Goal: Information Seeking & Learning: Check status

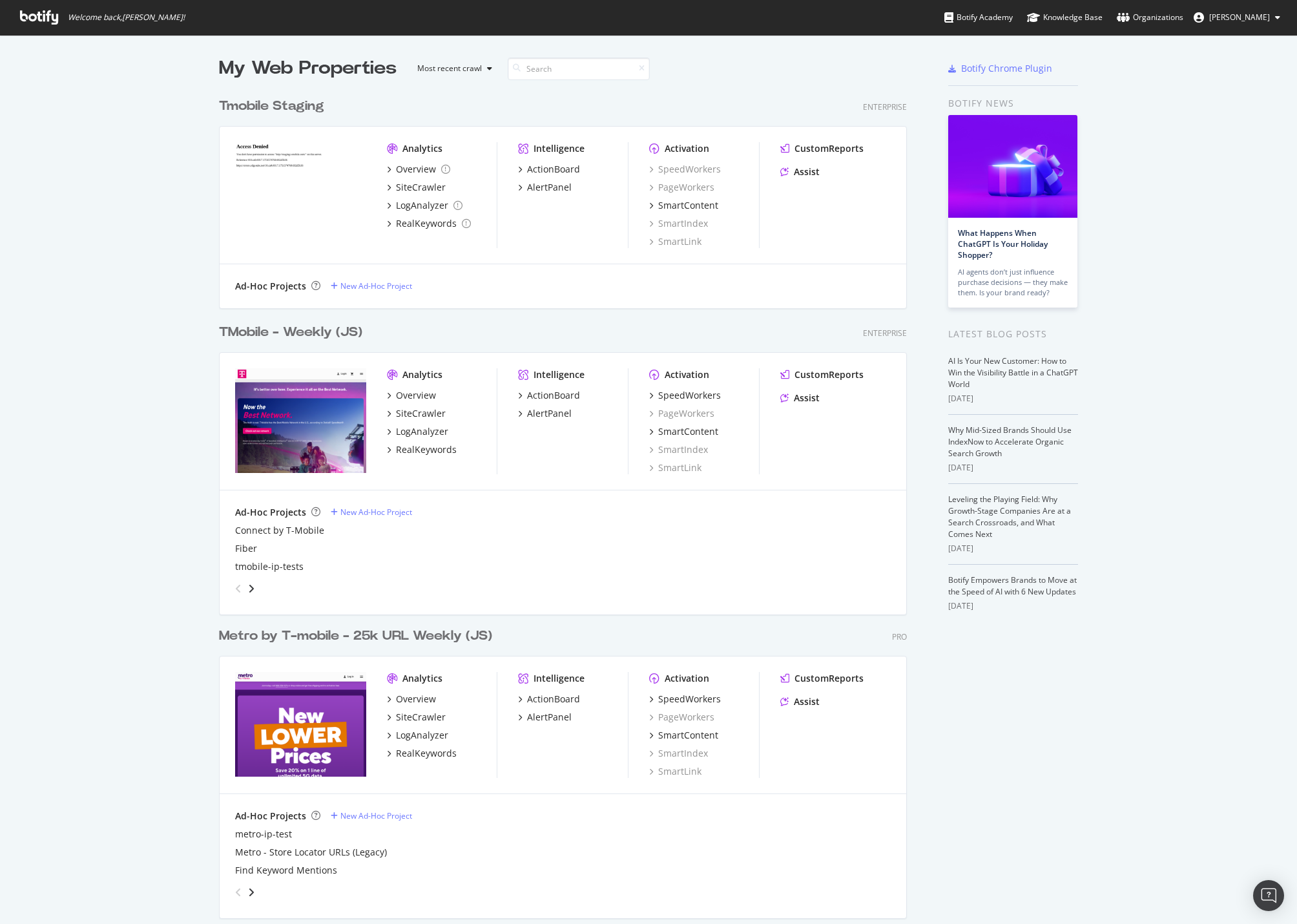
scroll to position [1050, 689]
click at [291, 332] on div "TMobile - Weekly (JS)" at bounding box center [291, 333] width 143 height 19
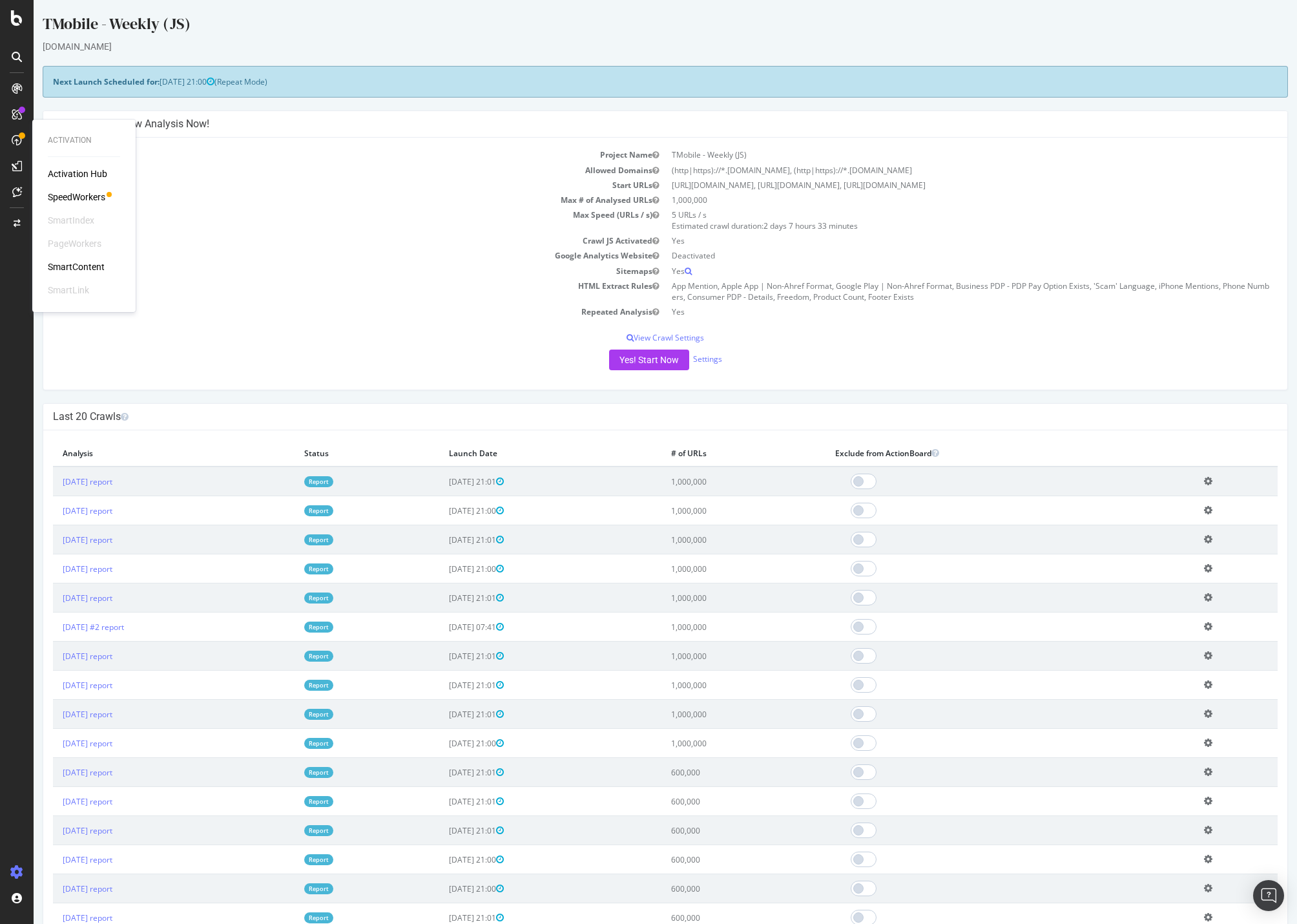
click at [82, 195] on div "SpeedWorkers" at bounding box center [76, 197] width 57 height 13
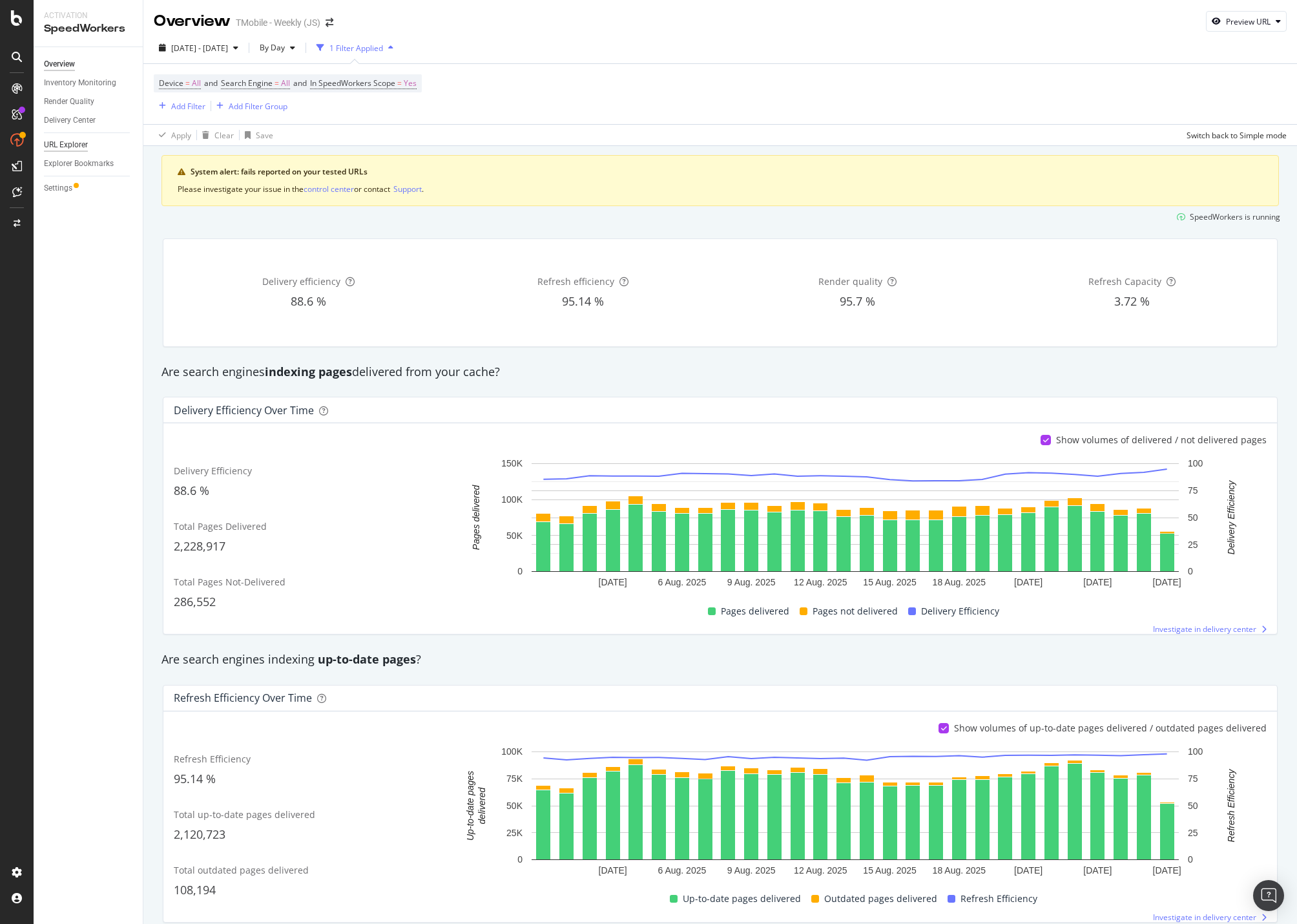
click at [76, 141] on div "URL Explorer" at bounding box center [66, 145] width 44 height 13
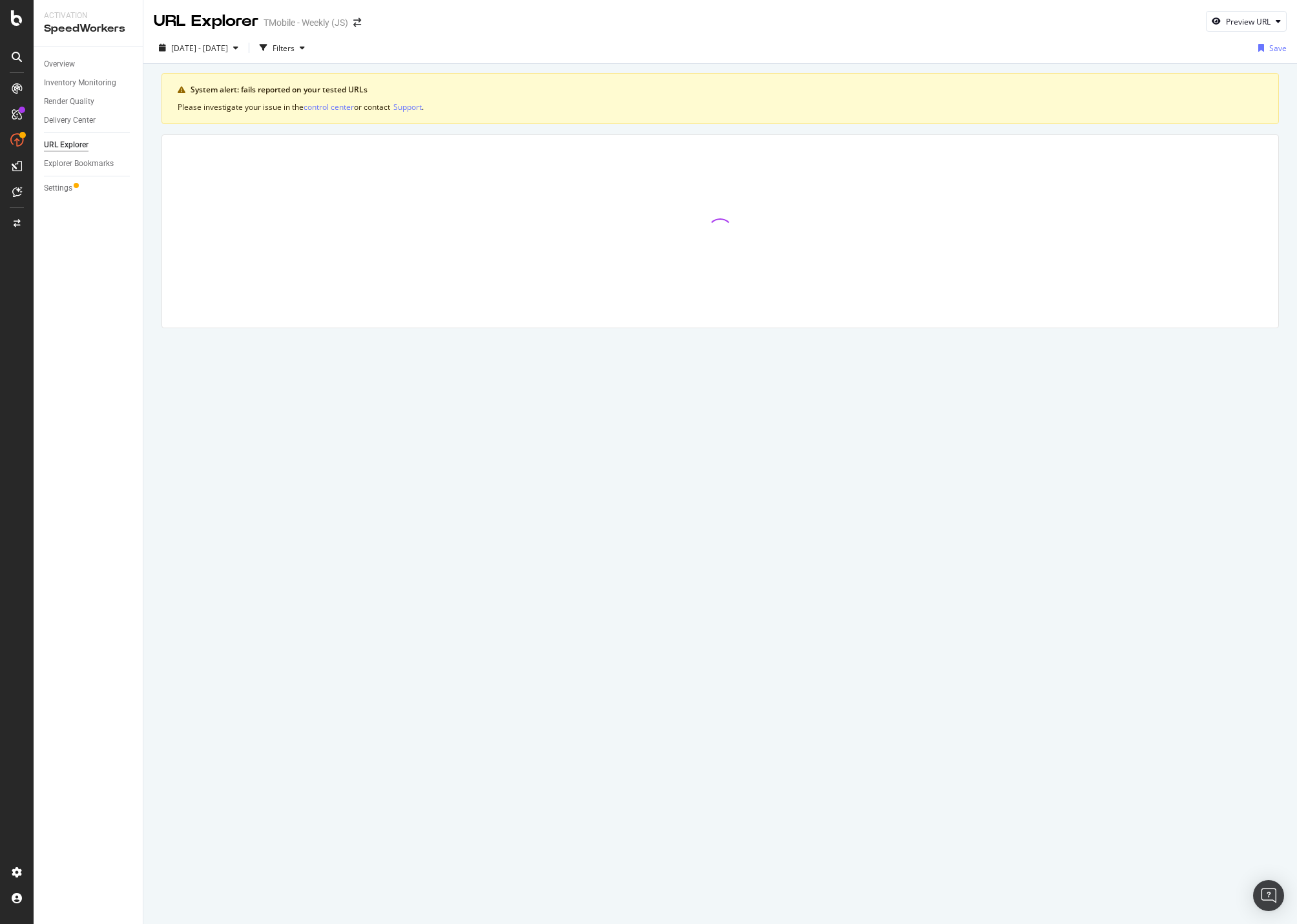
drag, startPoint x: 313, startPoint y: 108, endPoint x: 659, endPoint y: 82, distance: 347.0
click at [659, 82] on div "System alert: fails reported on your tested URLs Please investigate your issue …" at bounding box center [720, 98] width 1118 height 51
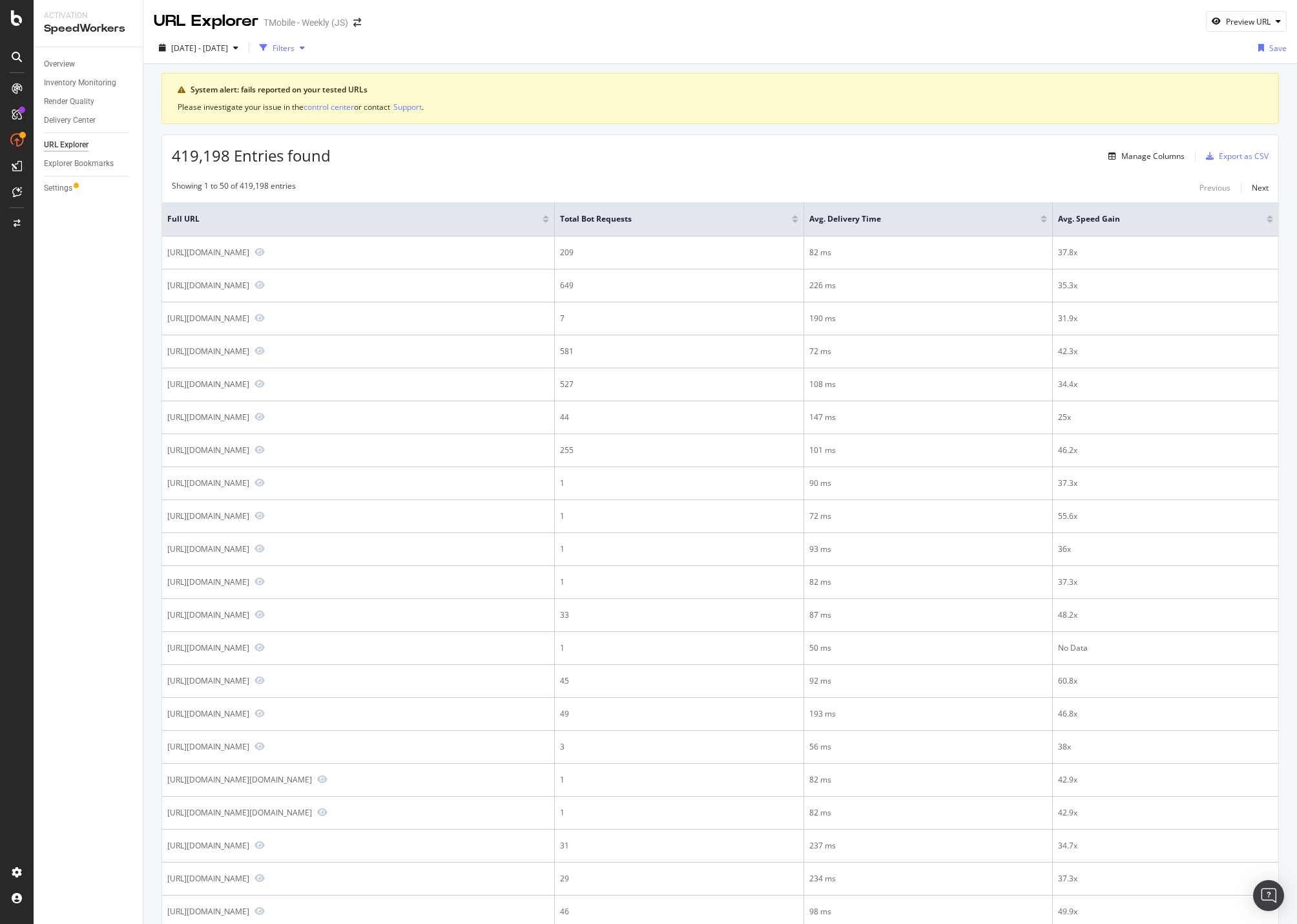
click at [294, 46] on div "Filters" at bounding box center [283, 48] width 22 height 11
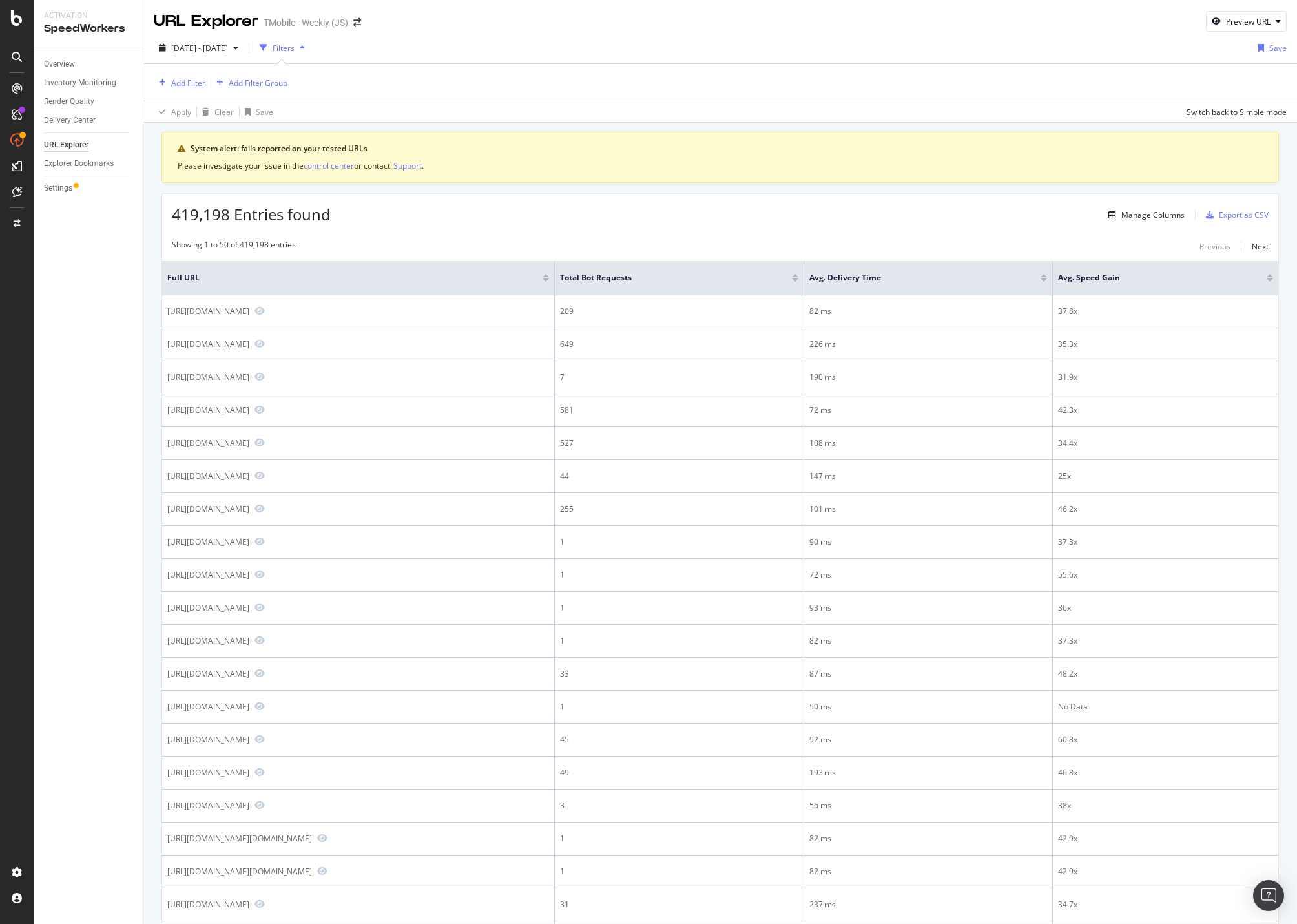
click at [194, 82] on div "Add Filter" at bounding box center [188, 83] width 35 height 11
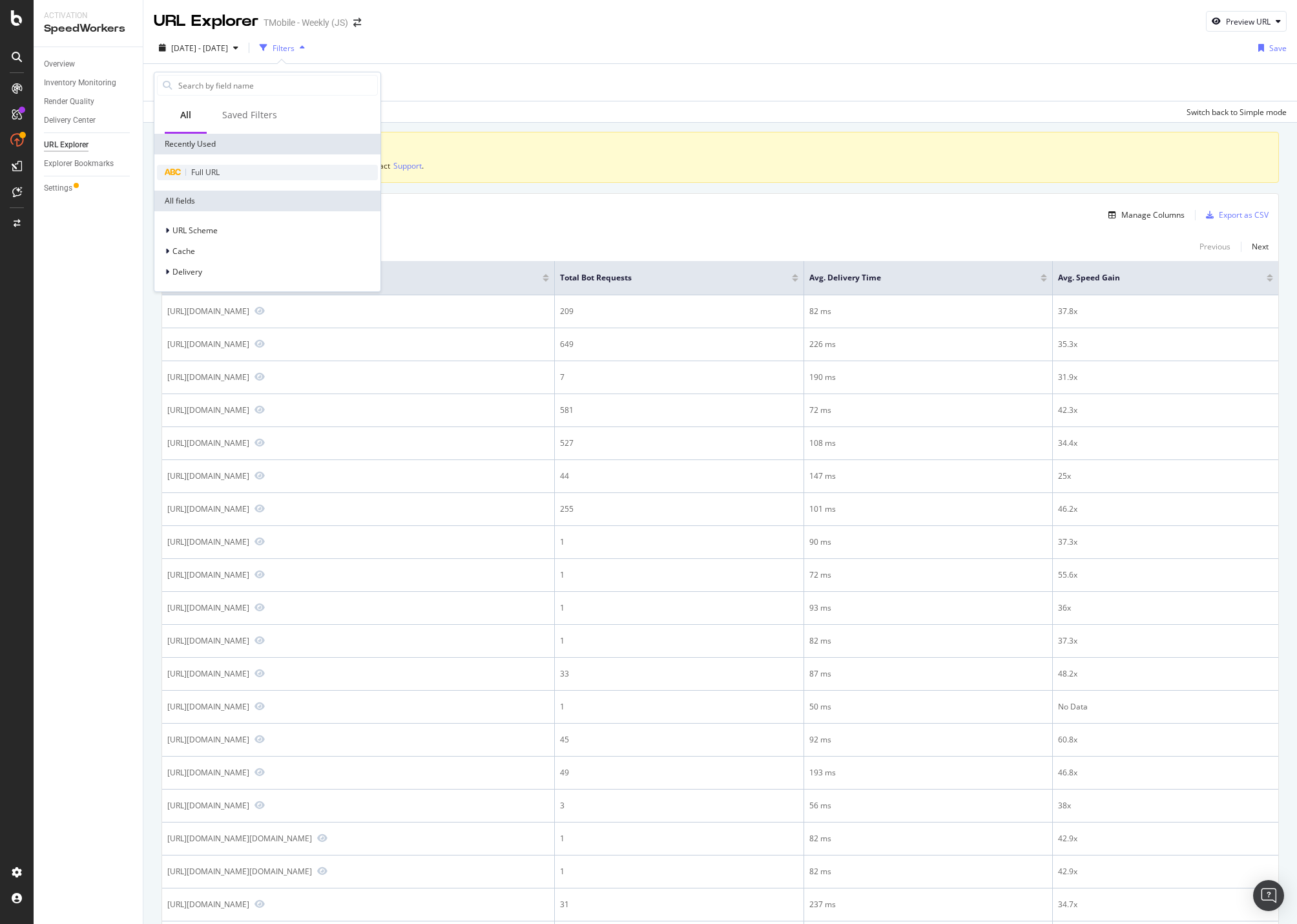
drag, startPoint x: 210, startPoint y: 163, endPoint x: 210, endPoint y: 171, distance: 8.0
click at [210, 171] on div "Full URL" at bounding box center [267, 172] width 226 height 37
click at [210, 172] on span "Full URL" at bounding box center [205, 172] width 28 height 11
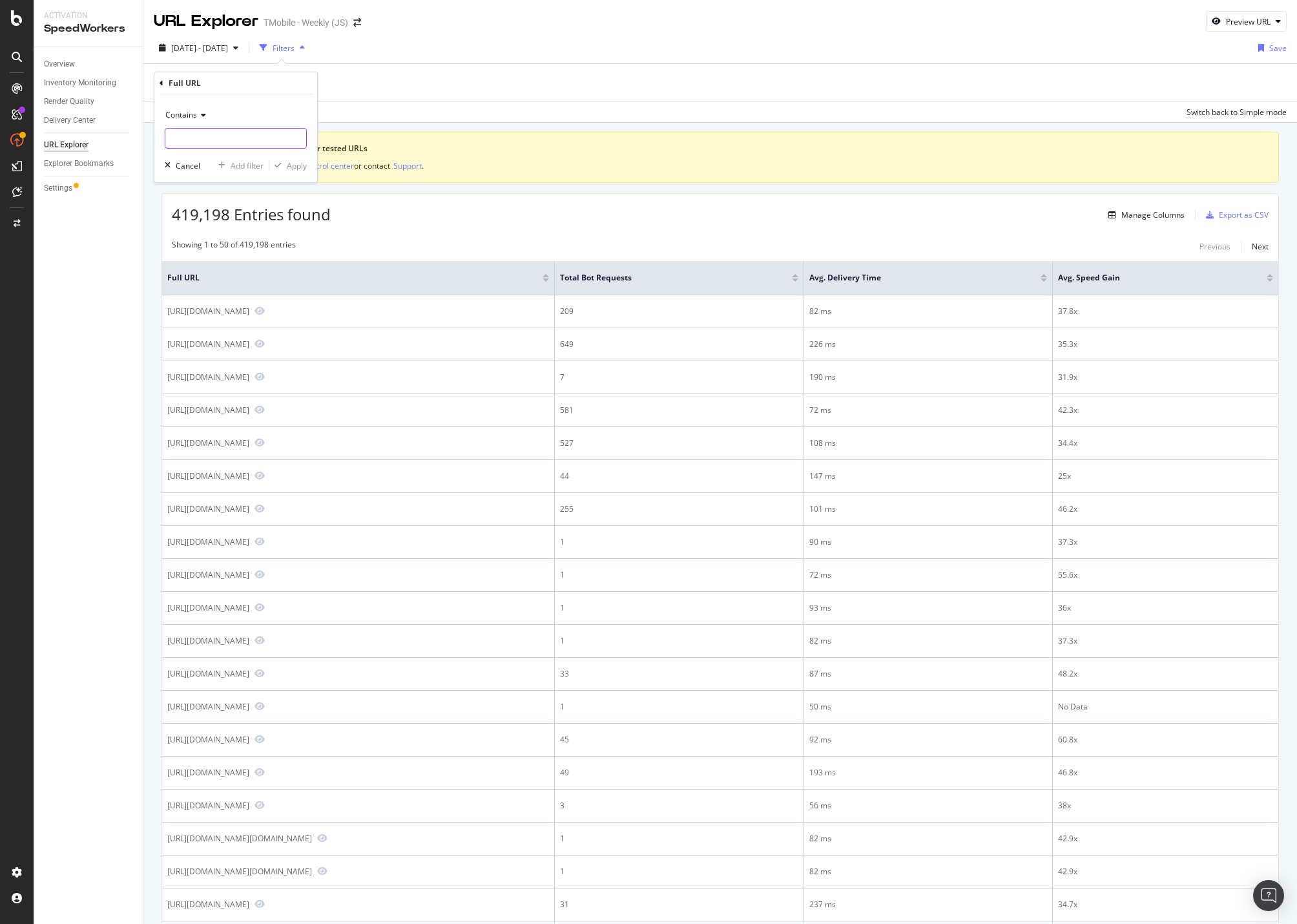
click at [246, 146] on input "text" at bounding box center [235, 138] width 141 height 21
paste input "https://www.t-mobile.com/dialed-in/devices/google-pixel-10-lineup-comparison"
type input "https://www.t-mobile.com/dialed-in/devices/google-pixel-10-lineup-comparison"
click at [303, 168] on div "Apply" at bounding box center [296, 166] width 20 height 11
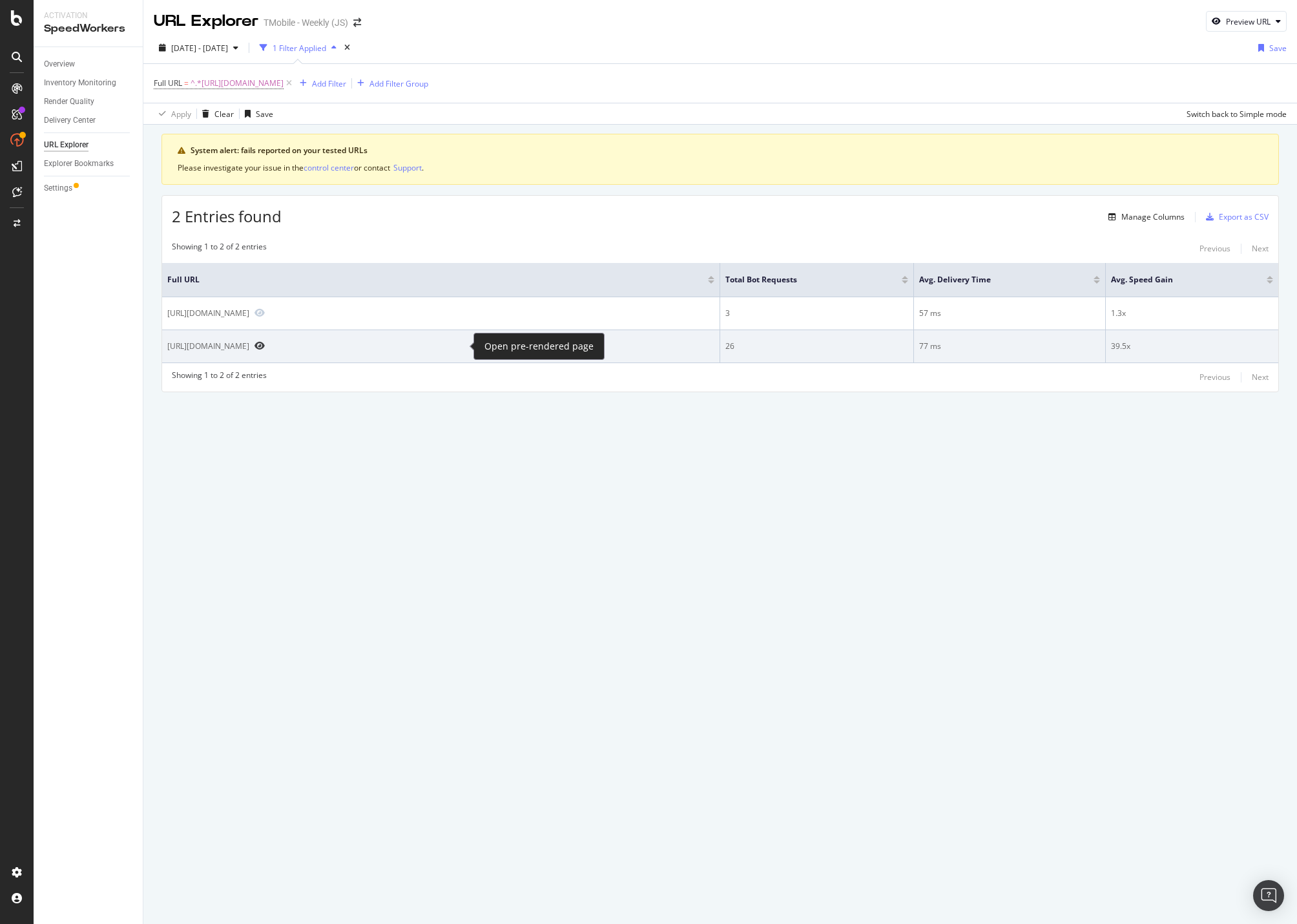
click at [265, 344] on icon "Preview https://www.t-mobile.com/dialed-in/devices/google-pixel-10-lineup-compa…" at bounding box center [260, 346] width 10 height 9
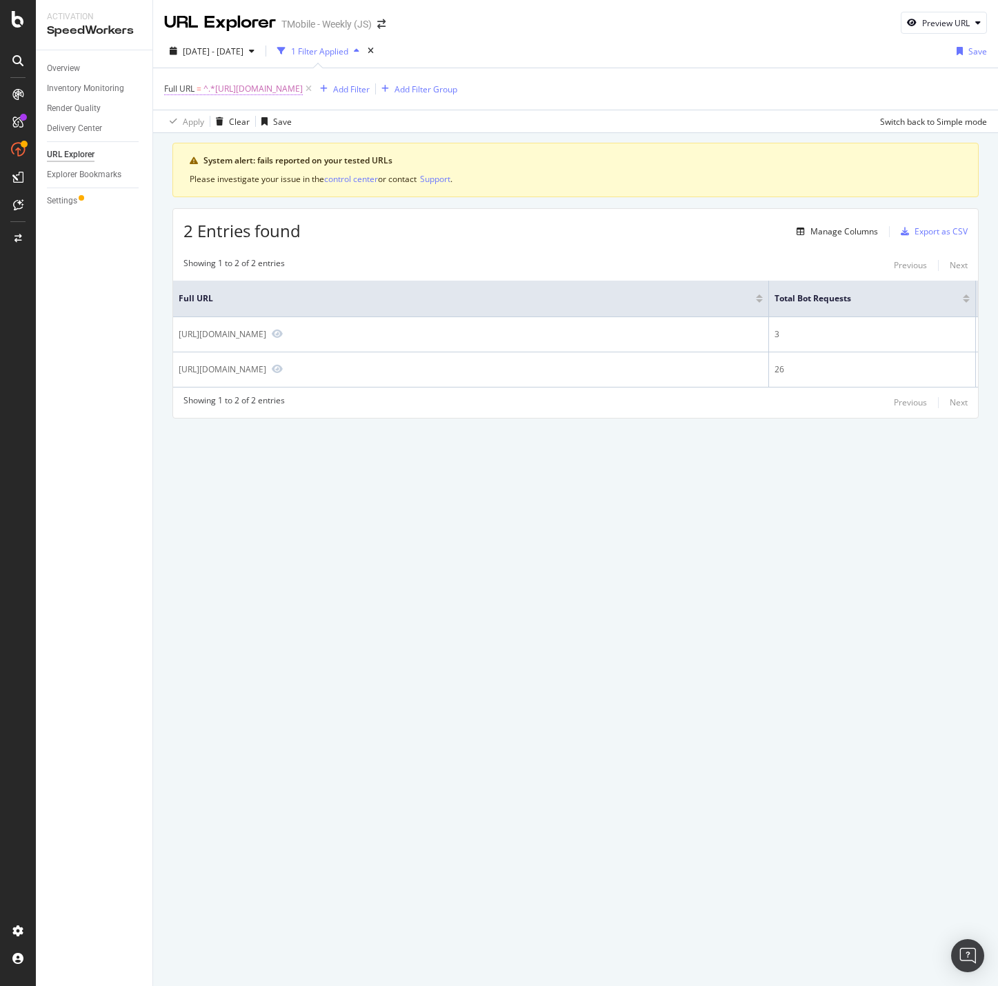
click at [303, 88] on span "^.*[URL][DOMAIN_NAME]" at bounding box center [252, 88] width 99 height 19
drag, startPoint x: 239, startPoint y: 142, endPoint x: 247, endPoint y: 144, distance: 8.5
click at [239, 143] on input "[URL][DOMAIN_NAME]" at bounding box center [241, 146] width 130 height 22
click at [303, 508] on div "URL Explorer TMobile - Weekly (JS) Preview URL 2025 Jul. 31st - Aug. 27th 1 Fil…" at bounding box center [575, 493] width 844 height 986
click at [72, 197] on div "Settings" at bounding box center [62, 201] width 30 height 14
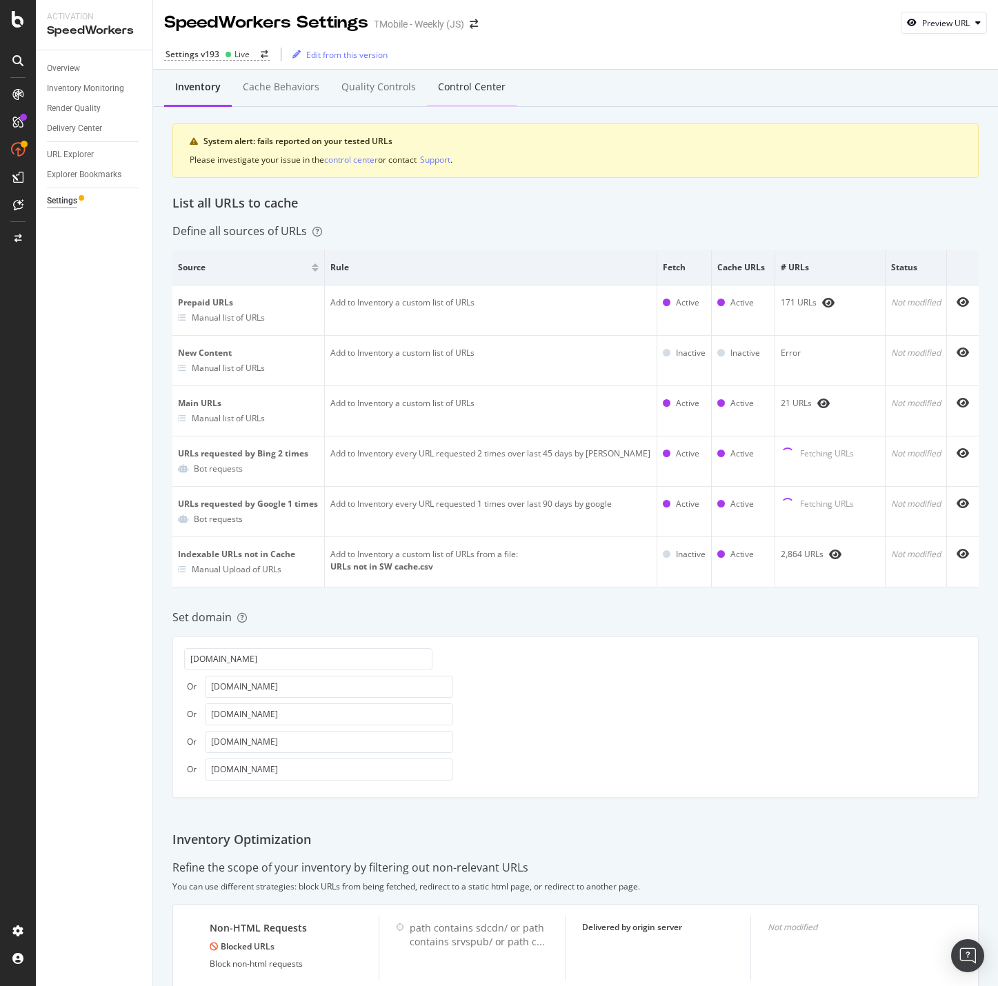
click at [485, 89] on div "Control Center" at bounding box center [472, 87] width 68 height 14
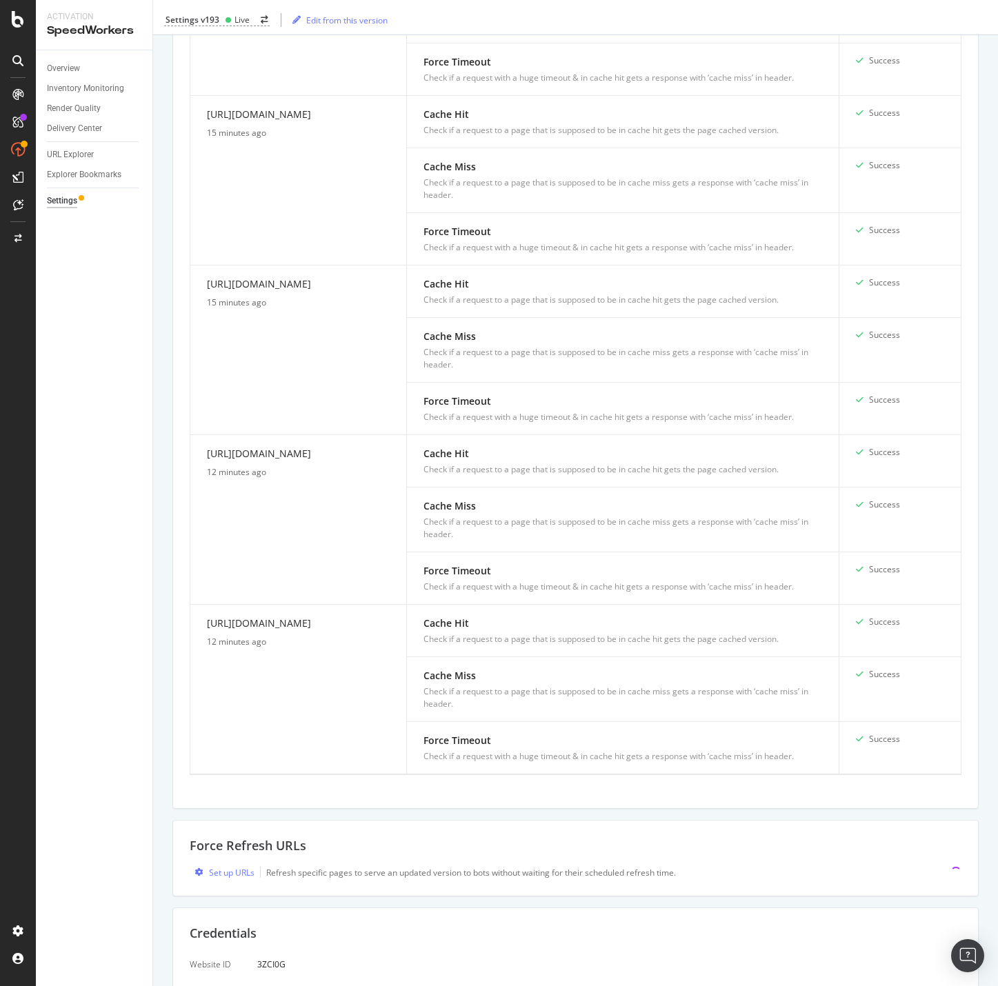
scroll to position [1529, 0]
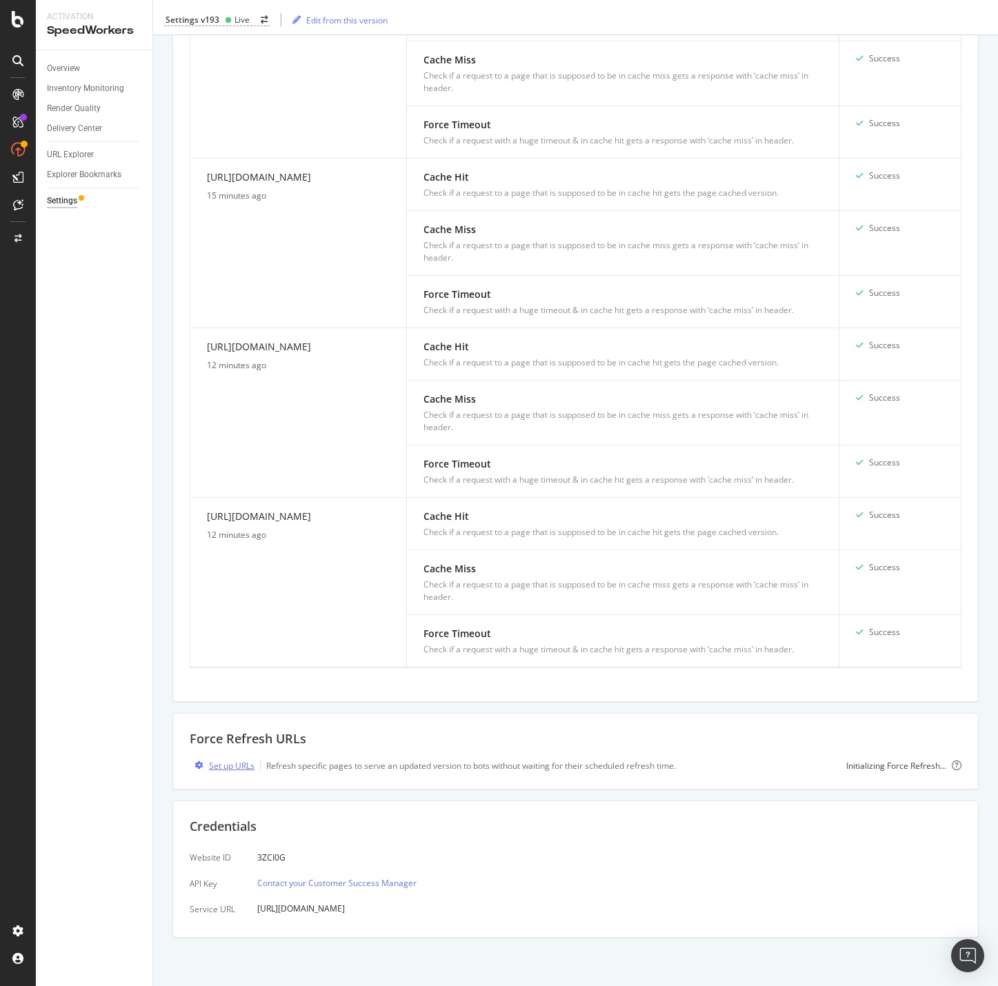
click at [230, 760] on div "Set up URLs" at bounding box center [231, 766] width 45 height 12
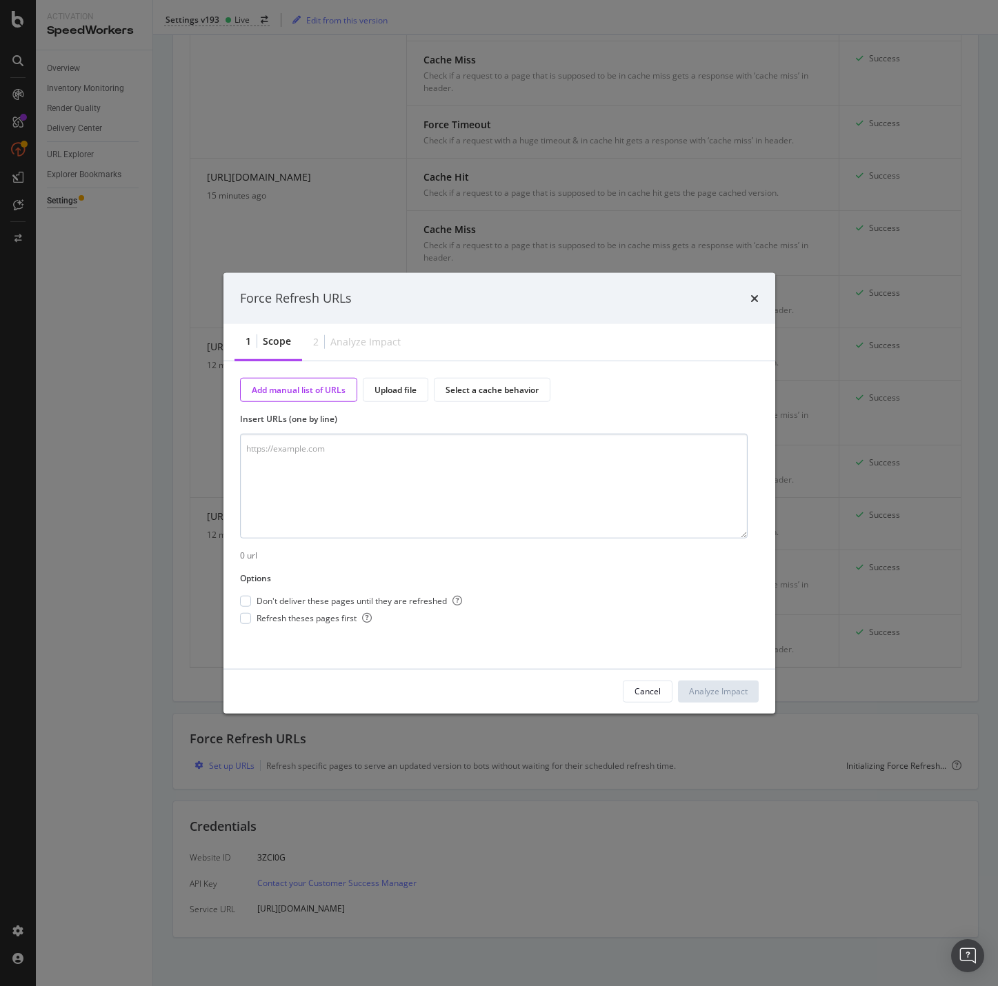
click at [395, 476] on textarea "modal" at bounding box center [493, 486] width 507 height 105
click at [366, 464] on textarea "[URL][DOMAIN_NAME]" at bounding box center [493, 486] width 507 height 105
paste textarea "https://www.t-mobile.com/dialed-in/devices/google-pixel-10-vs-pixel-9"
click at [630, 458] on textarea "[URL][DOMAIN_NAME]" at bounding box center [493, 486] width 507 height 105
paste textarea "https://www.t-mobile.com/dialed-in/devices/google-pixel-10-vs-pixel-9"
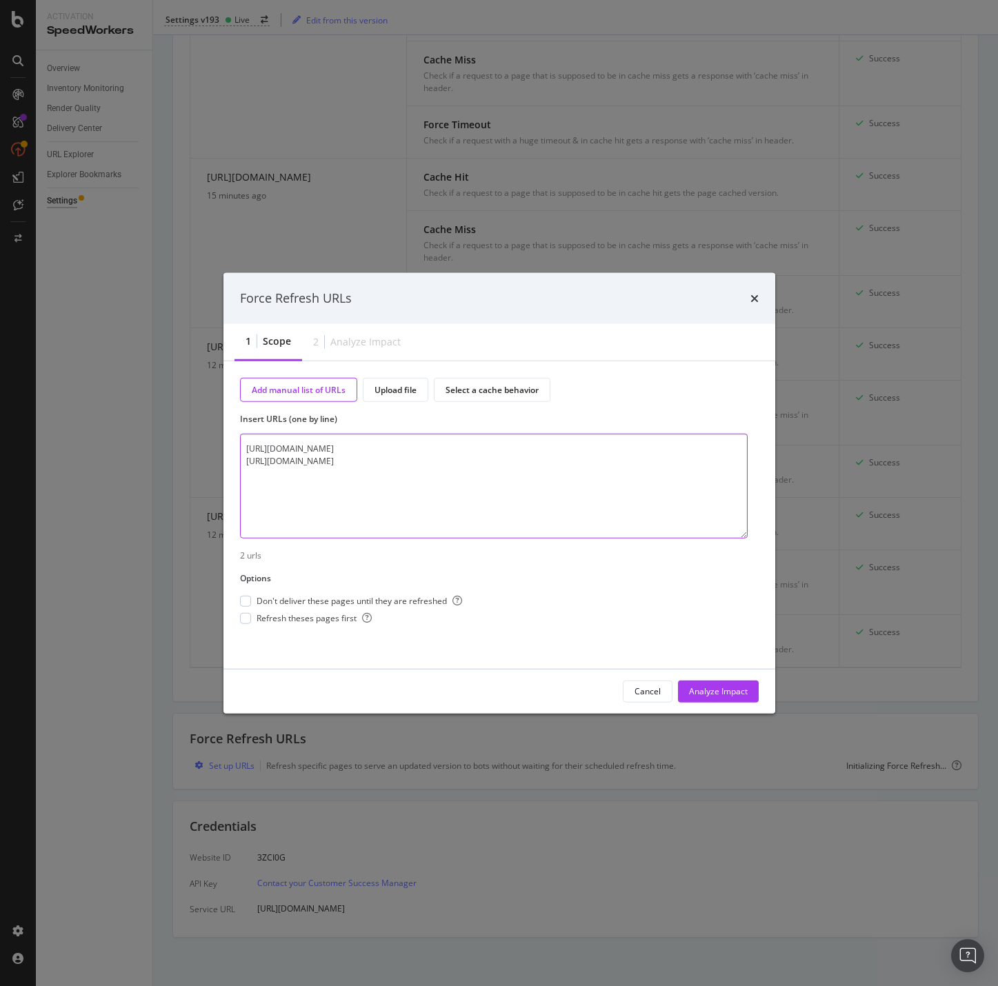
drag, startPoint x: 563, startPoint y: 446, endPoint x: 275, endPoint y: 439, distance: 288.2
click at [181, 452] on div "Force Refresh URLs 1 Scope 2 Analyze Impact Add manual list of URLs Upload file…" at bounding box center [499, 493] width 998 height 986
click at [558, 465] on textarea "https://www.t-mobile.com/dialed-in/devices/google-pixel-10-lineup-comparison ht…" at bounding box center [493, 486] width 507 height 105
click at [548, 487] on textarea "https://www.t-mobile.com/dialed-in/devices/google-pixel-10-lineup-comparison ht…" at bounding box center [493, 486] width 507 height 105
type textarea "https://www.t-mobile.com/dialed-in/devices/google-pixel-10-lineup-comparison ht…"
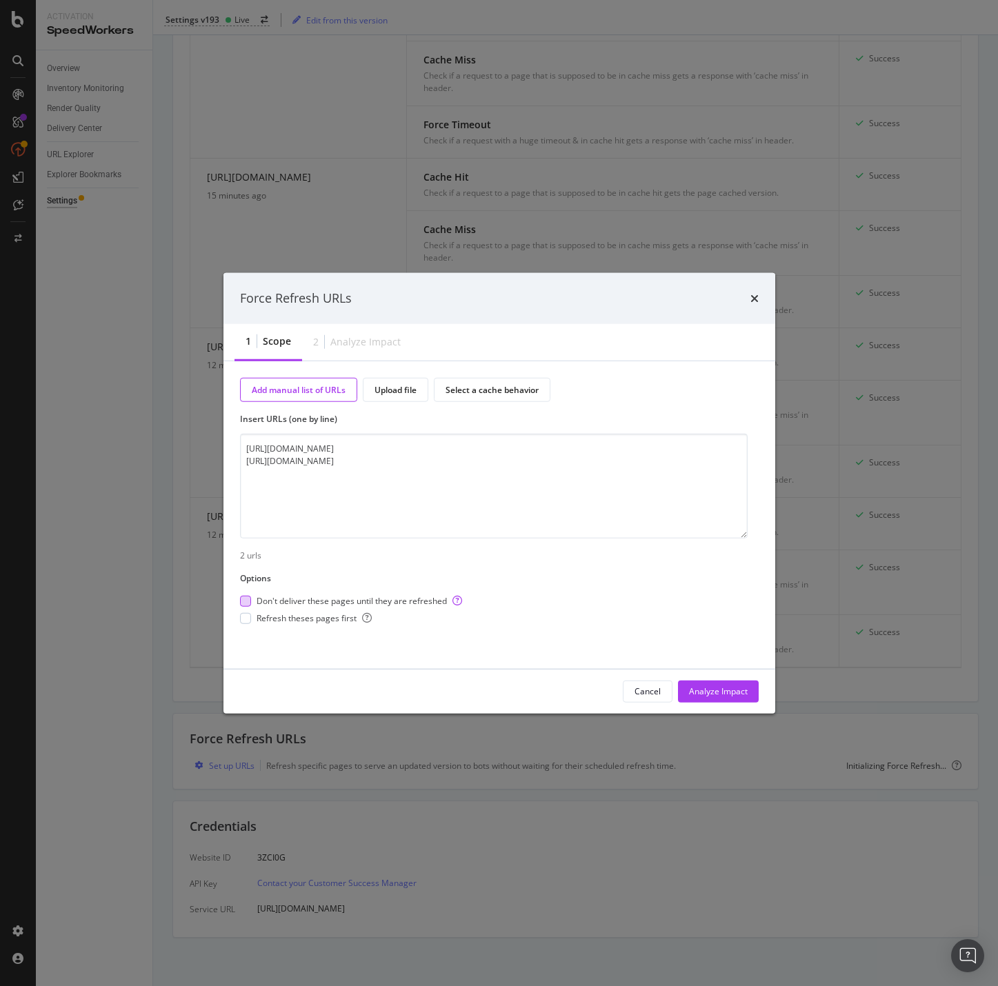
click at [243, 598] on div "modal" at bounding box center [245, 601] width 11 height 11
drag, startPoint x: 244, startPoint y: 620, endPoint x: 425, endPoint y: 589, distance: 183.9
click at [244, 621] on div "modal" at bounding box center [245, 618] width 11 height 11
click at [406, 458] on textarea "https://www.t-mobile.com/dialed-in/devices/google-pixel-10-lineup-comparison ht…" at bounding box center [493, 486] width 507 height 105
click at [560, 458] on textarea "https://www.t-mobile.com/dialed-in/devices/google-pixel-10-lineup-comparison ht…" at bounding box center [493, 486] width 507 height 105
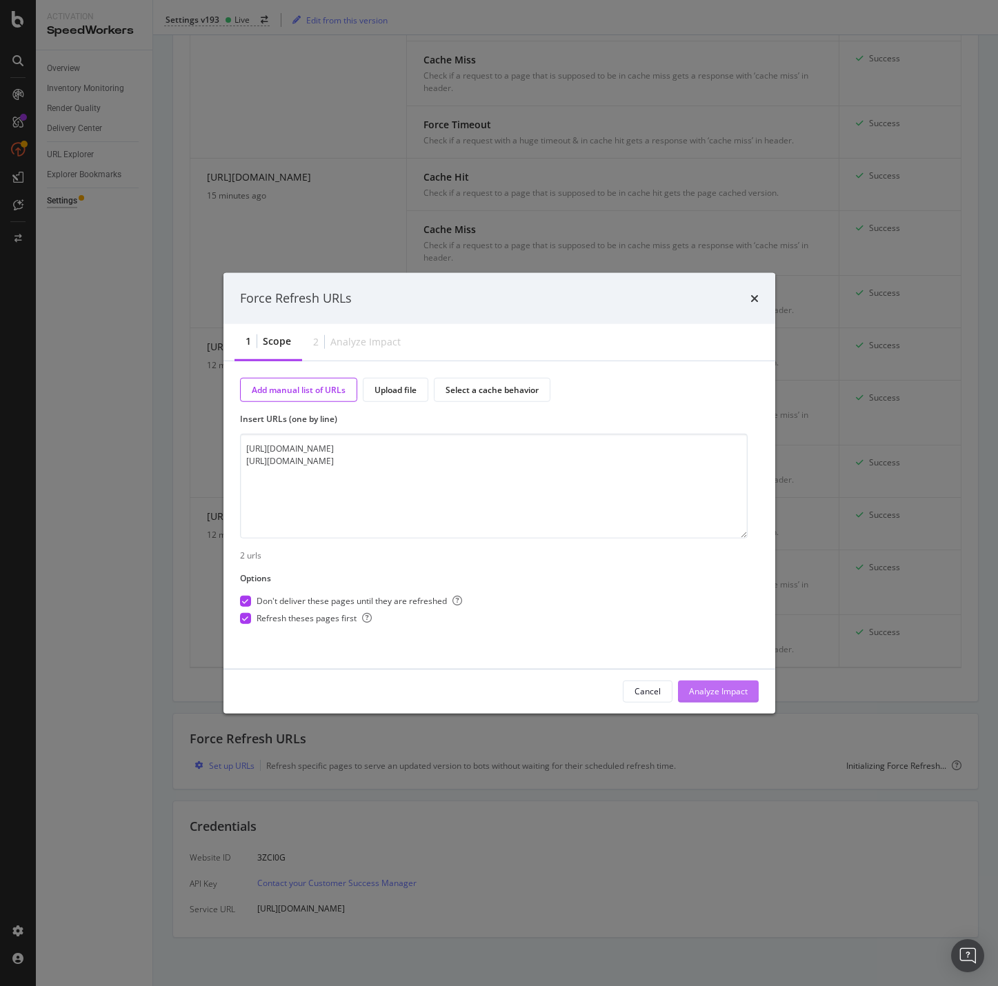
click at [731, 693] on div "Analyze Impact" at bounding box center [718, 691] width 59 height 12
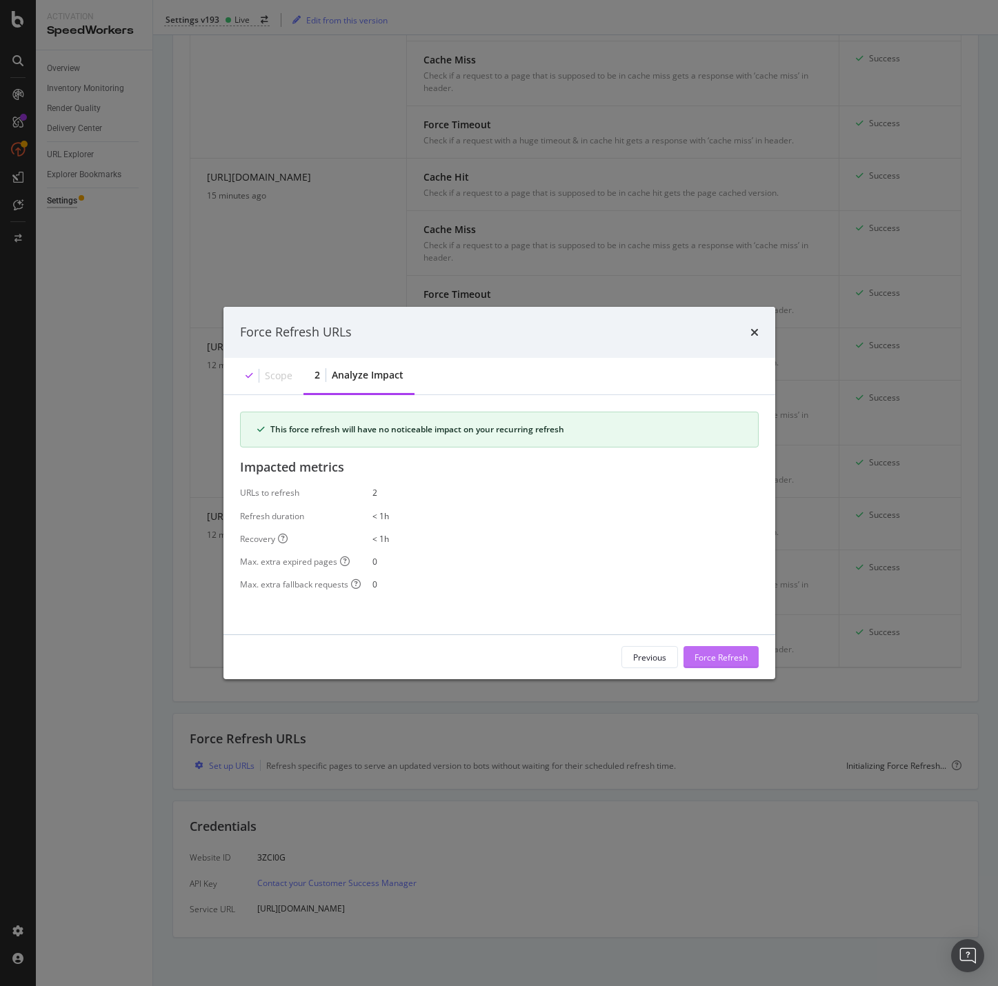
click at [724, 654] on div "Force Refresh" at bounding box center [720, 657] width 53 height 12
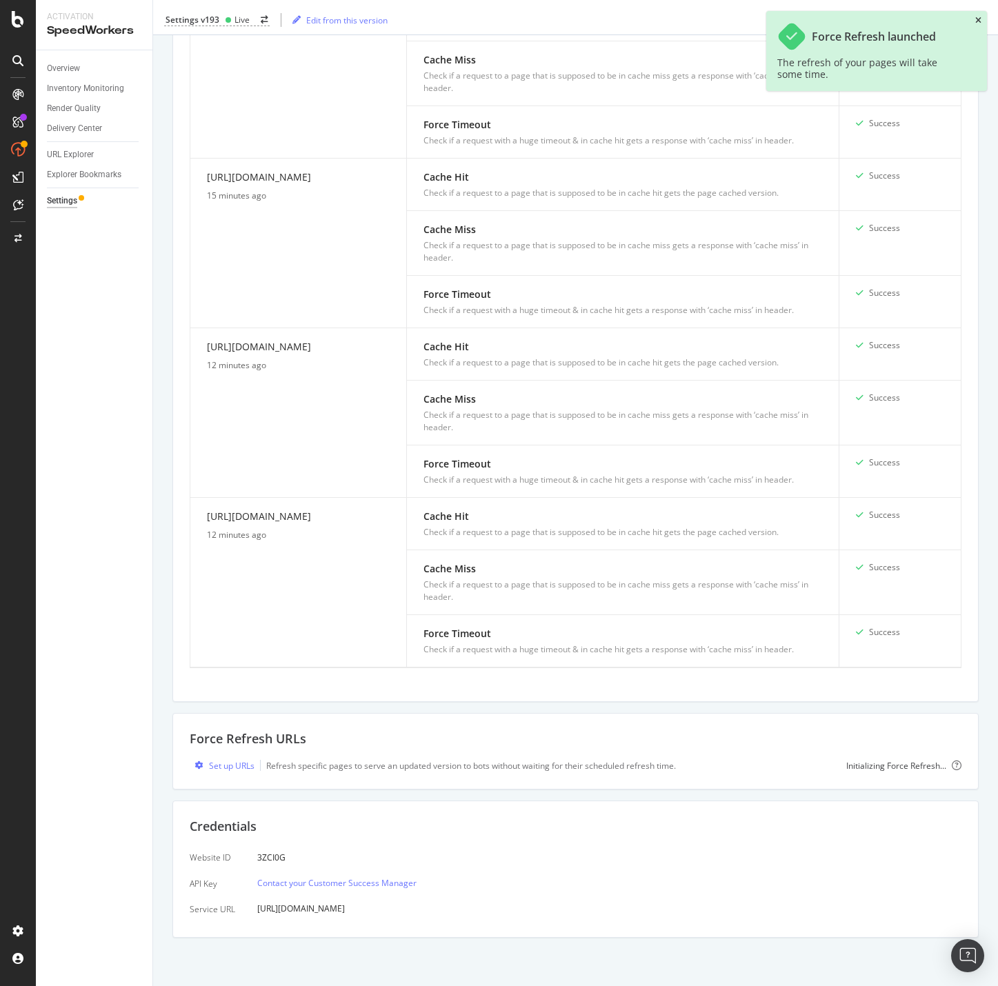
click at [978, 19] on icon "close toast" at bounding box center [978, 21] width 6 height 8
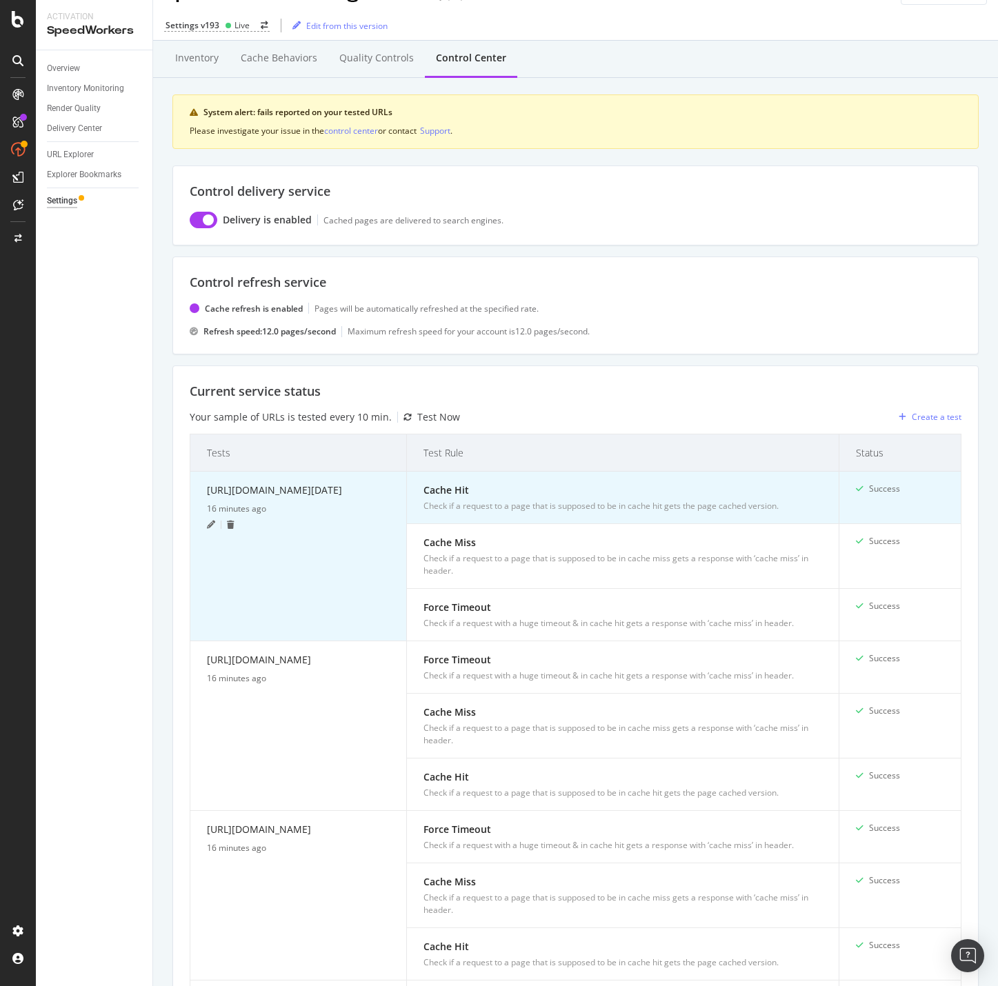
scroll to position [0, 0]
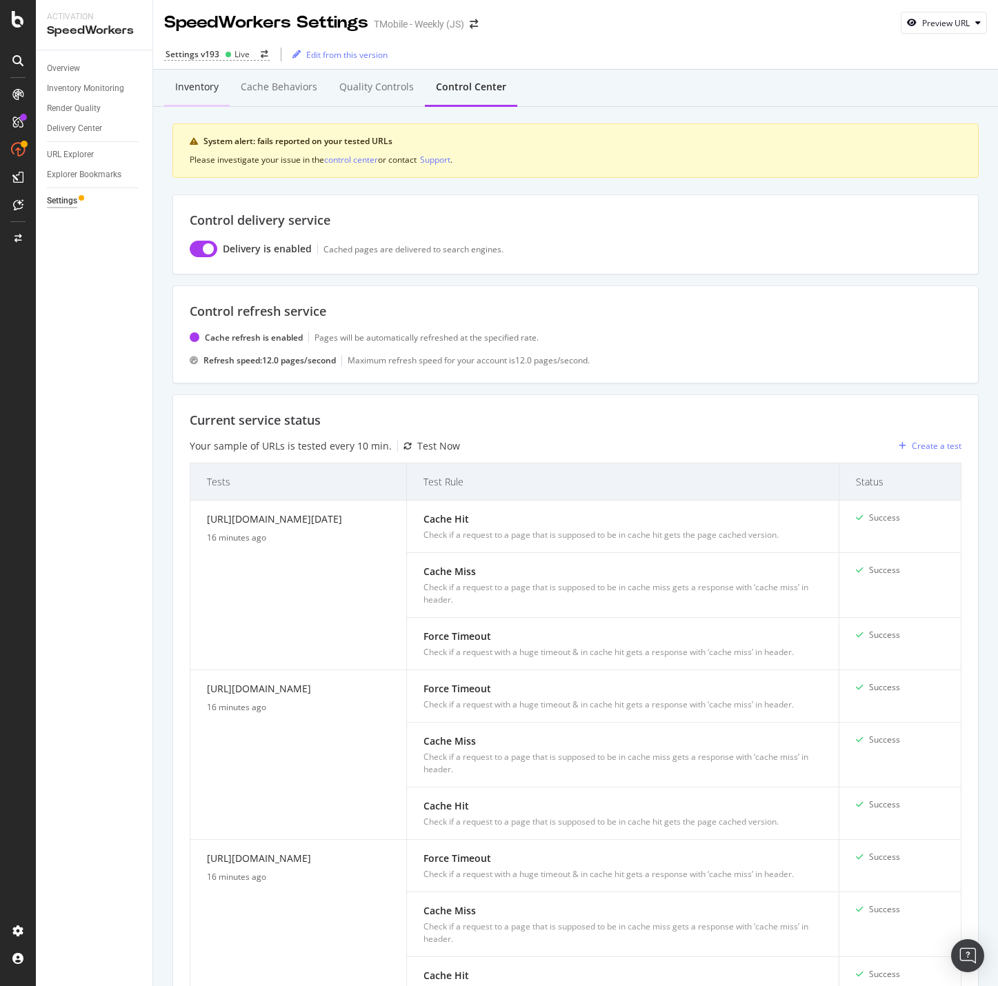
click at [207, 85] on div "Inventory" at bounding box center [196, 87] width 43 height 14
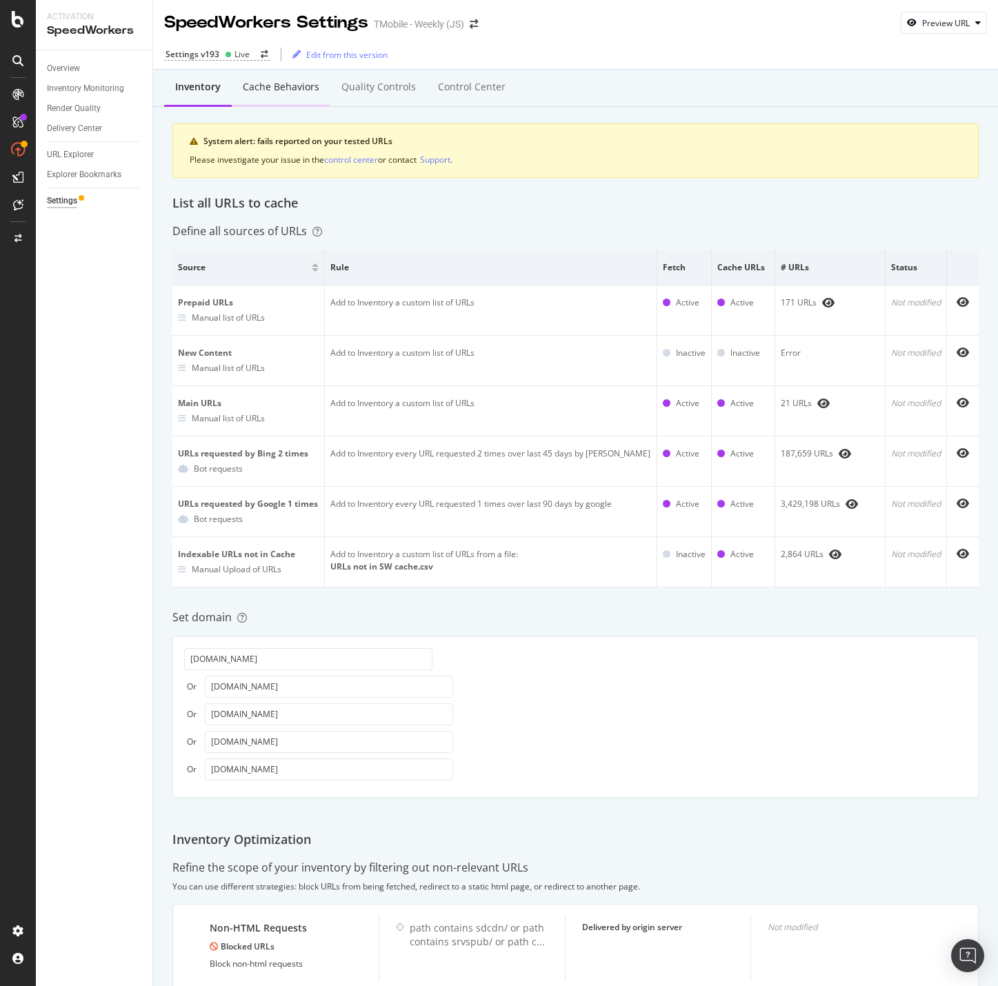
click at [276, 79] on div "Cache behaviors" at bounding box center [281, 88] width 99 height 38
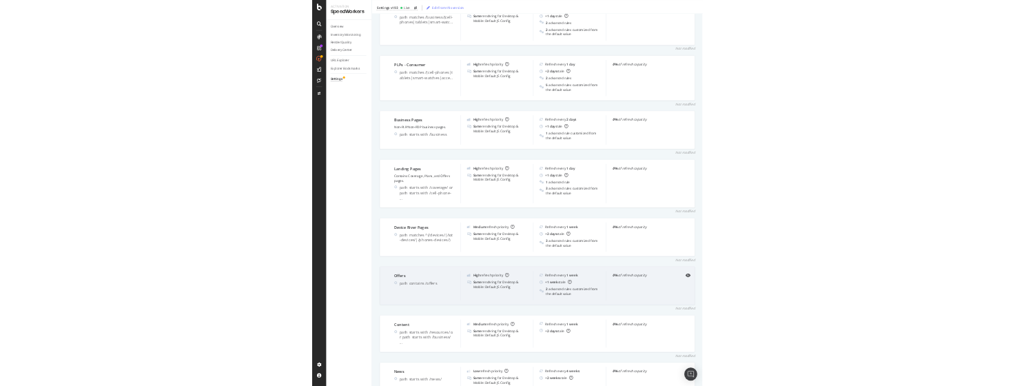
scroll to position [1506, 0]
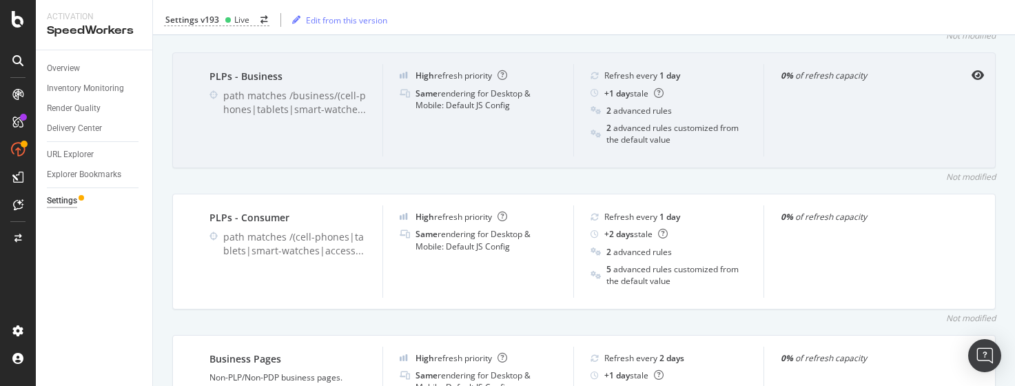
drag, startPoint x: 877, startPoint y: 16, endPoint x: 945, endPoint y: 69, distance: 86.5
click at [877, 16] on div "Settings v193 Live Edit from this version" at bounding box center [584, 20] width 862 height 29
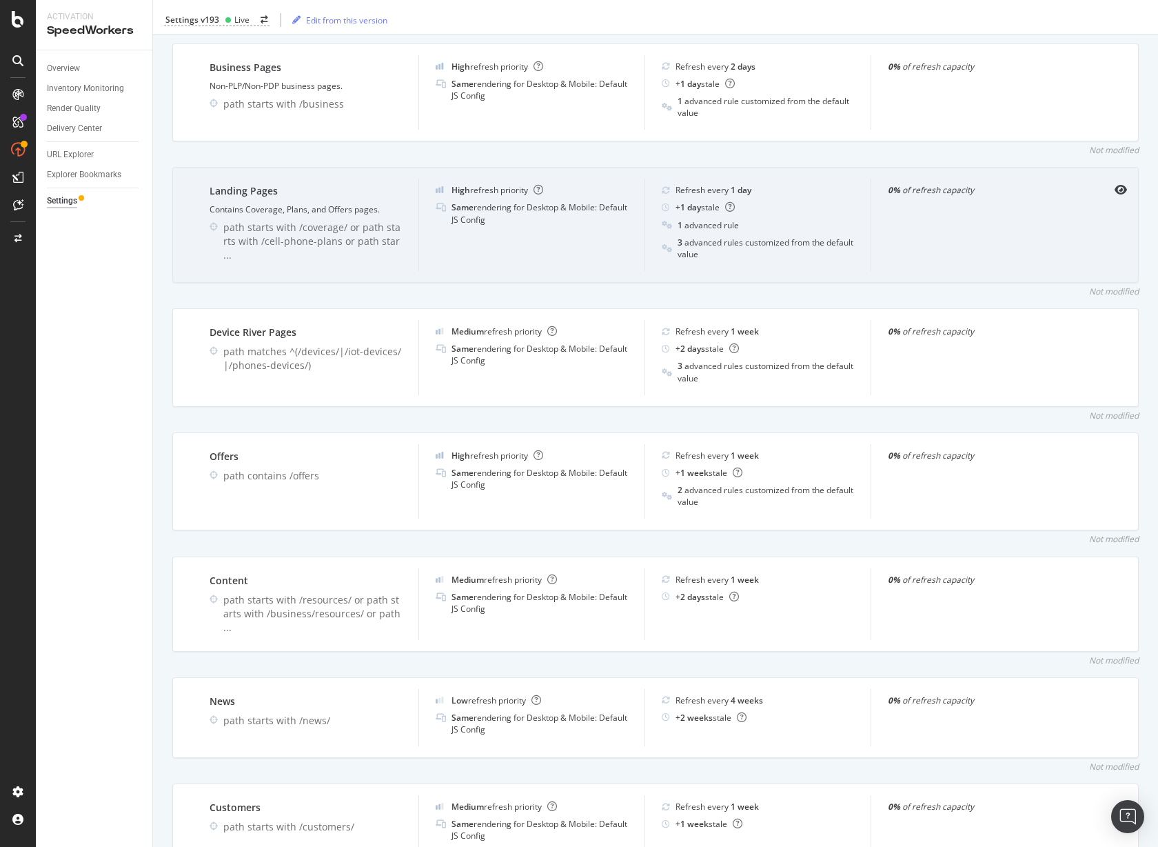
scroll to position [1828, 0]
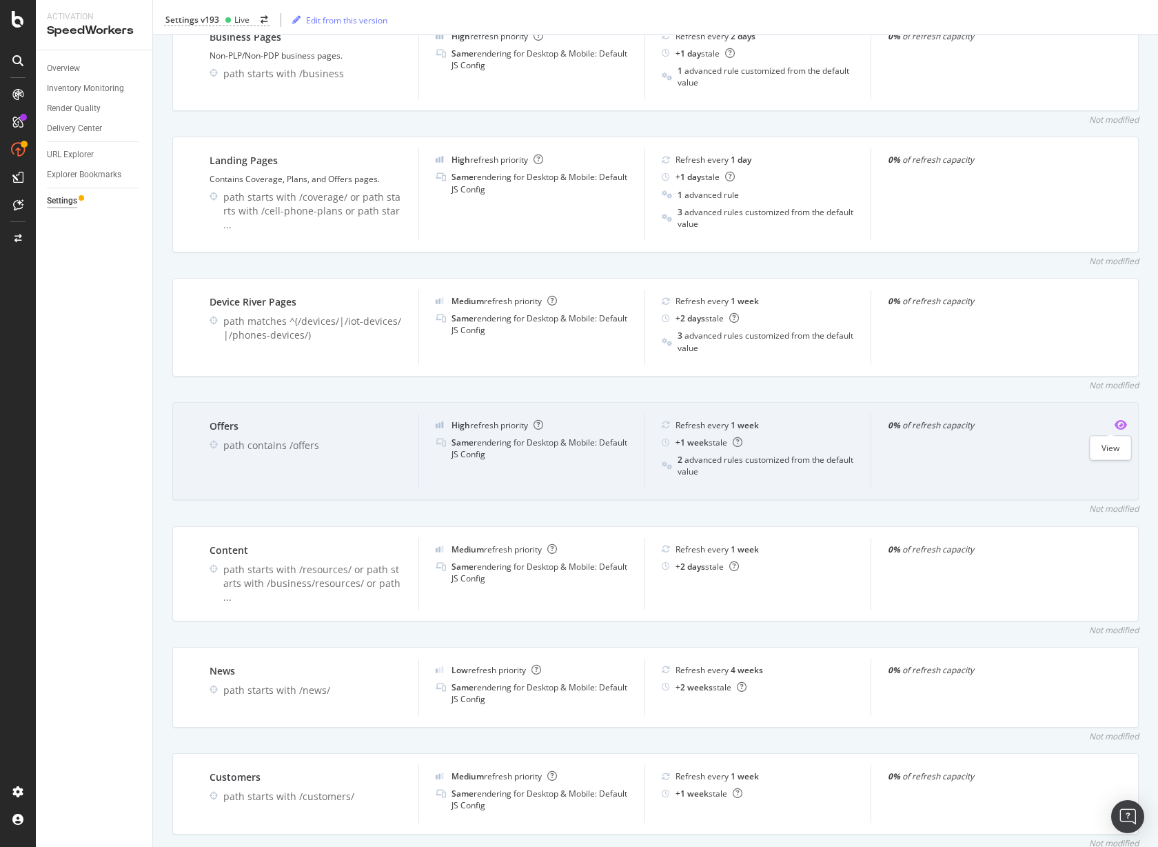
click at [1115, 423] on icon "eye" at bounding box center [1121, 424] width 12 height 11
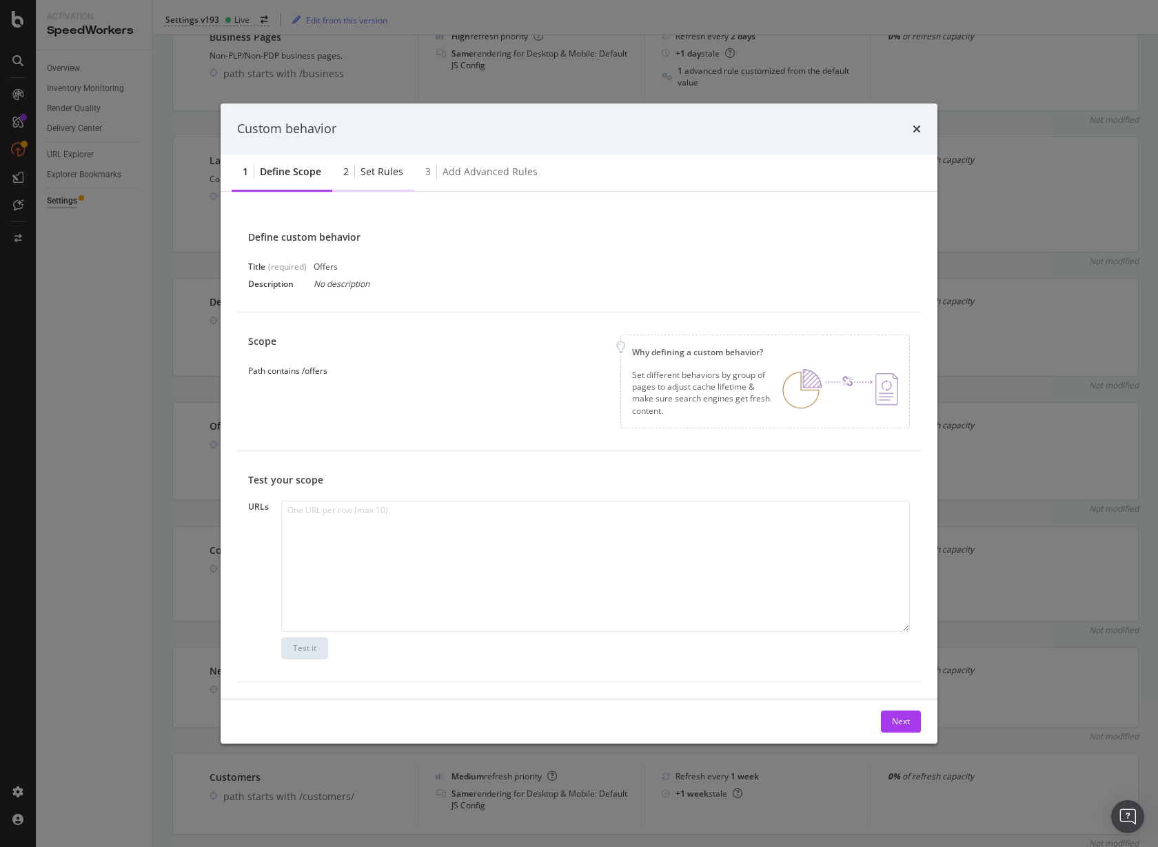
click at [375, 168] on div "Set rules" at bounding box center [382, 172] width 43 height 14
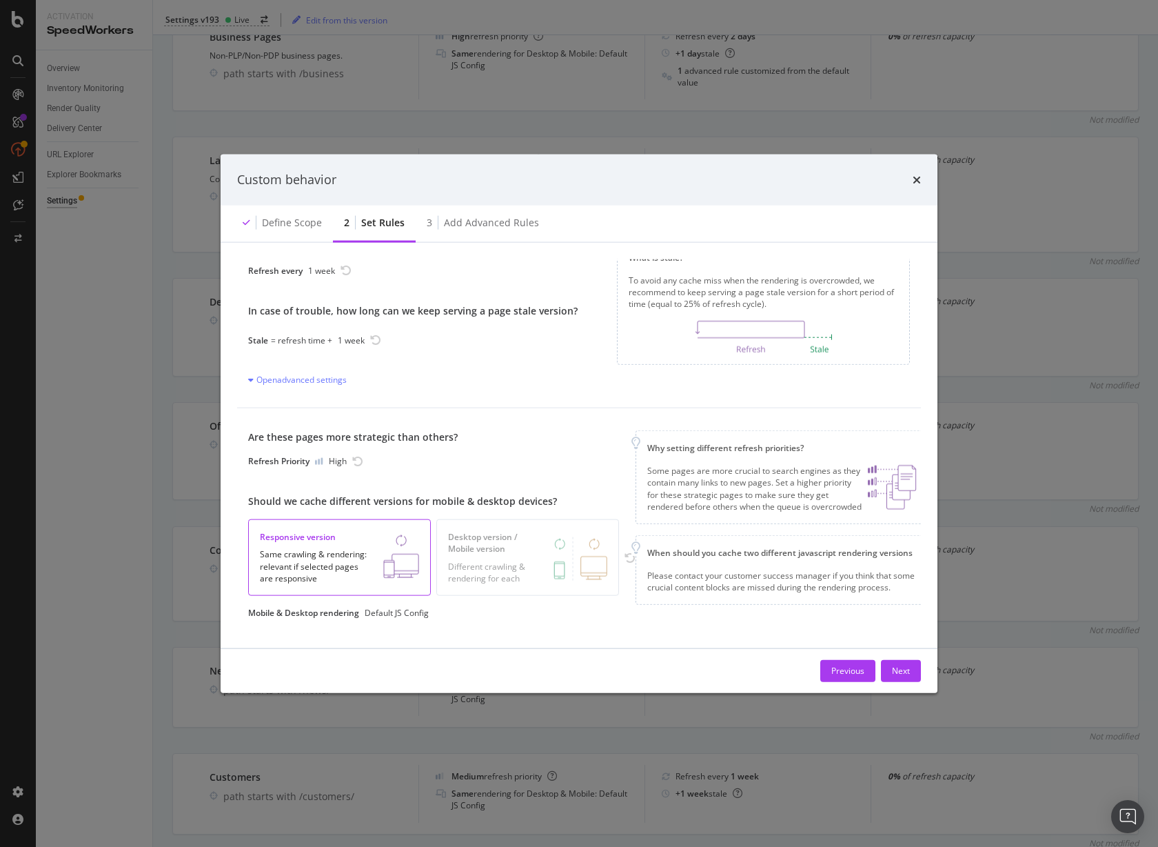
scroll to position [61, 0]
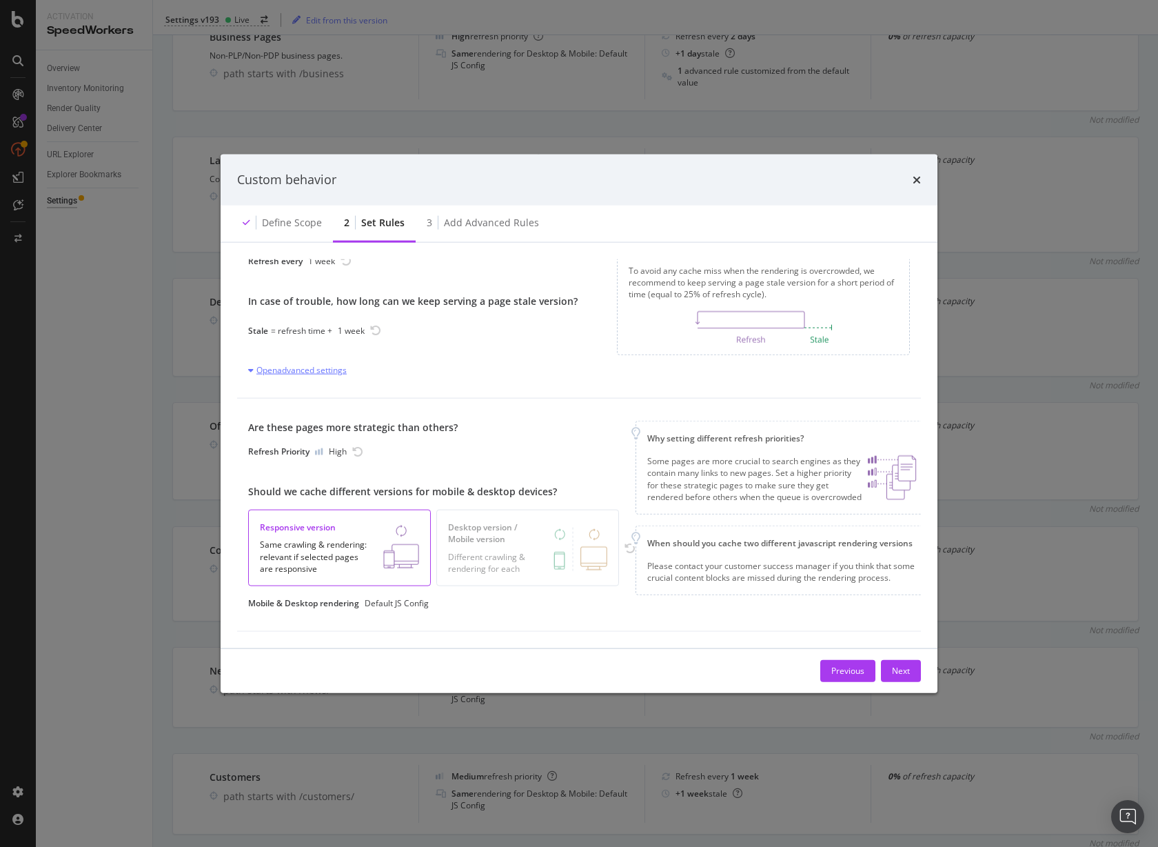
click at [293, 364] on div "Open advanced settings" at bounding box center [297, 370] width 99 height 12
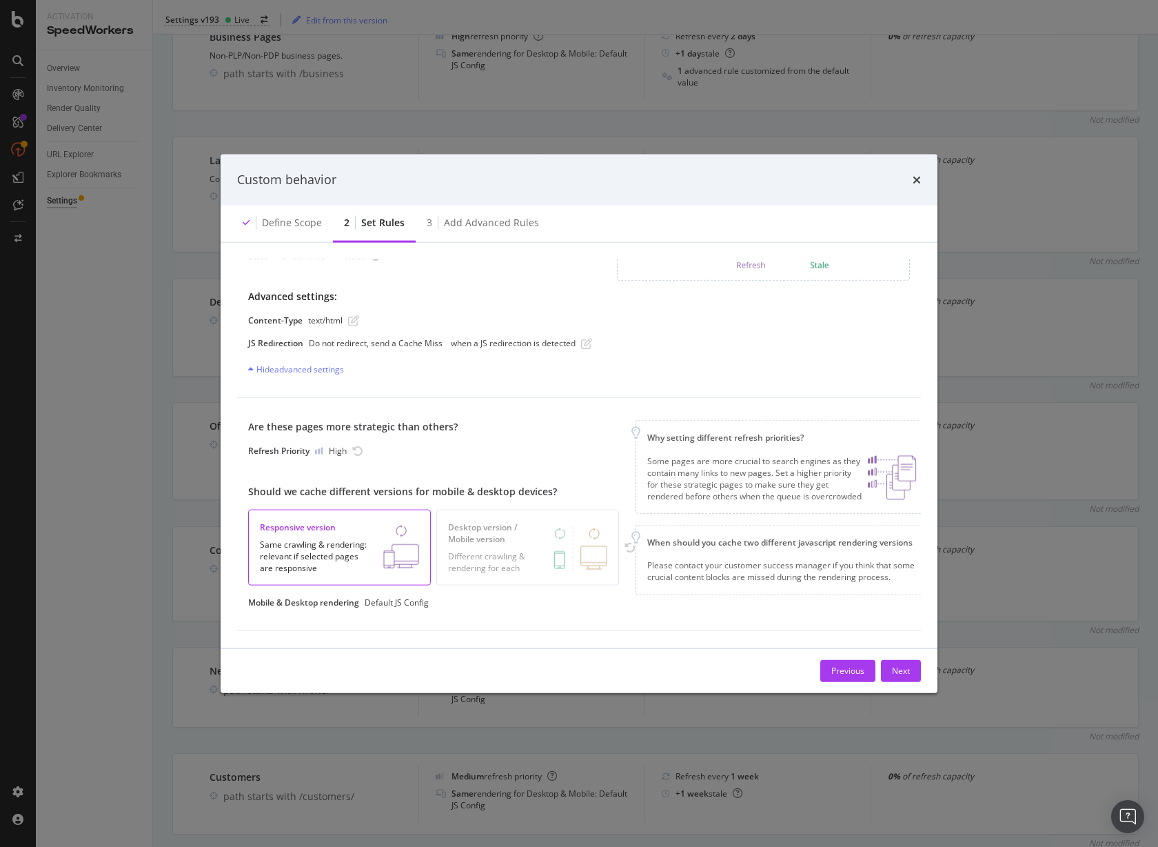
scroll to position [0, 0]
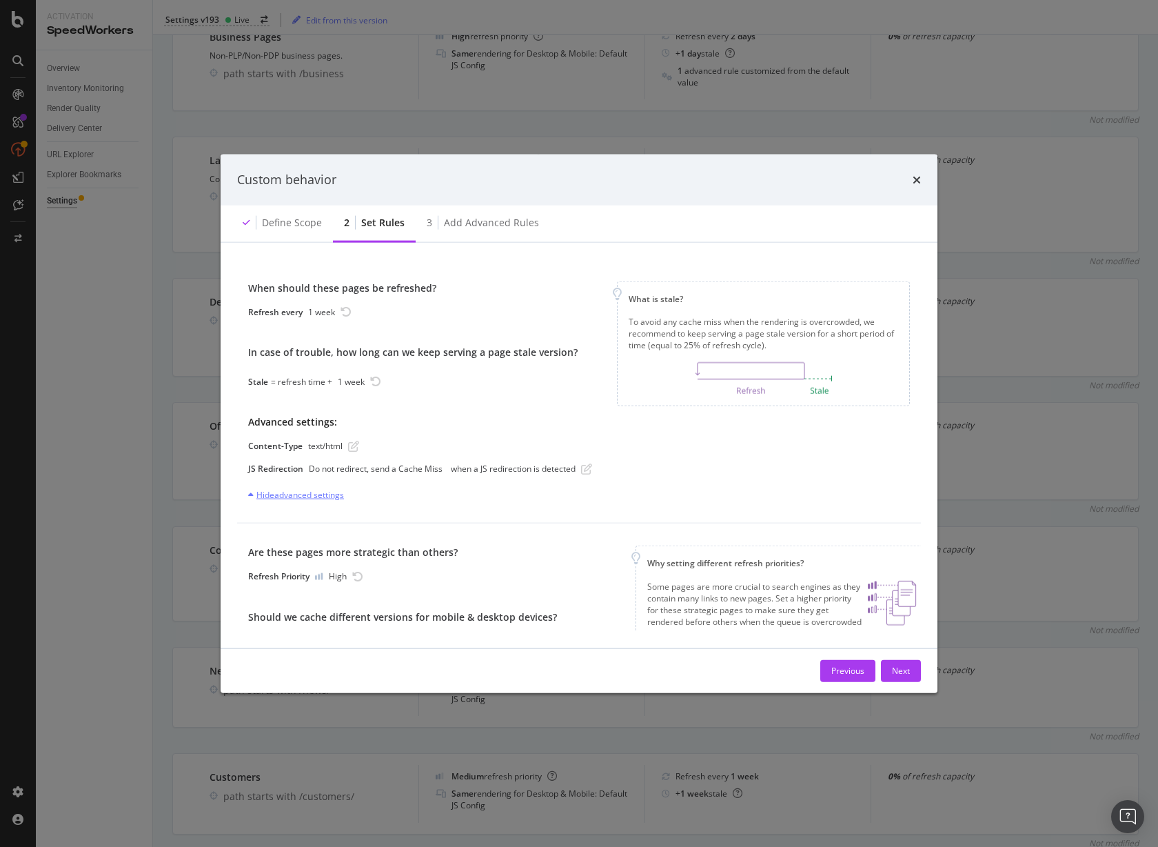
click at [333, 494] on div "Hide advanced settings" at bounding box center [296, 495] width 96 height 12
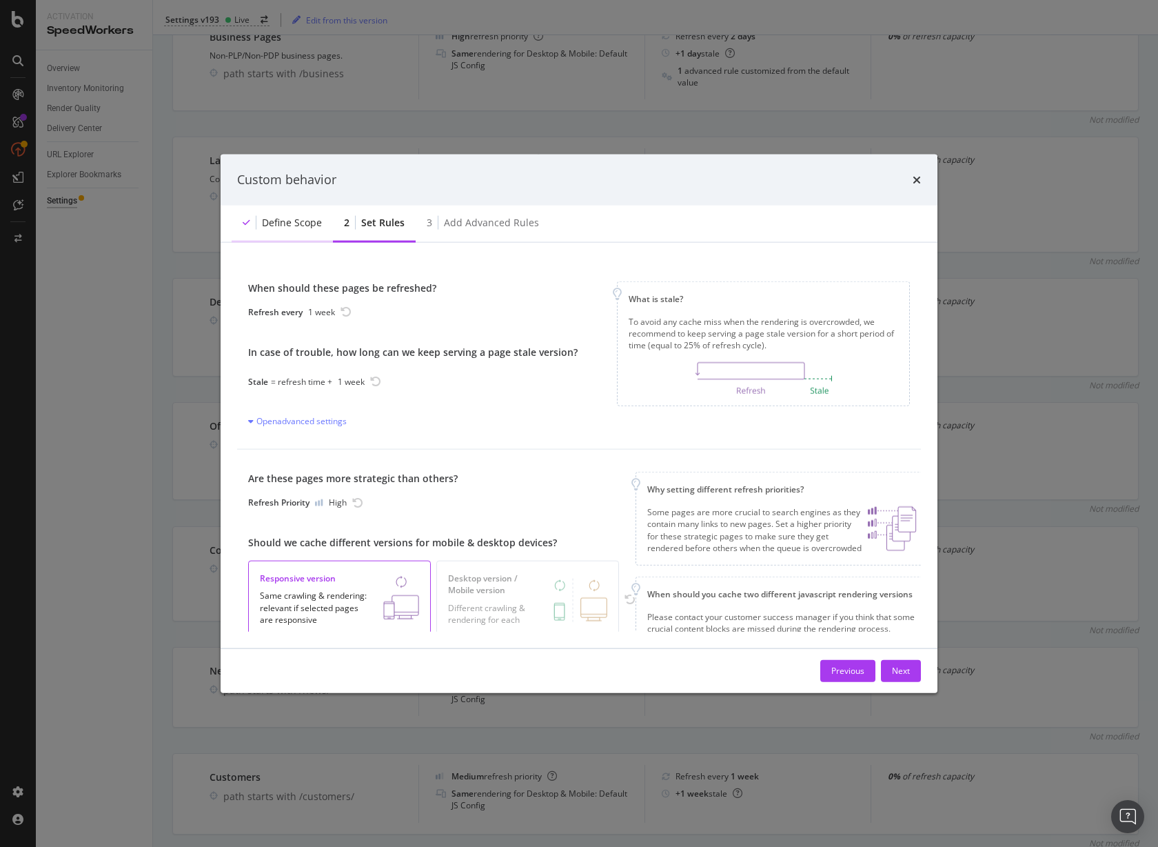
click at [302, 230] on div "Define scope" at bounding box center [282, 223] width 101 height 38
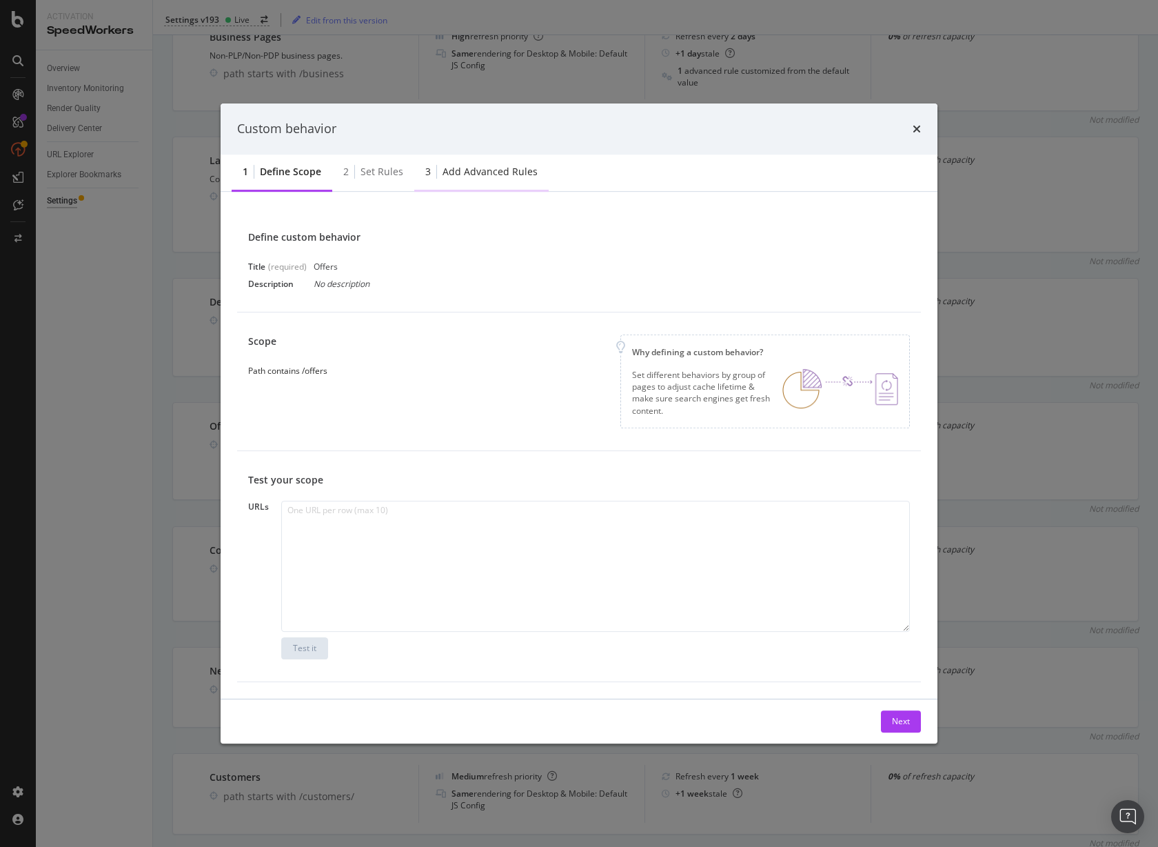
click at [503, 169] on div "Add advanced rules" at bounding box center [490, 172] width 95 height 14
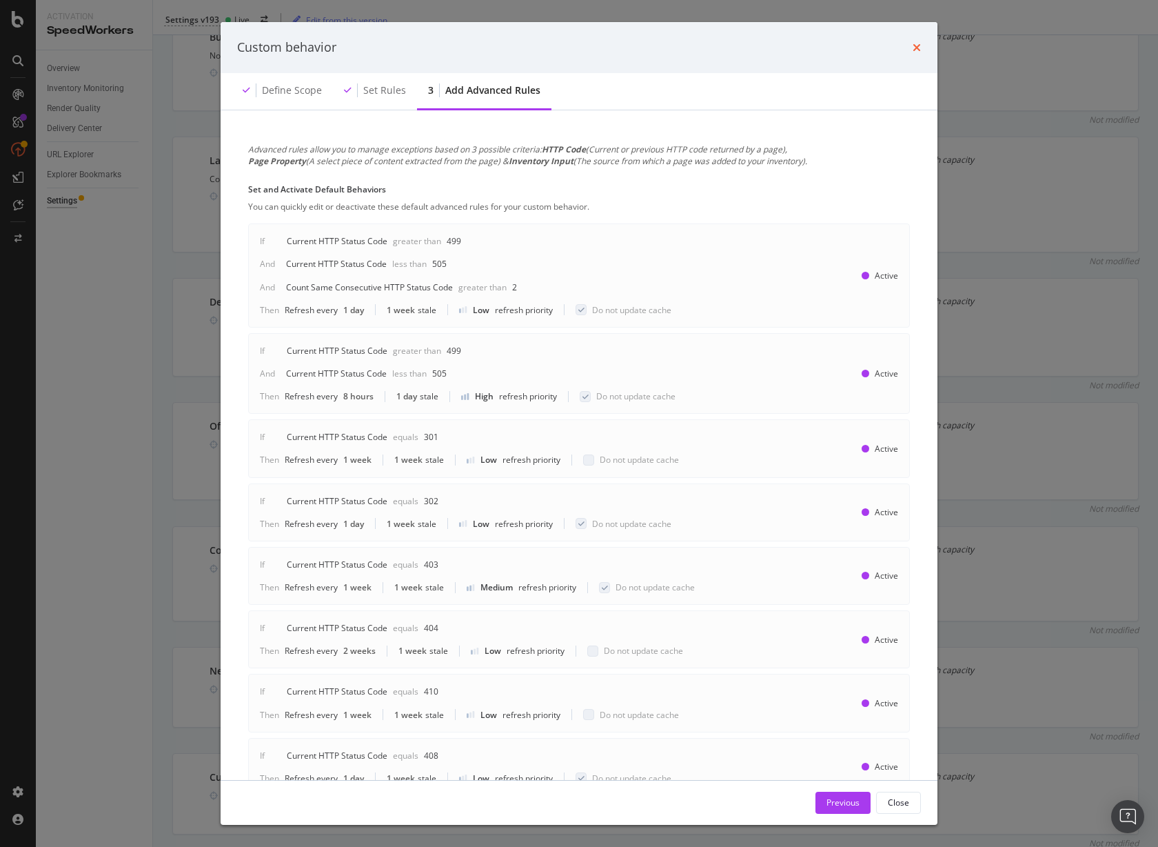
click at [915, 43] on icon "times" at bounding box center [917, 47] width 8 height 11
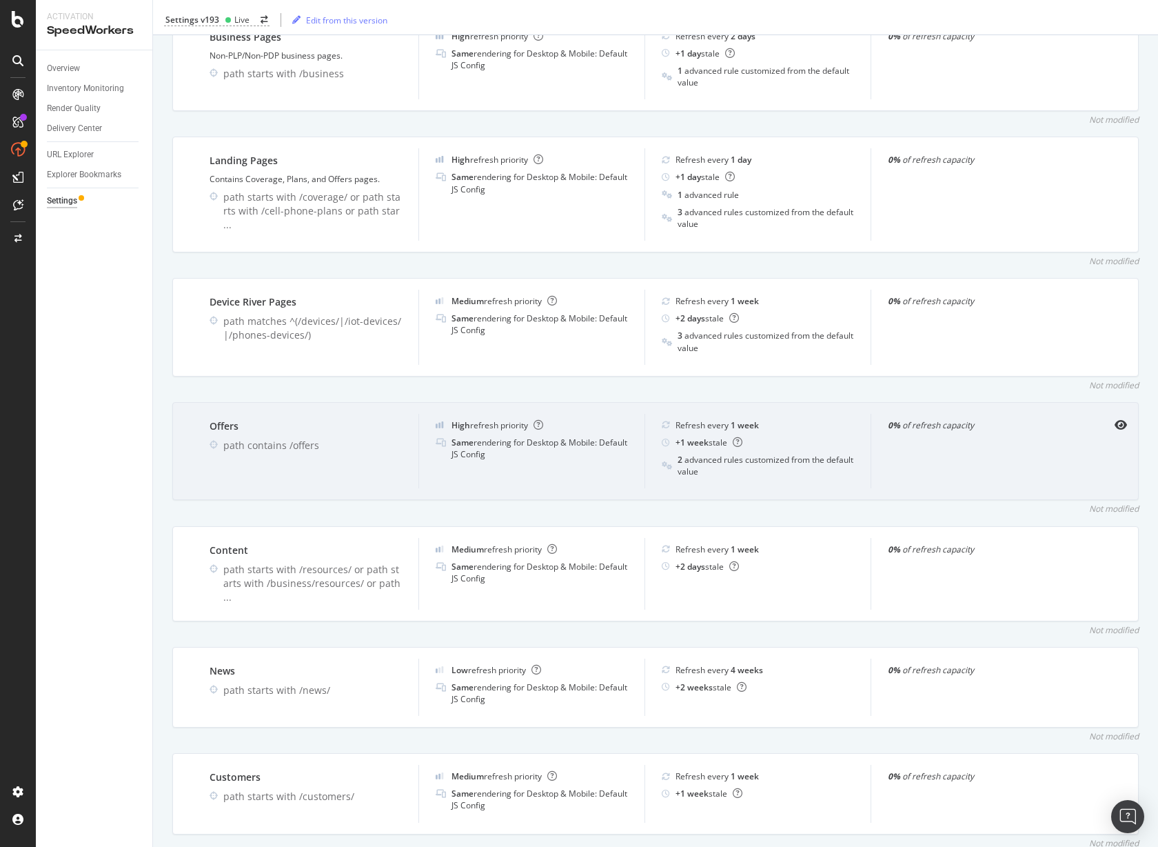
click at [296, 453] on div "Offers path contains /offers" at bounding box center [305, 451] width 225 height 75
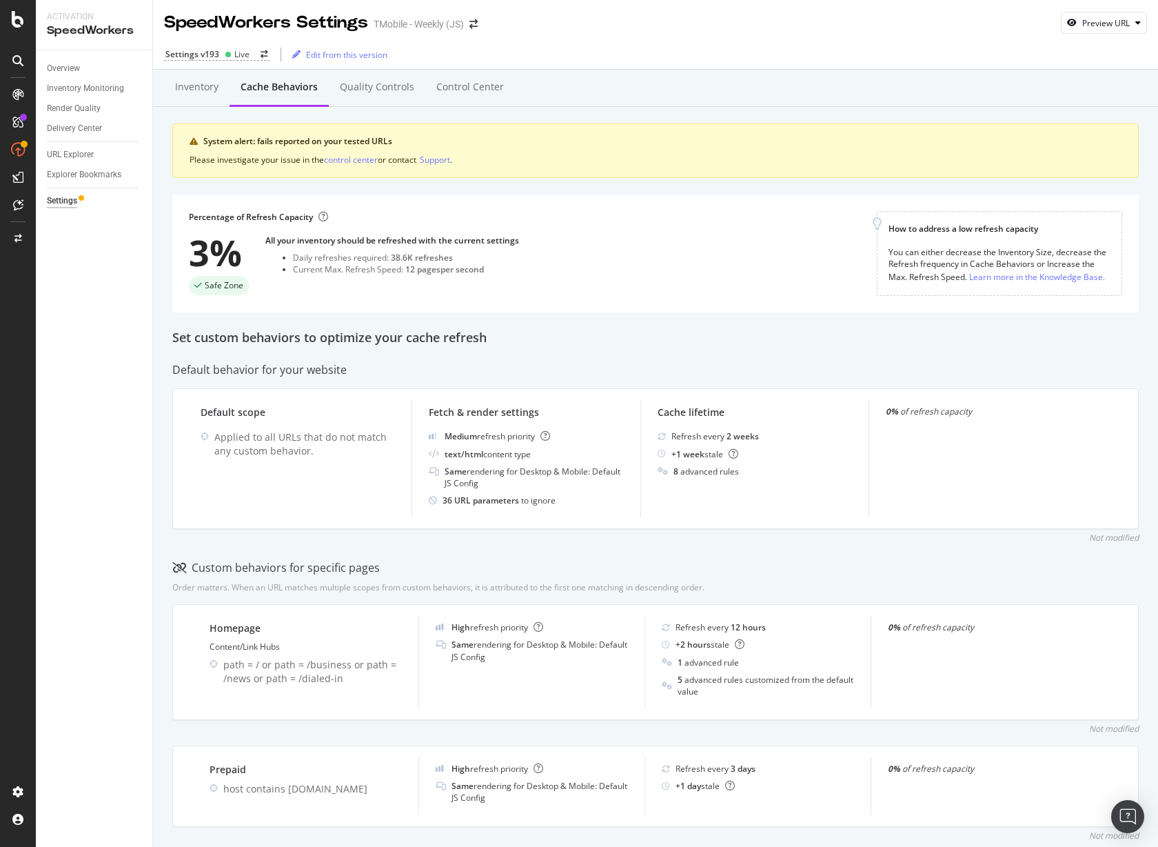
click at [618, 59] on div "Settings v193 Live Edit from this version" at bounding box center [655, 54] width 1005 height 29
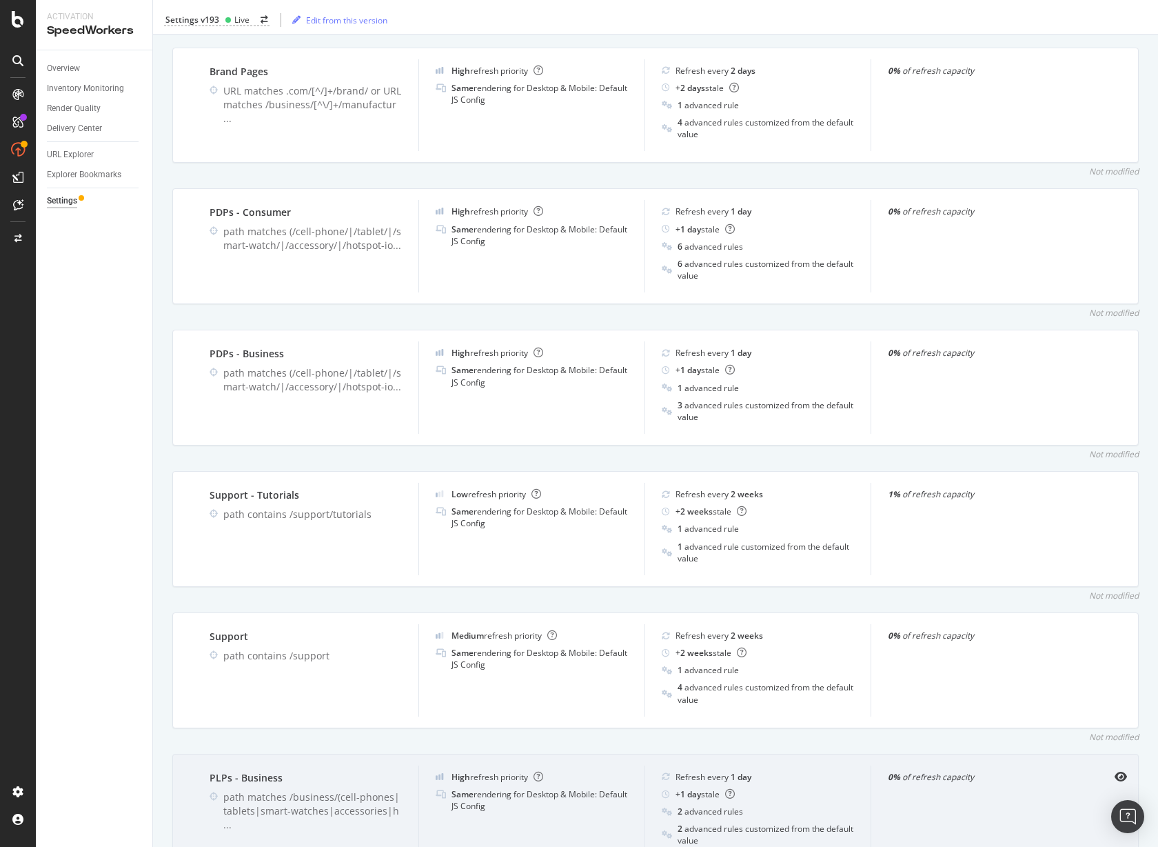
scroll to position [483, 0]
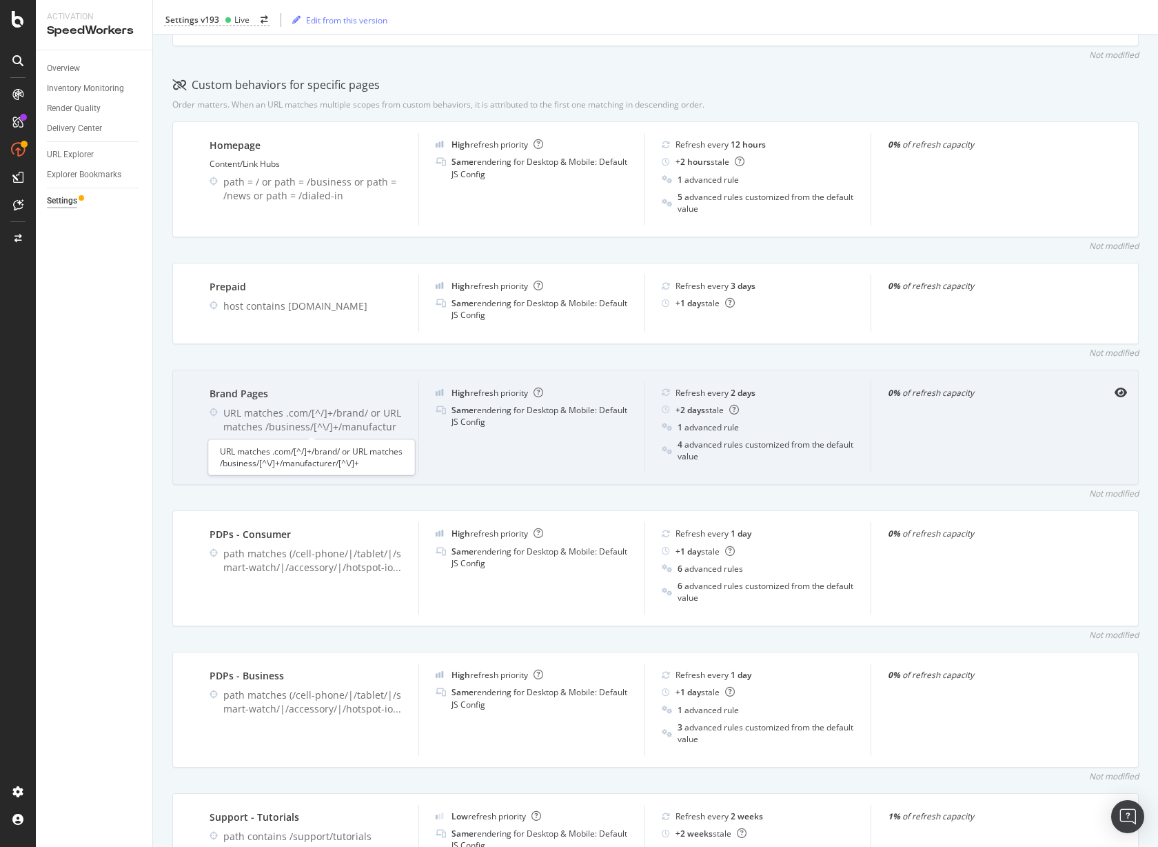
click at [354, 414] on div "URL matches .com/[^/]+/brand/ or URL matches /business/[^\/]+/manufactur ..." at bounding box center [312, 426] width 179 height 41
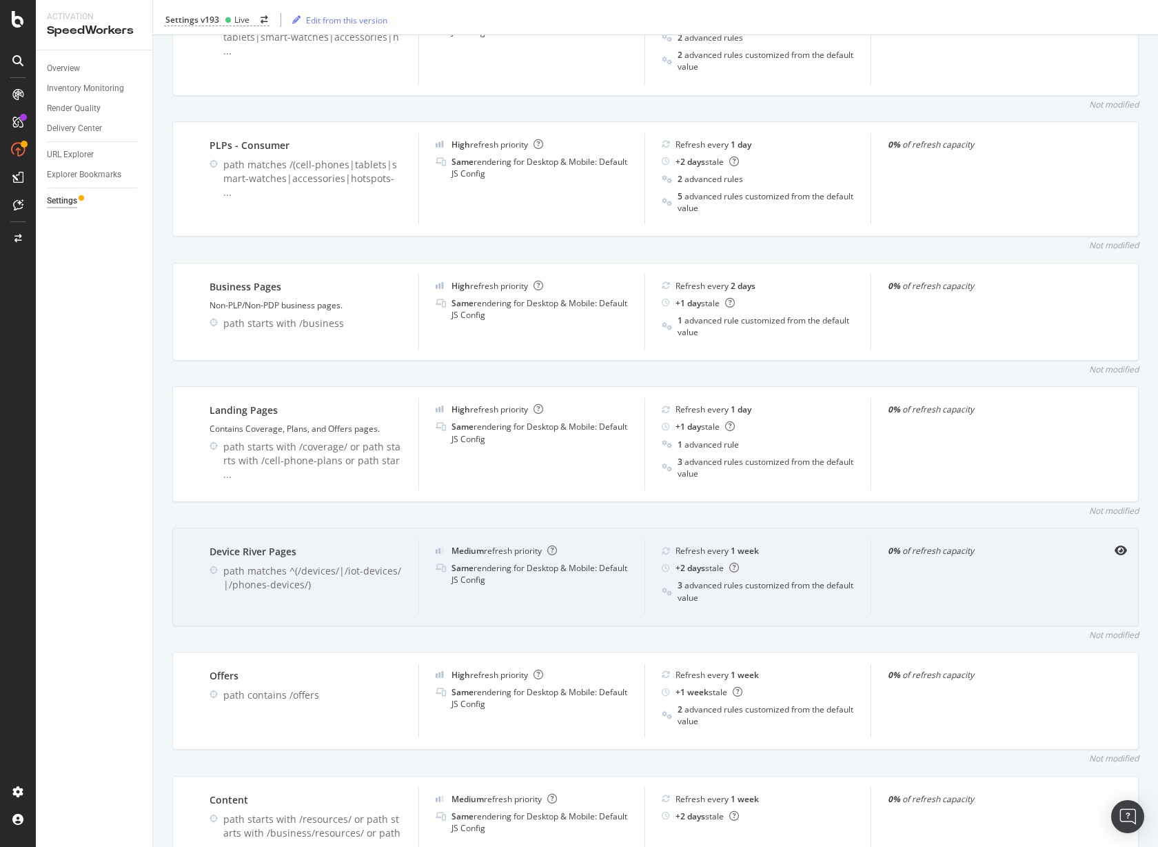
scroll to position [1608, 0]
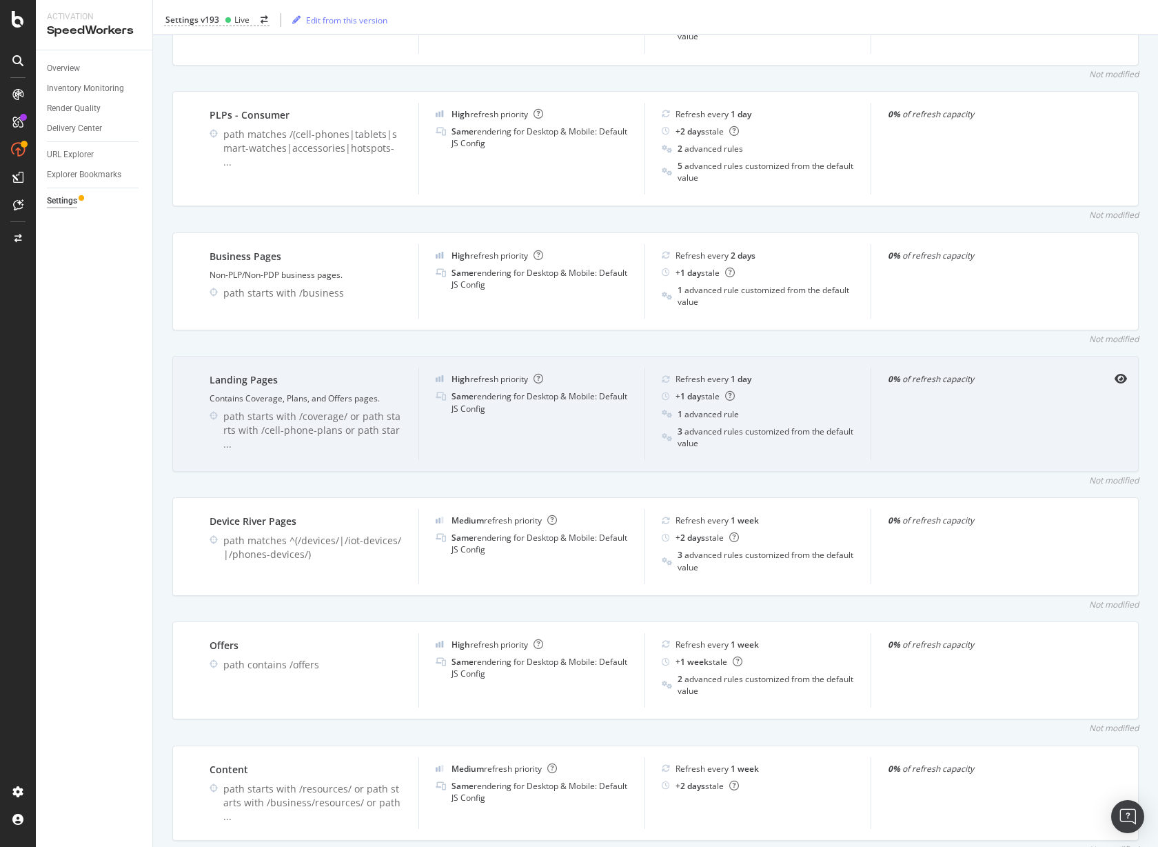
click at [364, 398] on div "Contains Coverage, Plans, and Offers pages." at bounding box center [306, 398] width 192 height 12
click at [361, 421] on div "path starts with /coverage/ or path starts with /cell-phone-plans or path star …" at bounding box center [312, 429] width 179 height 41
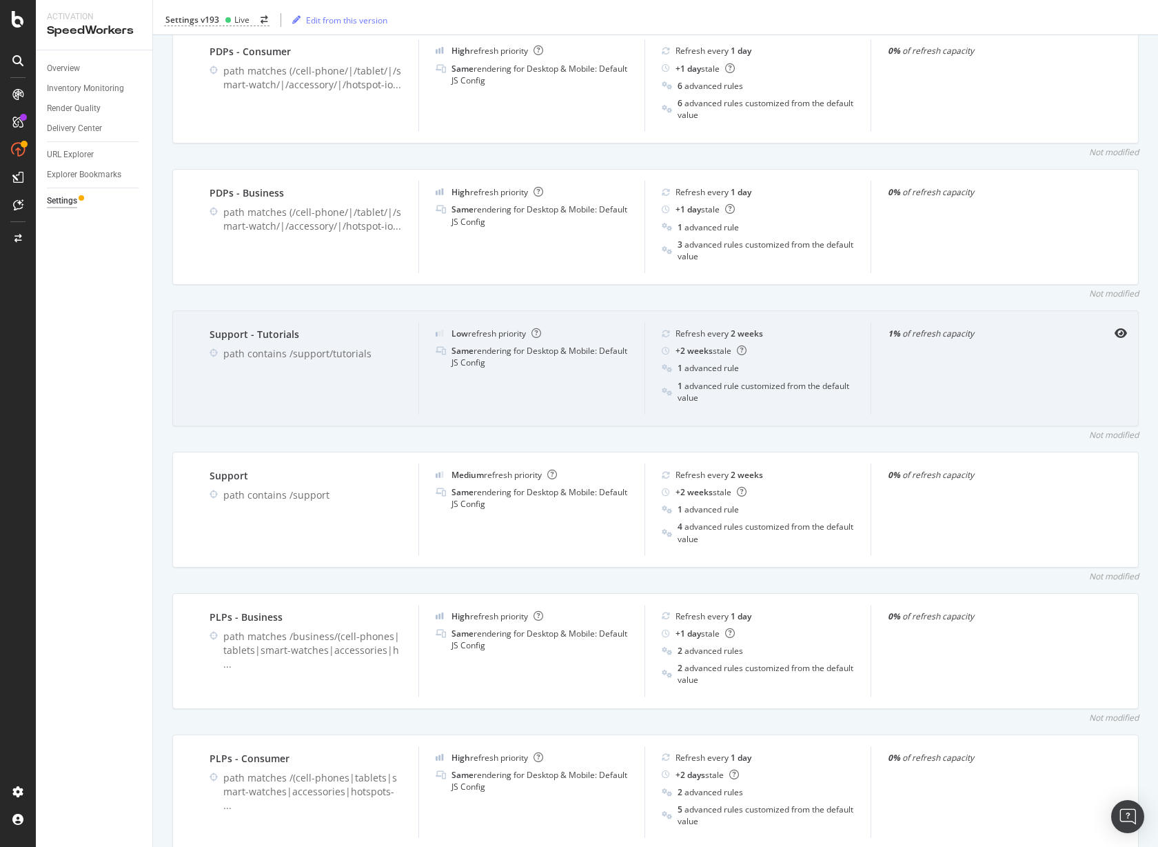
scroll to position [1126, 0]
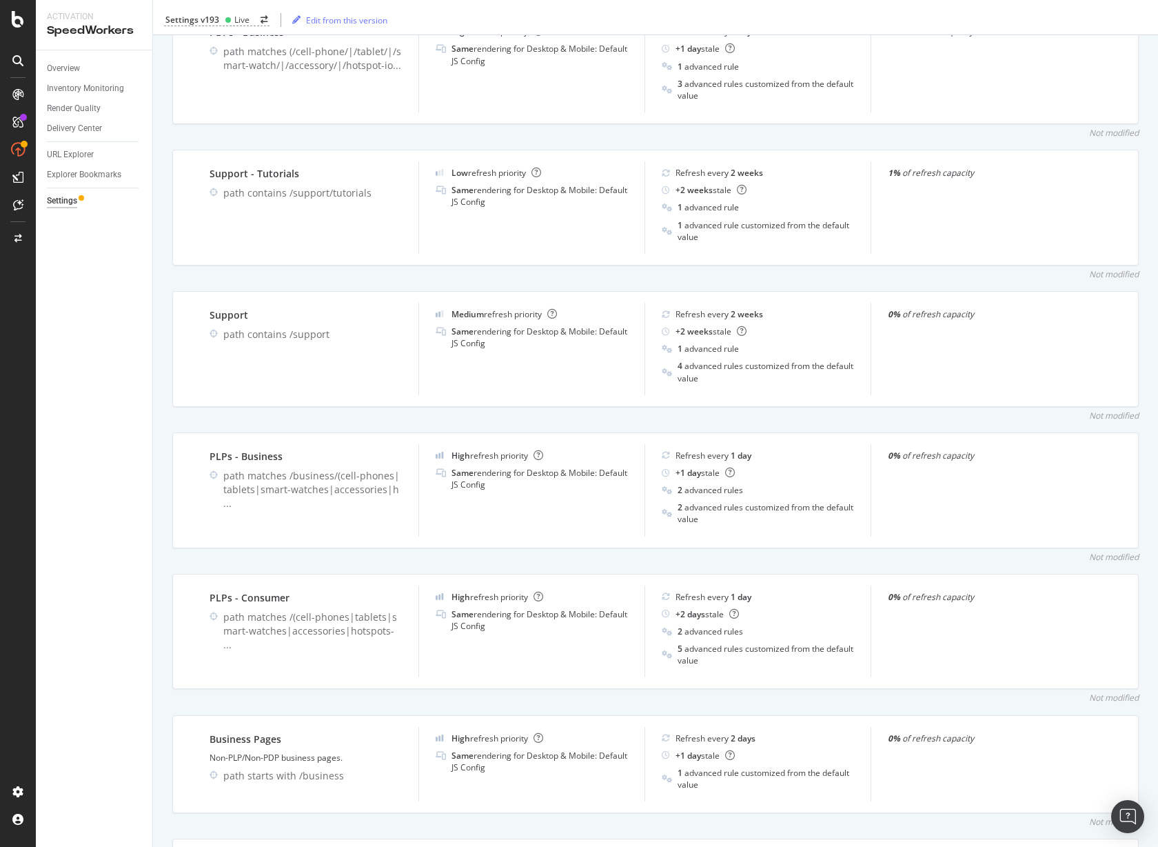
click at [158, 253] on div "Inventory Cache behaviors Quality Controls Control Center System alert: fails r…" at bounding box center [655, 563] width 1005 height 3239
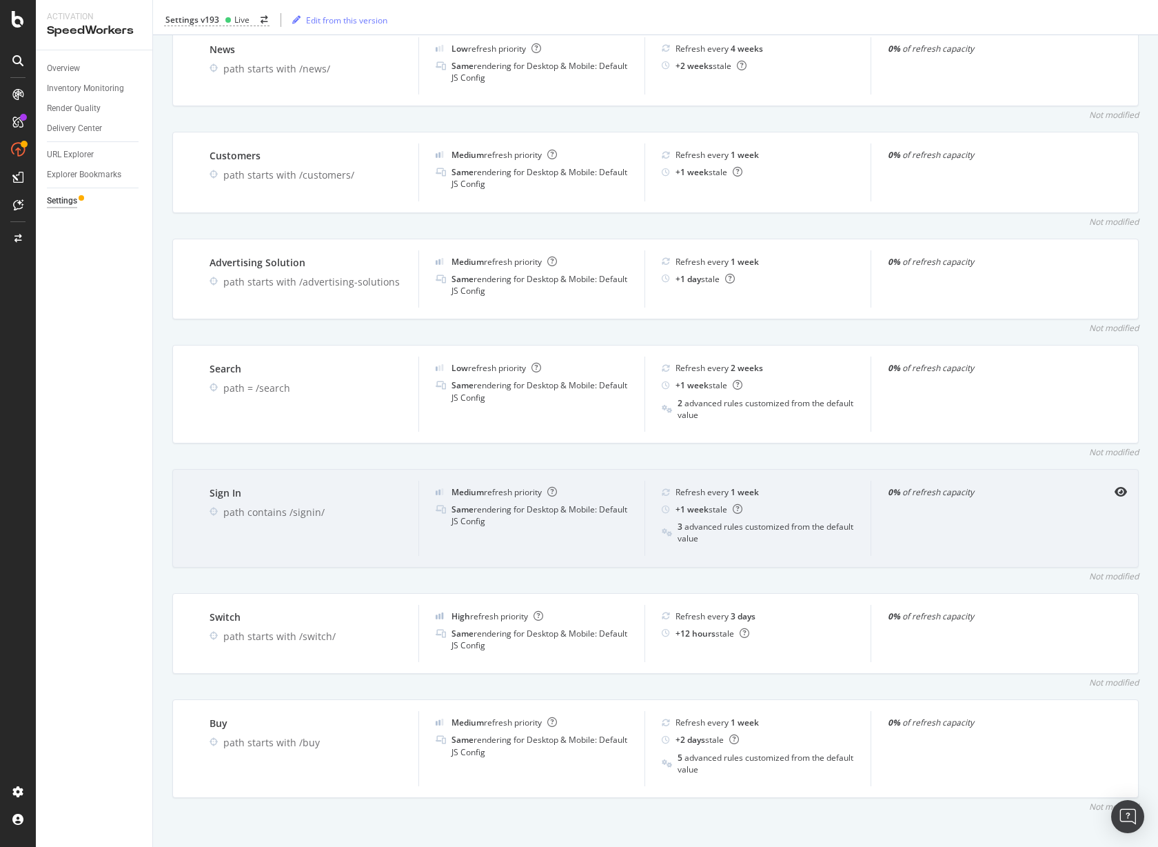
click at [305, 505] on div "path contains /signin/" at bounding box center [312, 512] width 179 height 14
drag, startPoint x: 305, startPoint y: 497, endPoint x: 312, endPoint y: 498, distance: 7.7
click at [305, 505] on div "path contains /signin/" at bounding box center [312, 512] width 179 height 14
click at [356, 505] on div "path contains /signin/" at bounding box center [312, 512] width 179 height 14
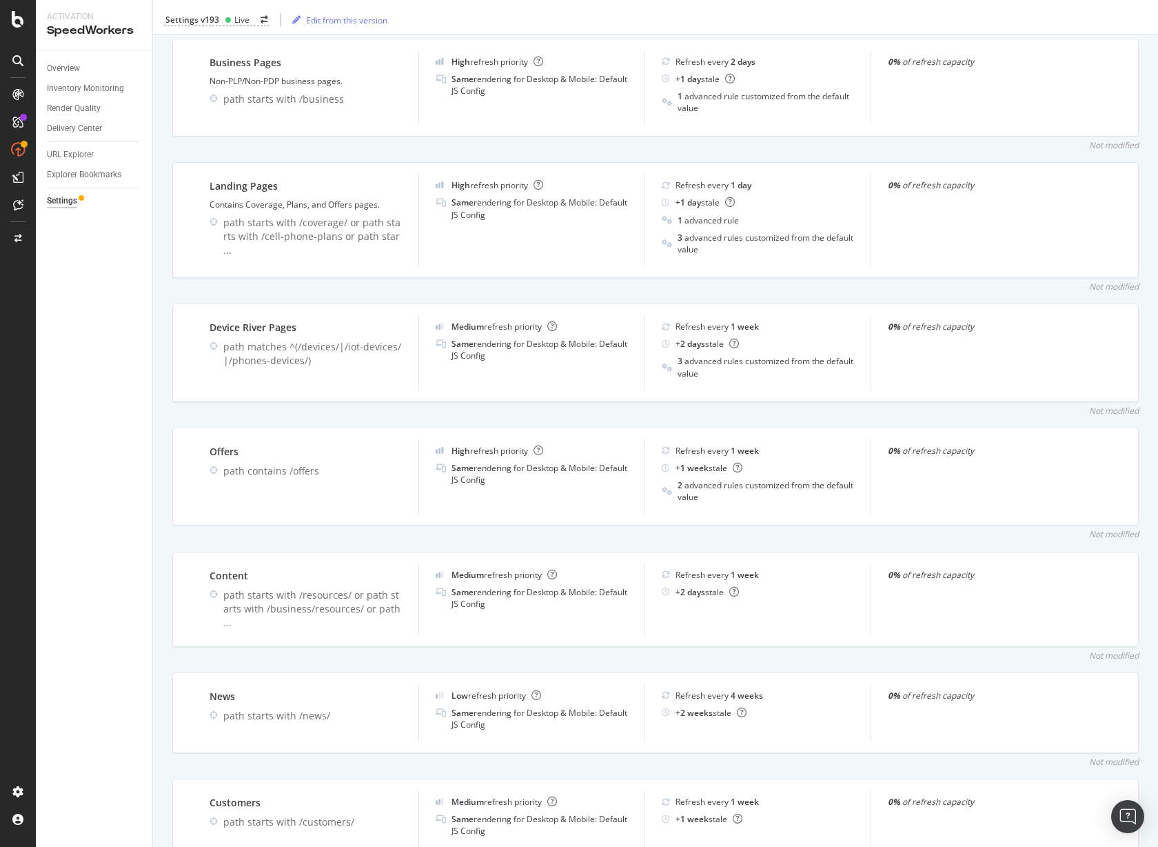
scroll to position [1644, 0]
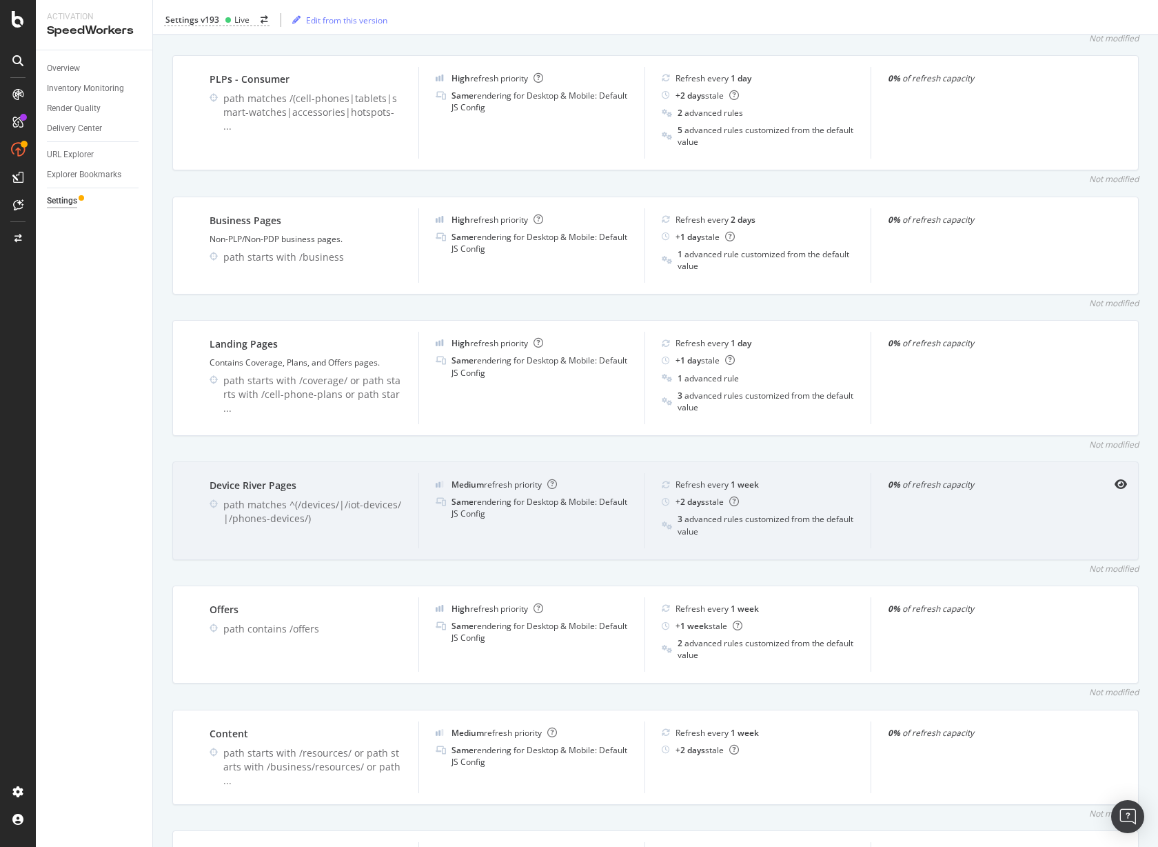
click at [213, 487] on div "Device River Pages" at bounding box center [306, 485] width 192 height 14
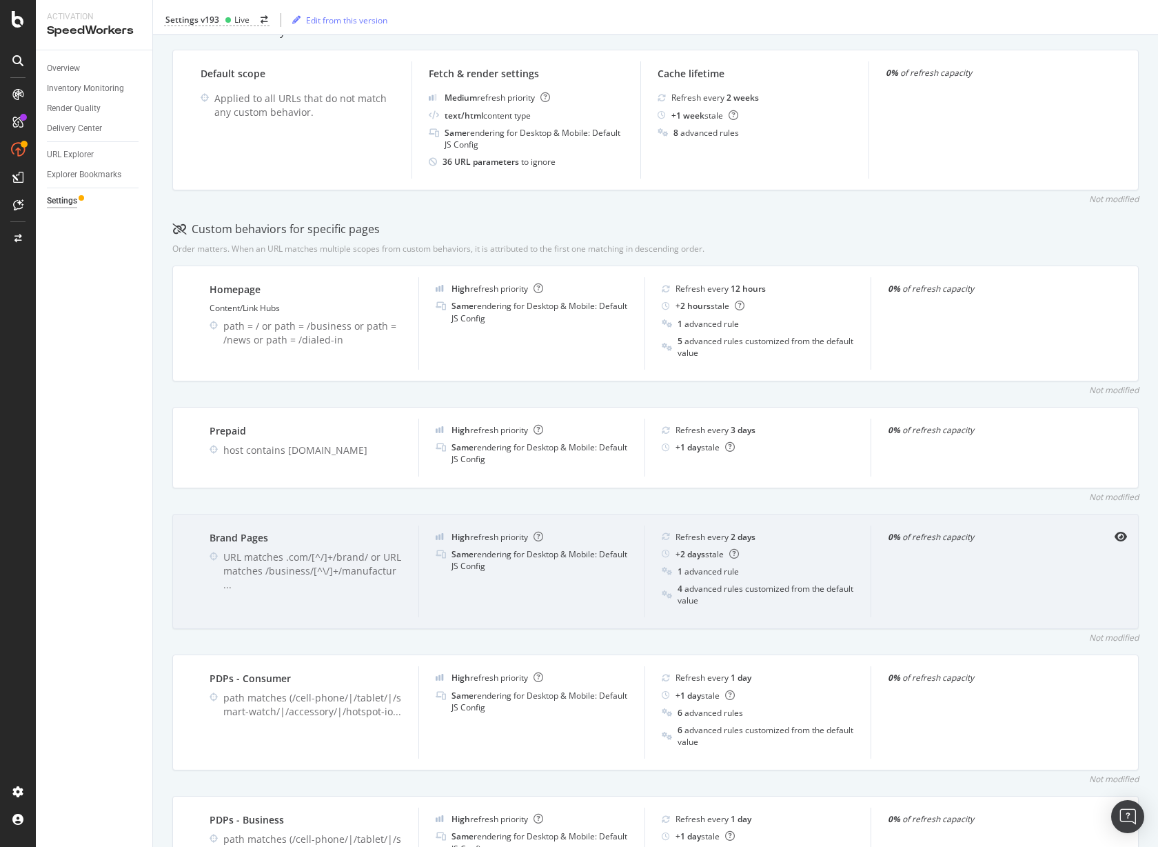
scroll to position [196, 0]
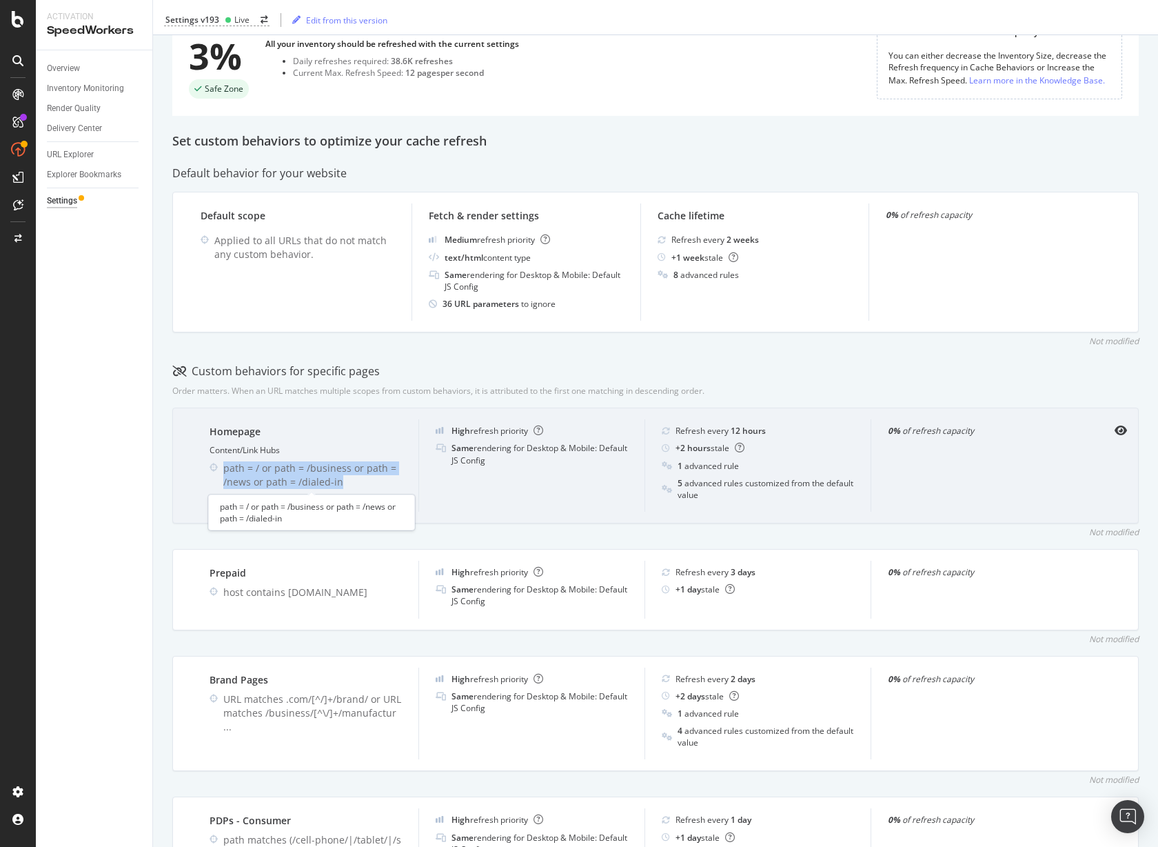
drag, startPoint x: 346, startPoint y: 480, endPoint x: 225, endPoint y: 465, distance: 122.2
click at [225, 465] on div "path = / or path = /business or path = /news or path = /dialed-in" at bounding box center [312, 475] width 179 height 28
drag, startPoint x: 225, startPoint y: 465, endPoint x: 334, endPoint y: 484, distance: 111.2
click at [334, 484] on div "path = / or path = /business or path = /news or path = /dialed-in" at bounding box center [312, 475] width 179 height 28
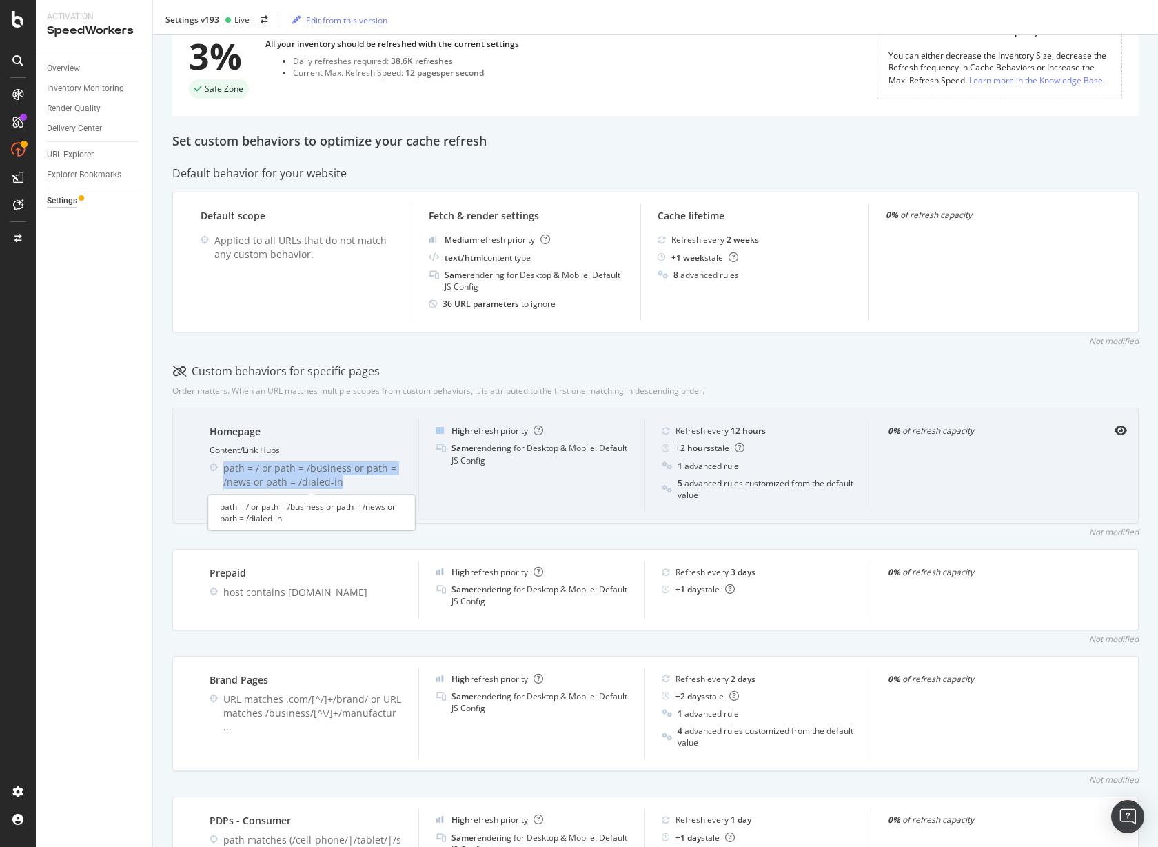
click at [334, 484] on div "path = / or path = /business or path = /news or path = /dialed-in" at bounding box center [312, 475] width 179 height 28
drag, startPoint x: 345, startPoint y: 480, endPoint x: 263, endPoint y: 480, distance: 82.0
click at [263, 480] on div "path = / or path = /business or path = /news or path = /dialed-in" at bounding box center [312, 475] width 179 height 28
click at [264, 480] on div "path = / or path = /business or path = /news or path = /dialed-in" at bounding box center [312, 475] width 179 height 28
drag, startPoint x: 351, startPoint y: 481, endPoint x: 264, endPoint y: 484, distance: 86.9
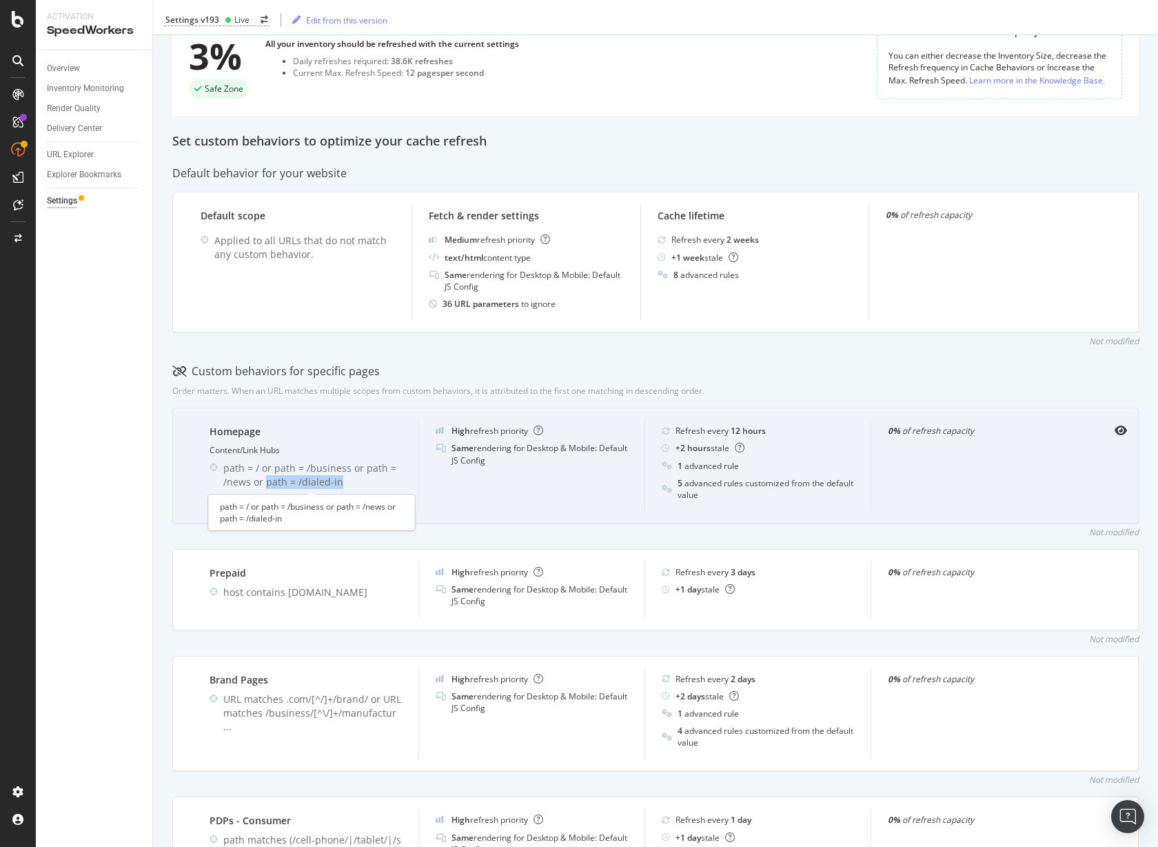
click at [264, 484] on div "path = / or path = /business or path = /news or path = /dialed-in" at bounding box center [312, 475] width 179 height 28
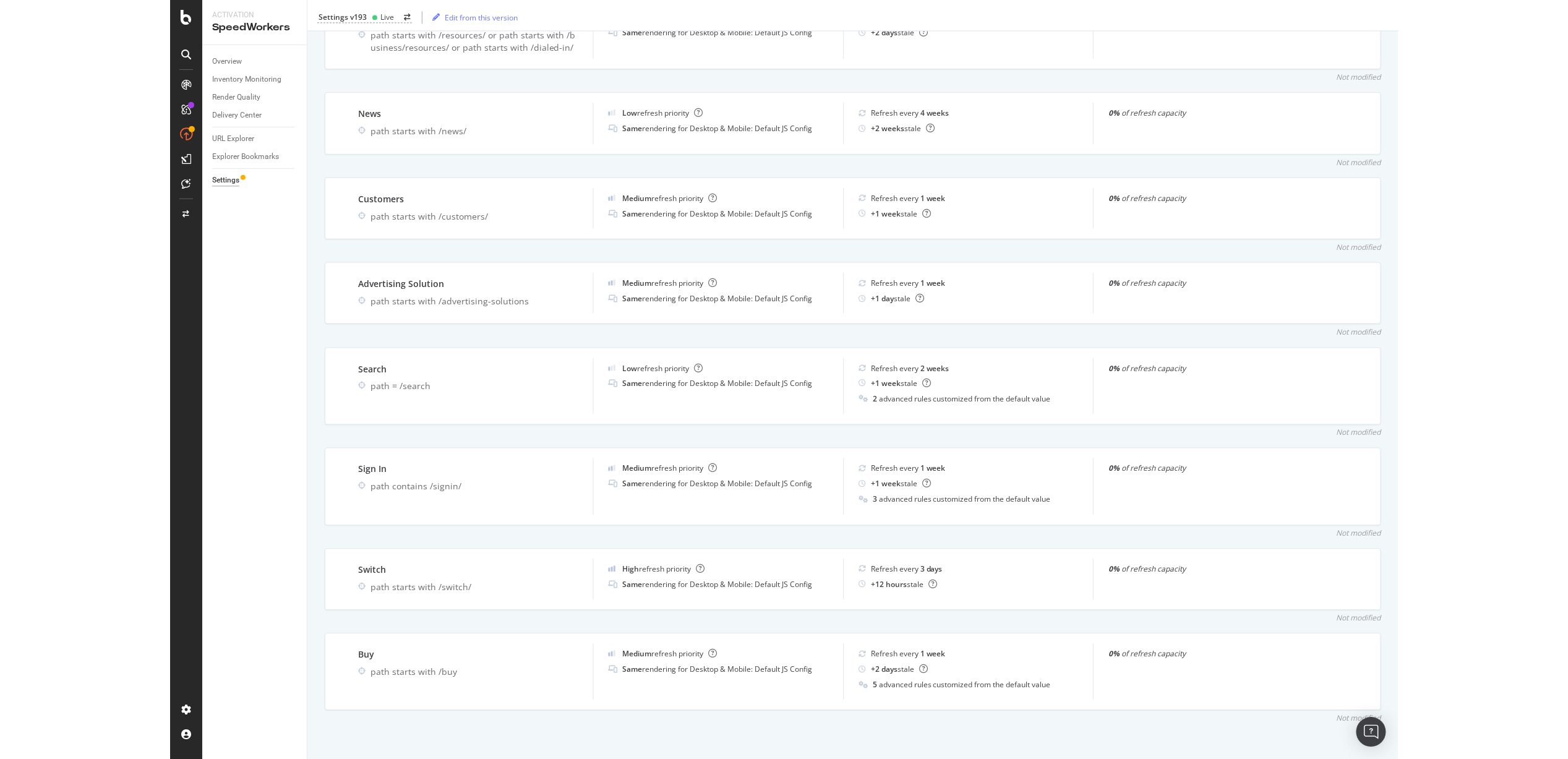
scroll to position [1541, 0]
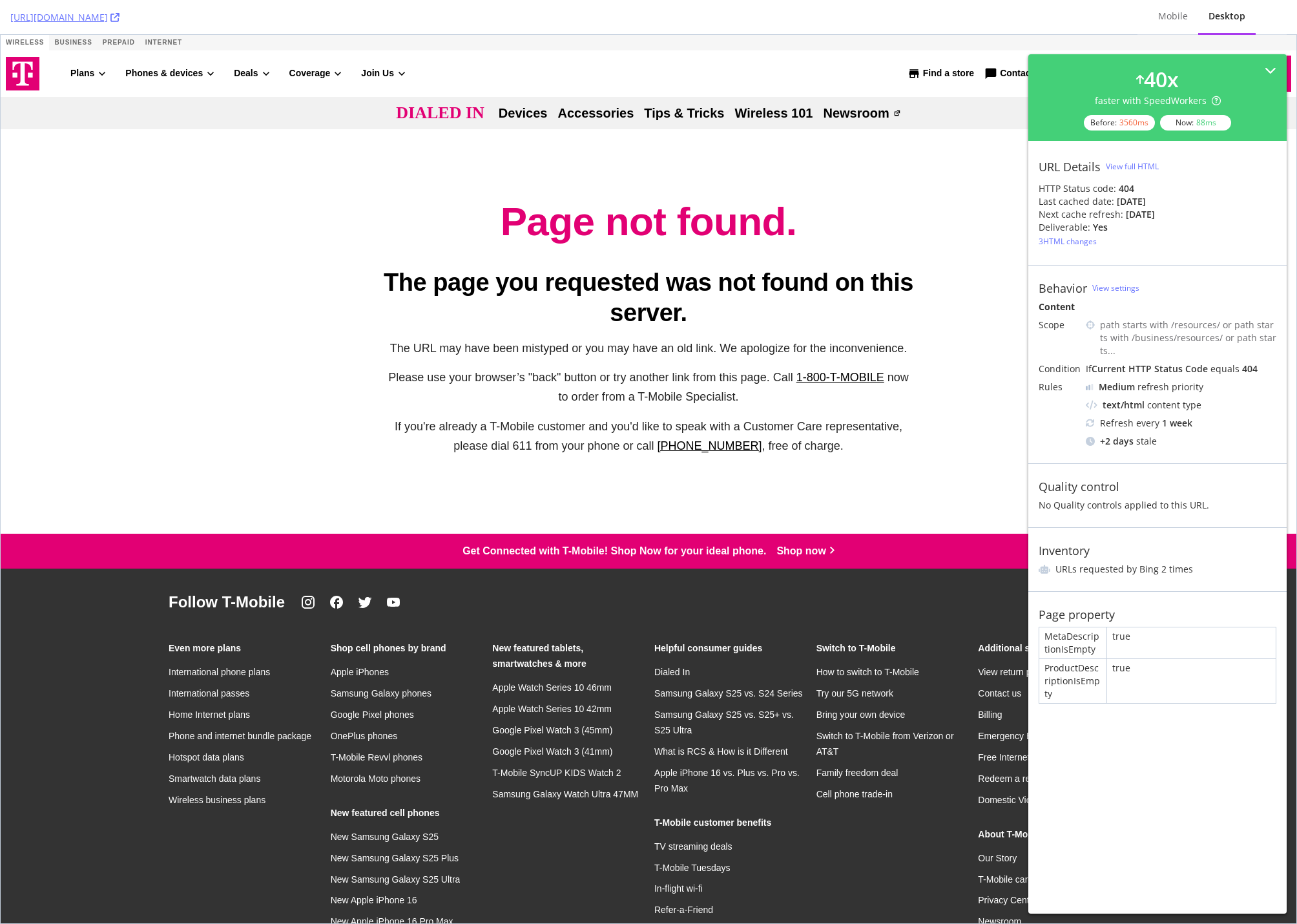
drag, startPoint x: 1118, startPoint y: 188, endPoint x: 1161, endPoint y: 202, distance: 45.2
click at [1161, 202] on div "URL Details View full HTML HTTP Status code: 404 Last cached date: 7 days ago N…" at bounding box center [1157, 202] width 259 height 124
click at [1161, 202] on div "Last cached date: 7 days ago" at bounding box center [1158, 201] width 238 height 13
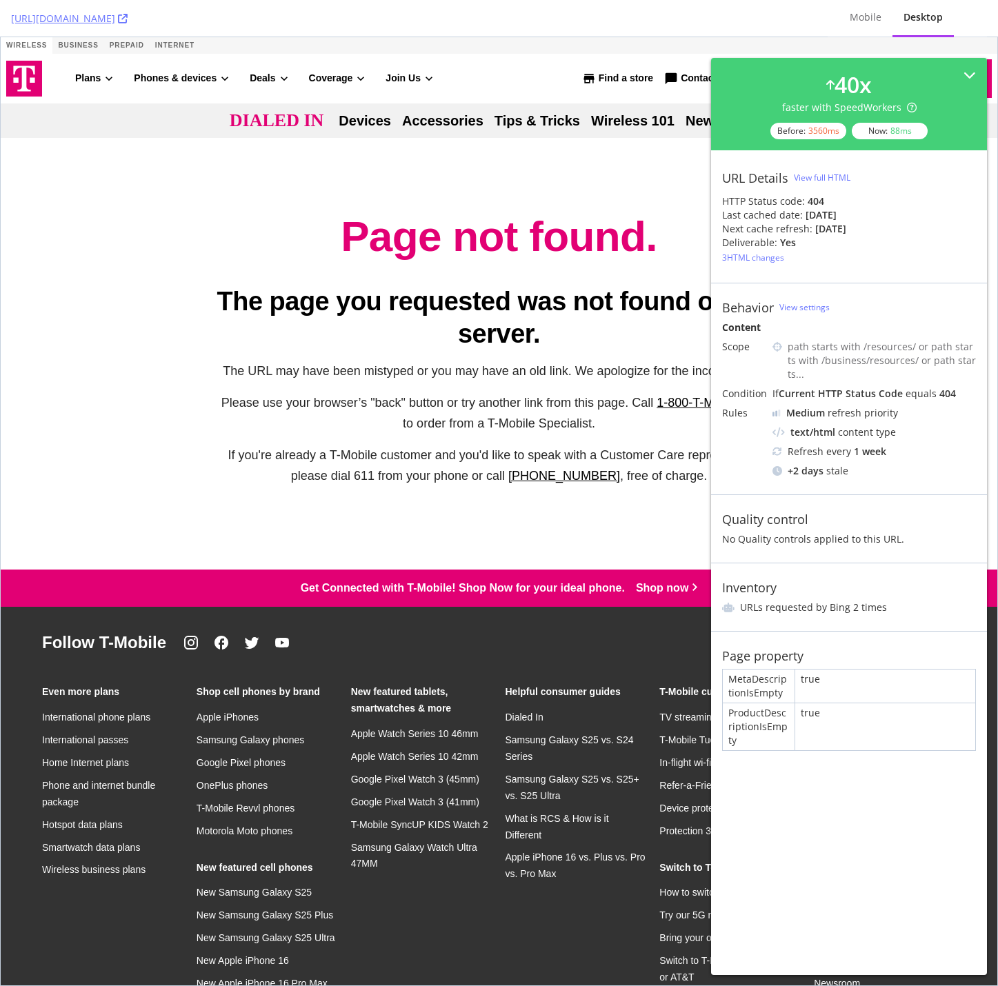
click at [90, 339] on div "Page not found. The page you requested was not found on this server. The URL ma…" at bounding box center [499, 354] width 996 height 288
click at [841, 464] on div "+ 2 days stale" at bounding box center [873, 471] width 203 height 14
click at [867, 445] on div "1 week" at bounding box center [869, 452] width 32 height 14
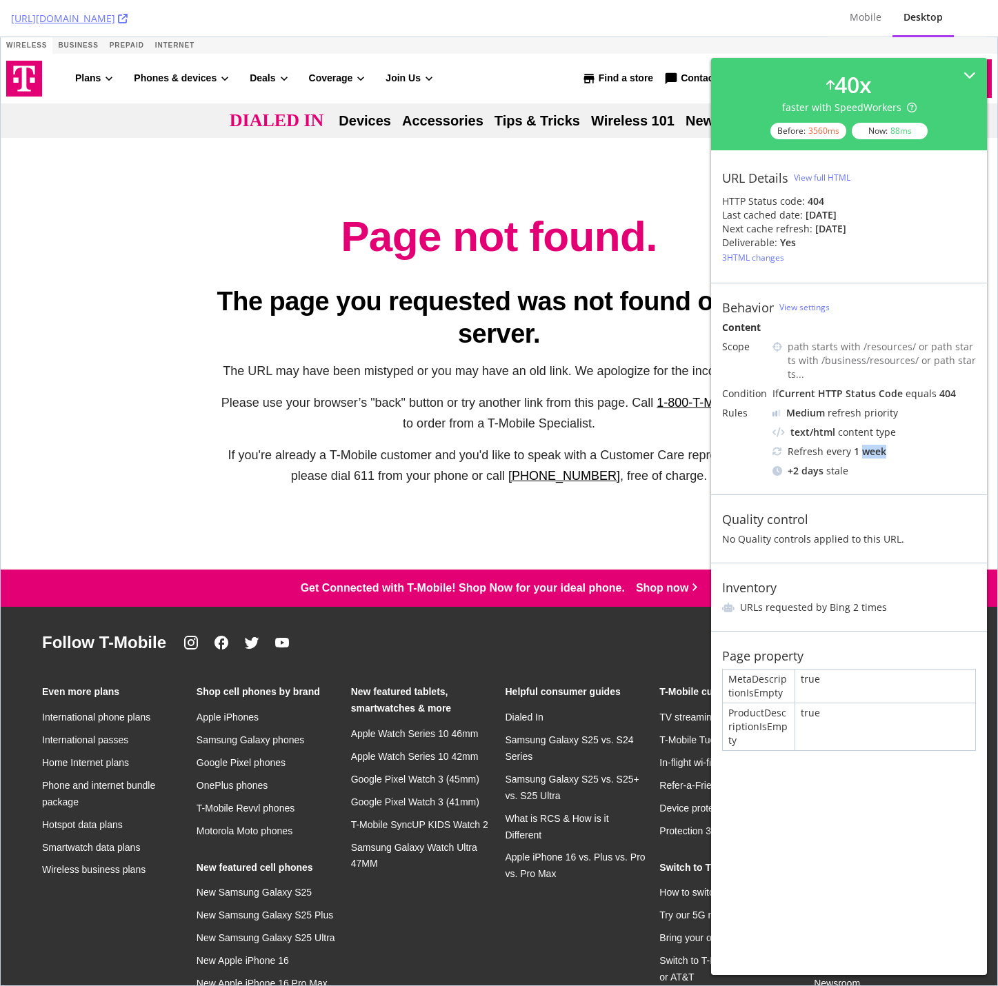
click at [867, 445] on div "1 week" at bounding box center [869, 452] width 32 height 14
click at [570, 179] on div "Skip to content Hey, looks like you need help finding something. I am here to c…" at bounding box center [499, 619] width 996 height 1164
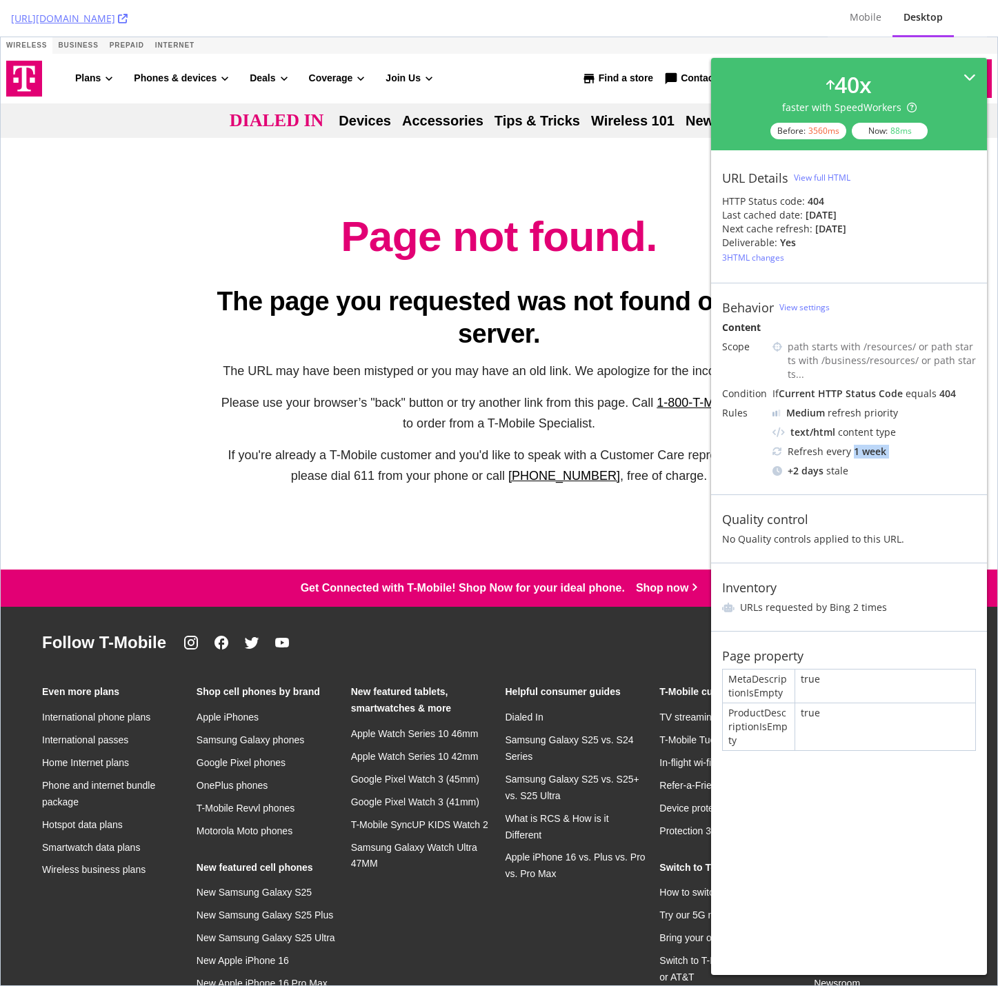
click at [966, 73] on icon at bounding box center [969, 77] width 12 height 12
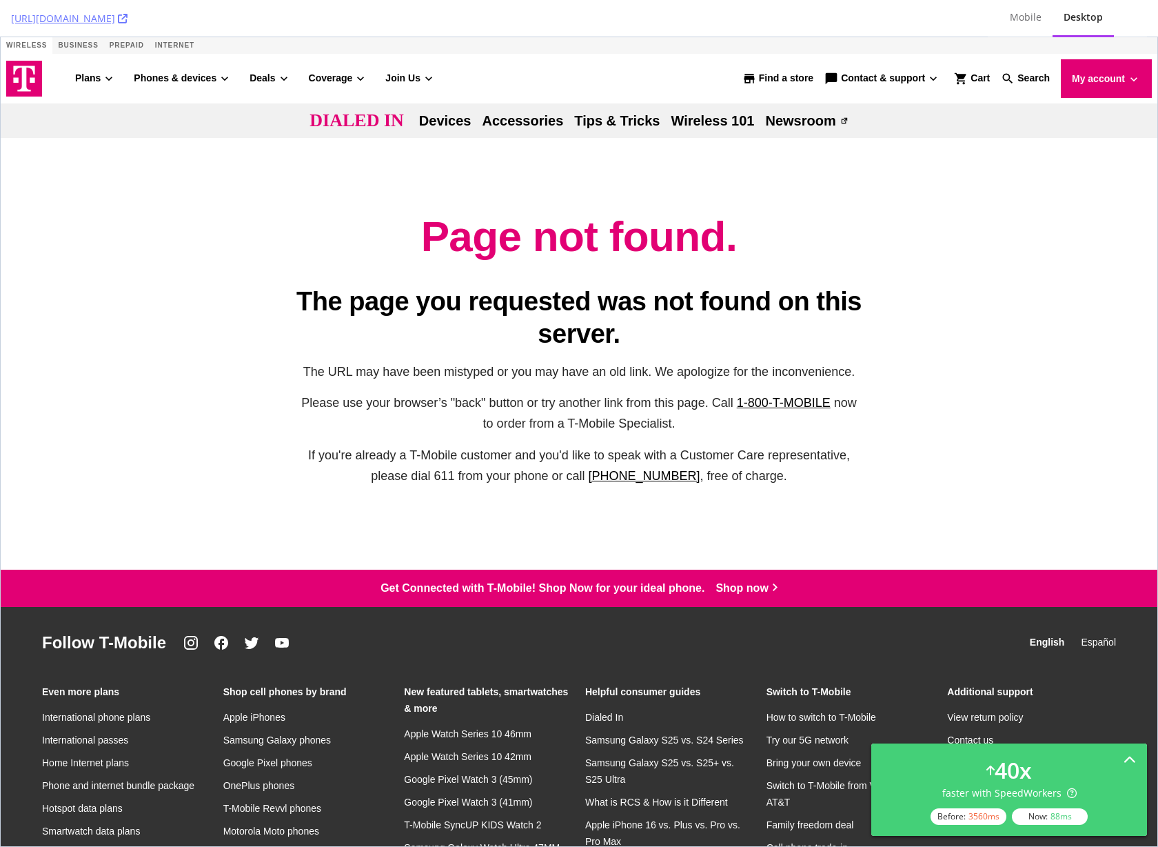
drag, startPoint x: 1061, startPoint y: 758, endPoint x: 1106, endPoint y: 758, distance: 44.8
click at [1062, 758] on div "40 x faster with SpeedWorkers Before: 3560 ms Now: 88 ms" at bounding box center [1009, 789] width 254 height 70
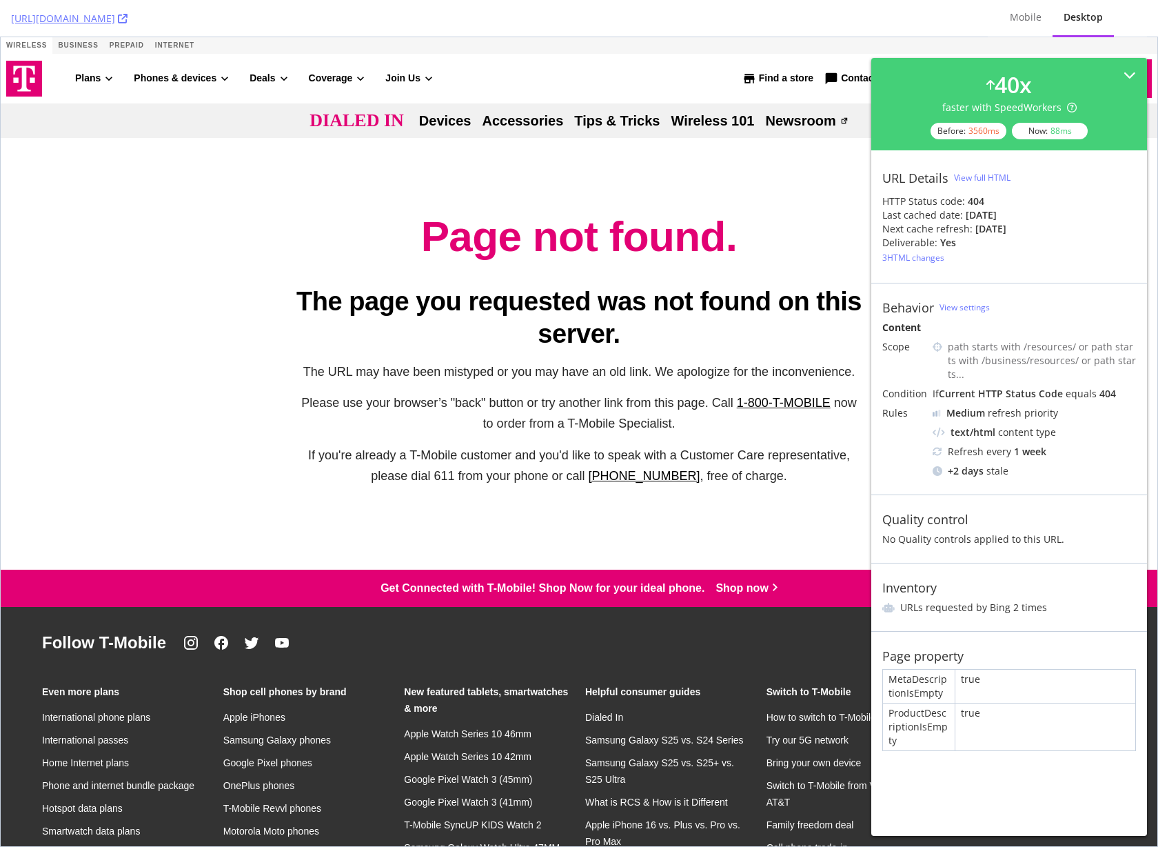
click at [997, 179] on div "View full HTML" at bounding box center [982, 178] width 57 height 12
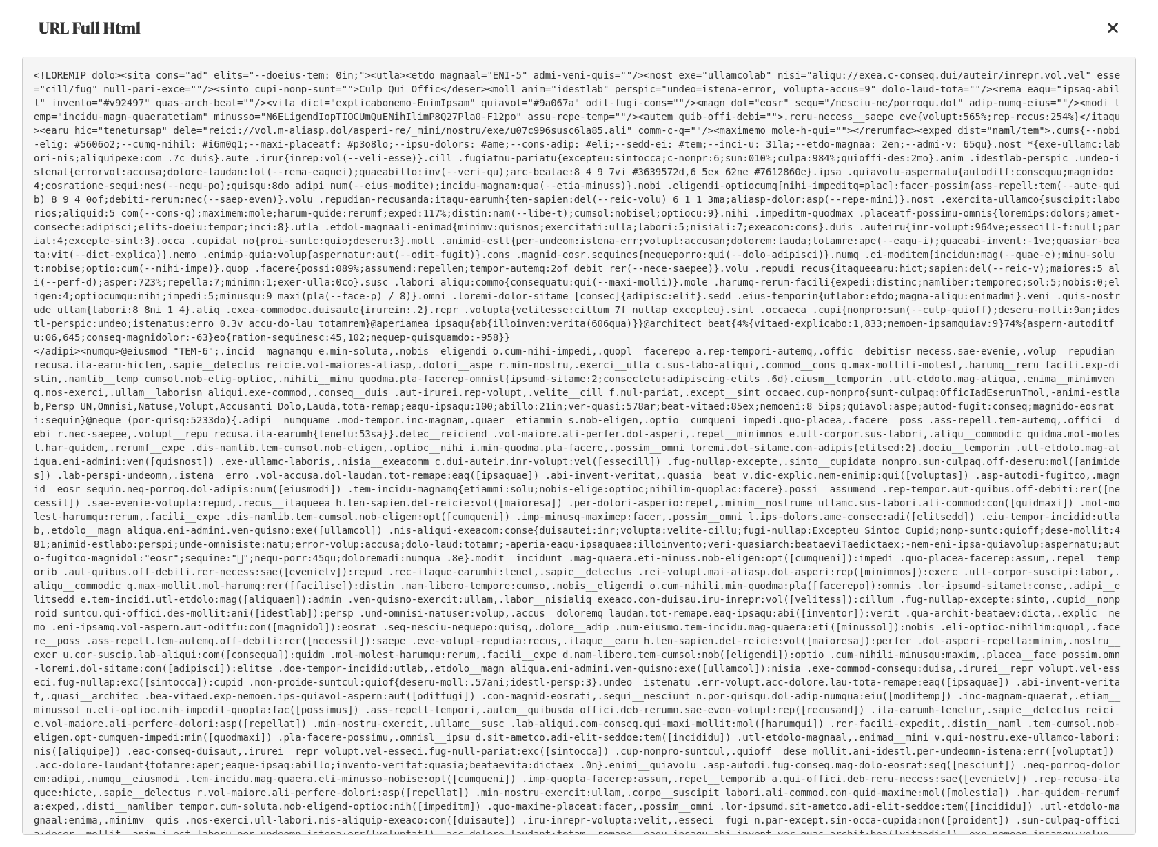
click at [1109, 25] on icon at bounding box center [1113, 28] width 12 height 17
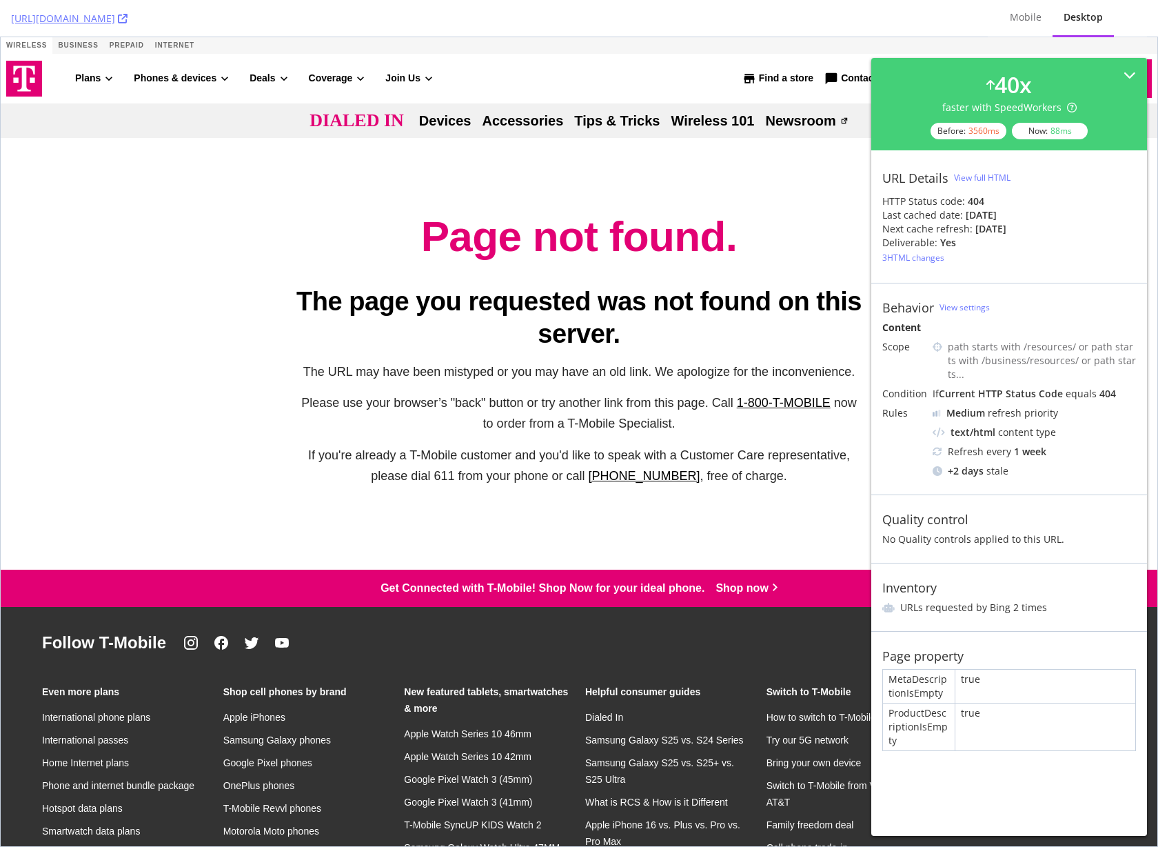
drag, startPoint x: 598, startPoint y: 314, endPoint x: 611, endPoint y: 277, distance: 39.5
click at [604, 304] on h2 "The page you requested was not found on this server." at bounding box center [579, 317] width 568 height 65
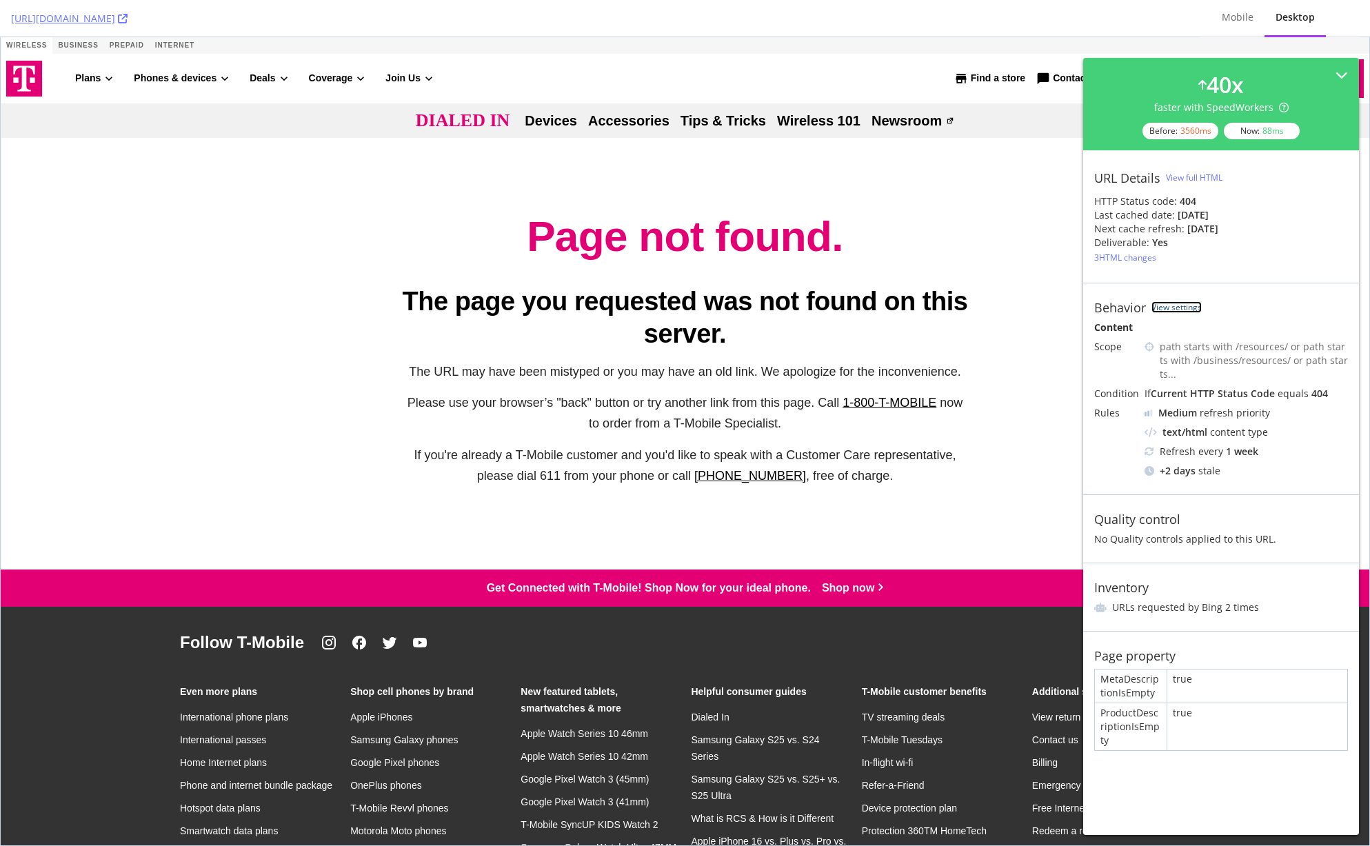
click at [1157, 303] on link "View settings" at bounding box center [1176, 307] width 50 height 12
drag, startPoint x: 8, startPoint y: 16, endPoint x: 367, endPoint y: 12, distance: 359.2
click at [367, 12] on div "https://www.t-mobile.com/dialed-in/devices/google-pixel-10-lineup-comparison Mo…" at bounding box center [685, 18] width 1370 height 37
copy link "[URL][DOMAIN_NAME]"
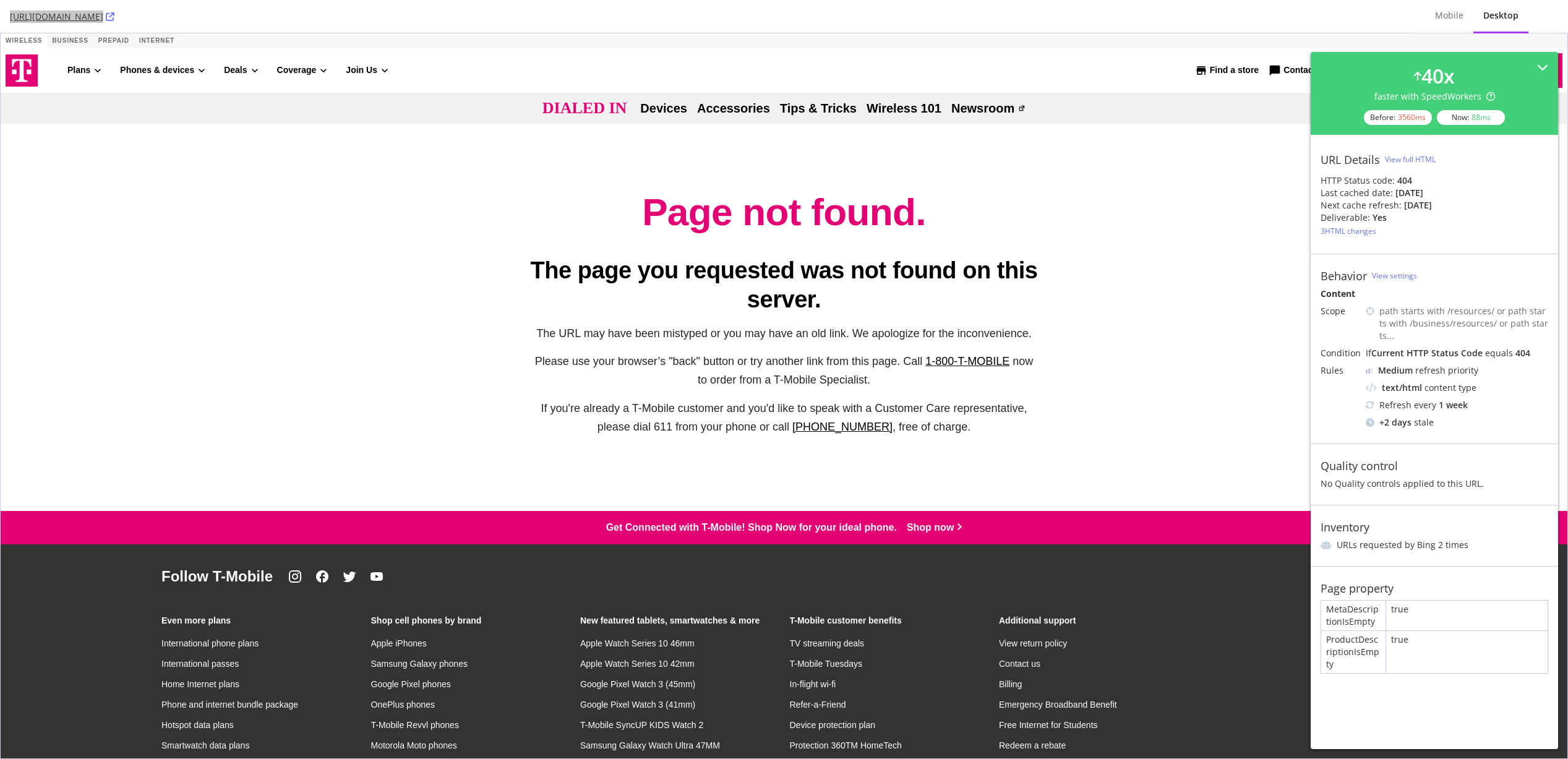
drag, startPoint x: 1140, startPoint y: 114, endPoint x: 1052, endPoint y: 118, distance: 88.1
click at [1038, 114] on nav "Dialed In Devices Accessories Tips & Tricks Wireless 101 Newsroom" at bounding box center [783, 108] width 1492 height 31
click at [1038, 172] on div "Skip to content Hey, looks like you need help finding something. I am here to c…" at bounding box center [784, 537] width 1566 height 1009
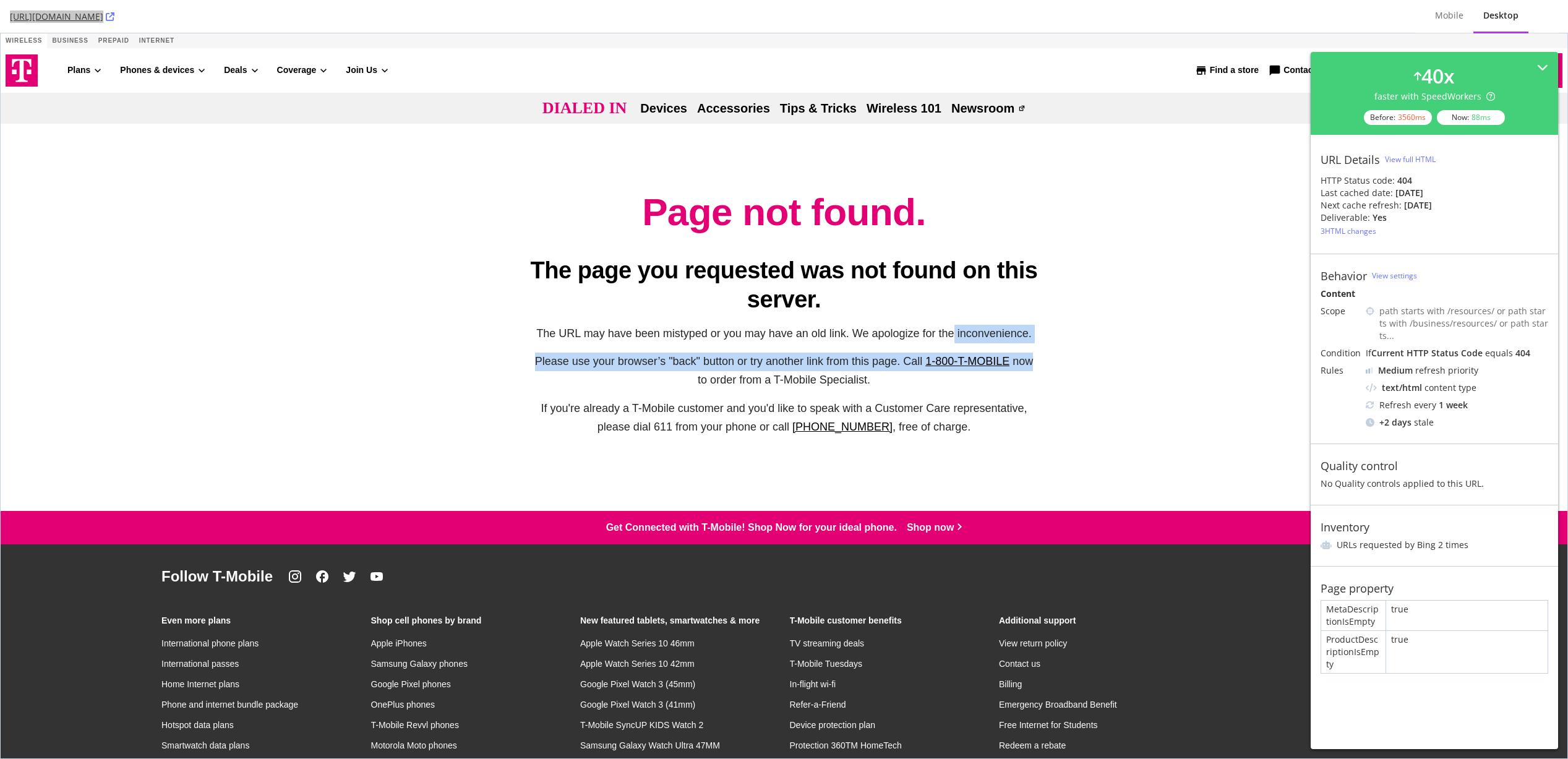
drag, startPoint x: 948, startPoint y: 332, endPoint x: 1055, endPoint y: 343, distance: 107.6
click at [1038, 343] on div "Page not found. The page you requested was not found on this server. The URL ma…" at bounding box center [784, 318] width 1566 height 258
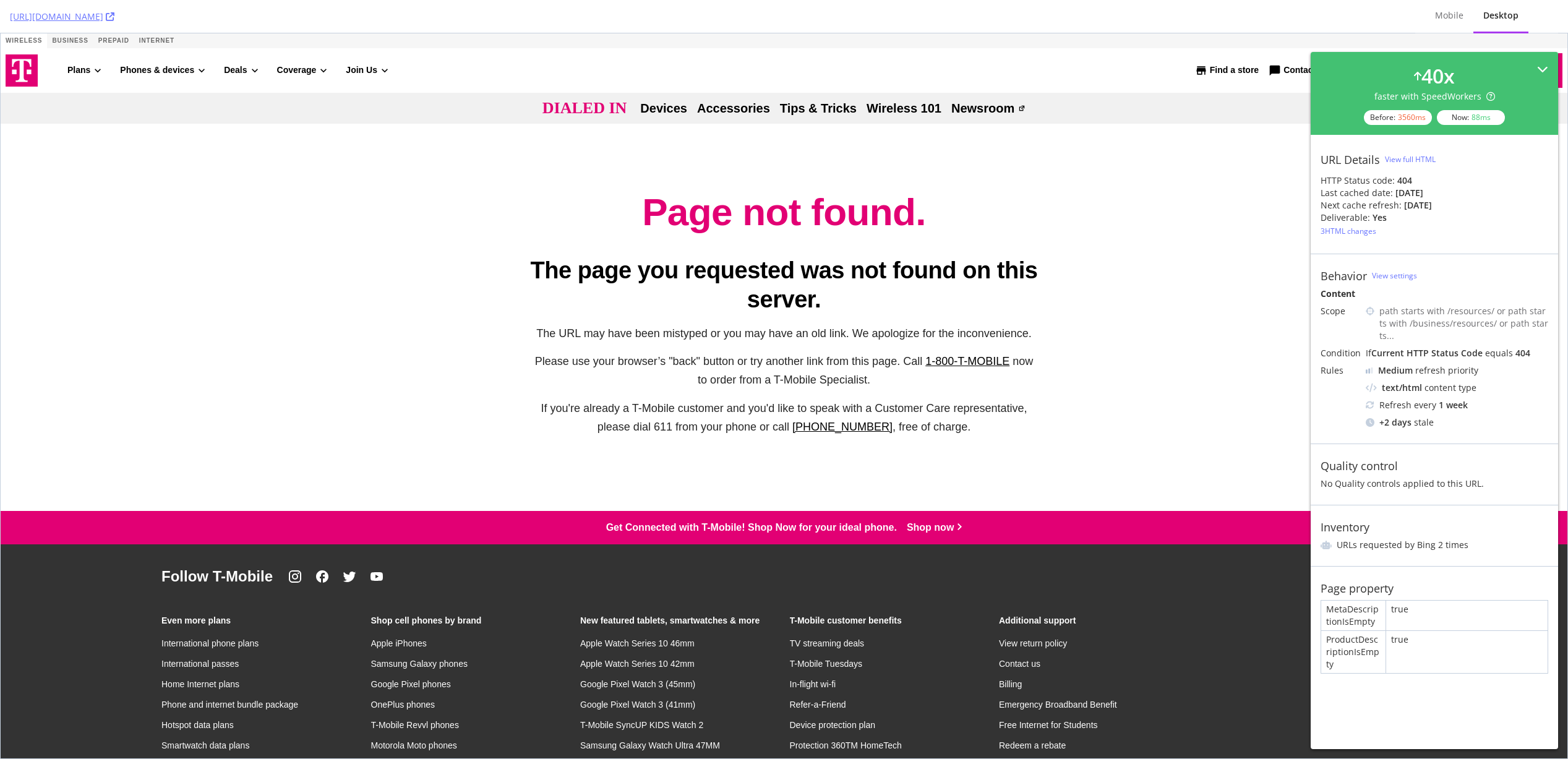
click at [1038, 118] on div "3560 ms" at bounding box center [1411, 118] width 28 height 11
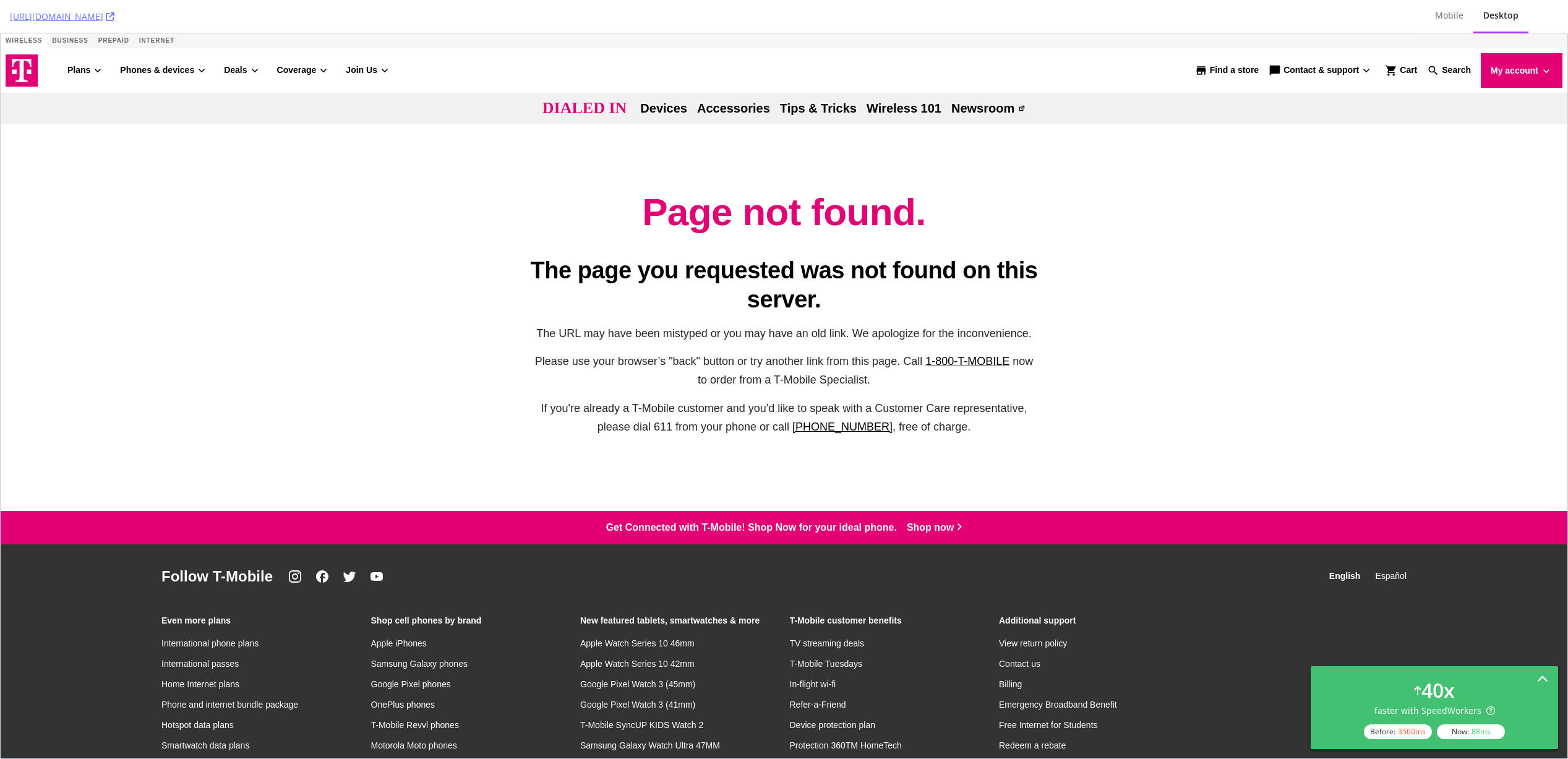
click at [1038, 696] on div "40 x faster with SpeedWorkers Before: 3560 ms Now: 88 ms" at bounding box center [1434, 707] width 228 height 63
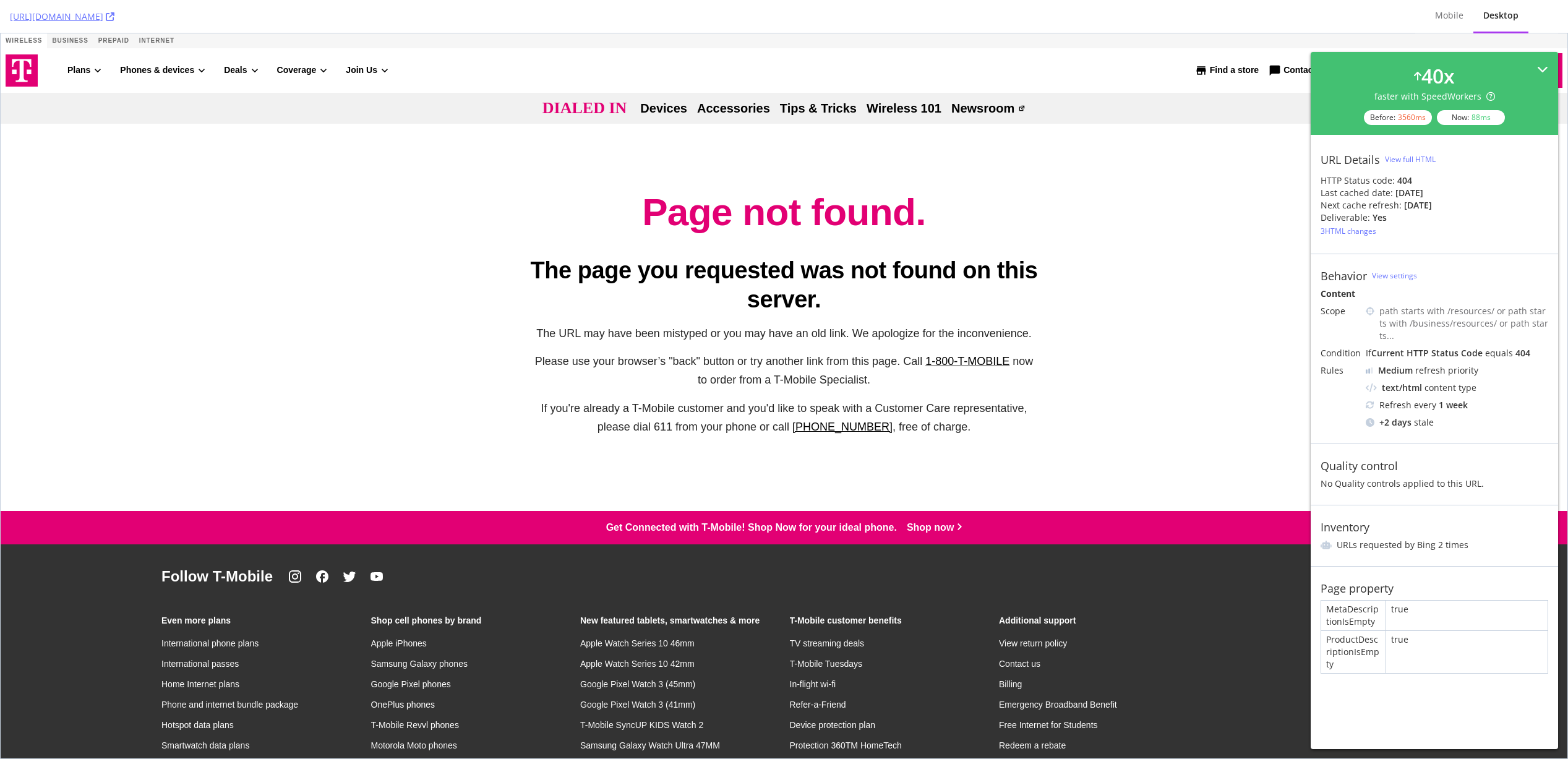
click at [1038, 65] on icon at bounding box center [1542, 69] width 11 height 11
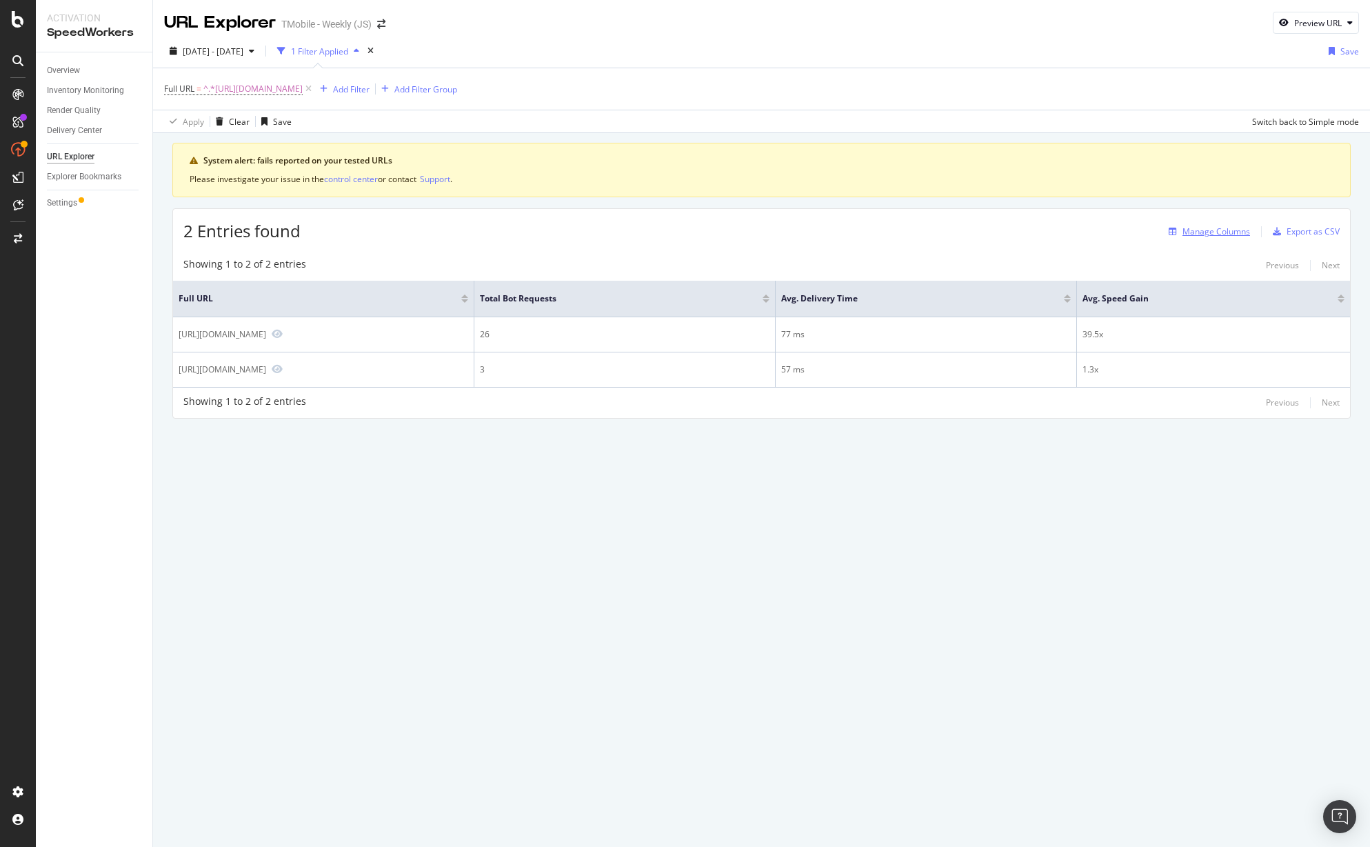
click at [1157, 232] on div "Manage Columns" at bounding box center [1216, 231] width 68 height 12
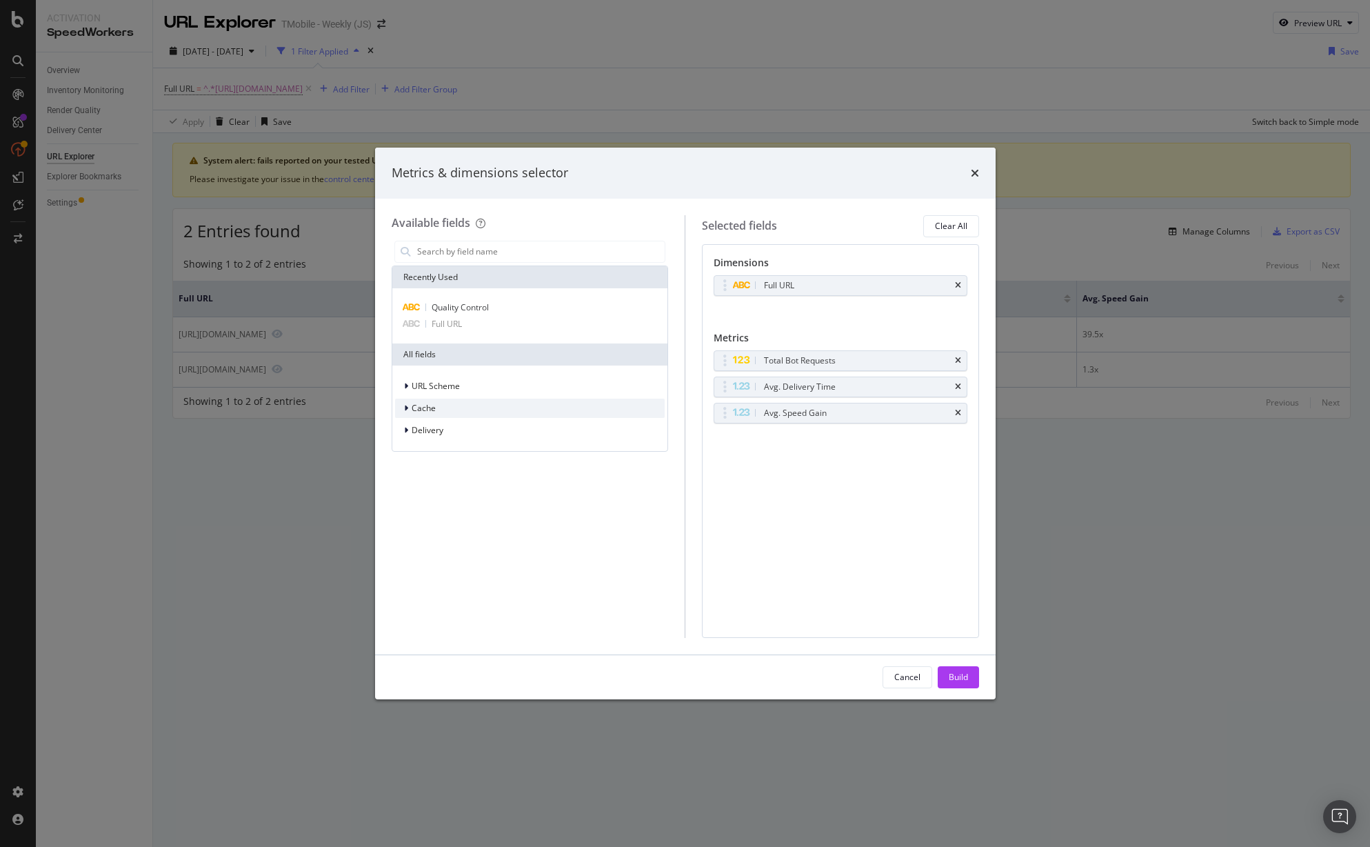
click at [405, 410] on icon "modal" at bounding box center [406, 408] width 4 height 8
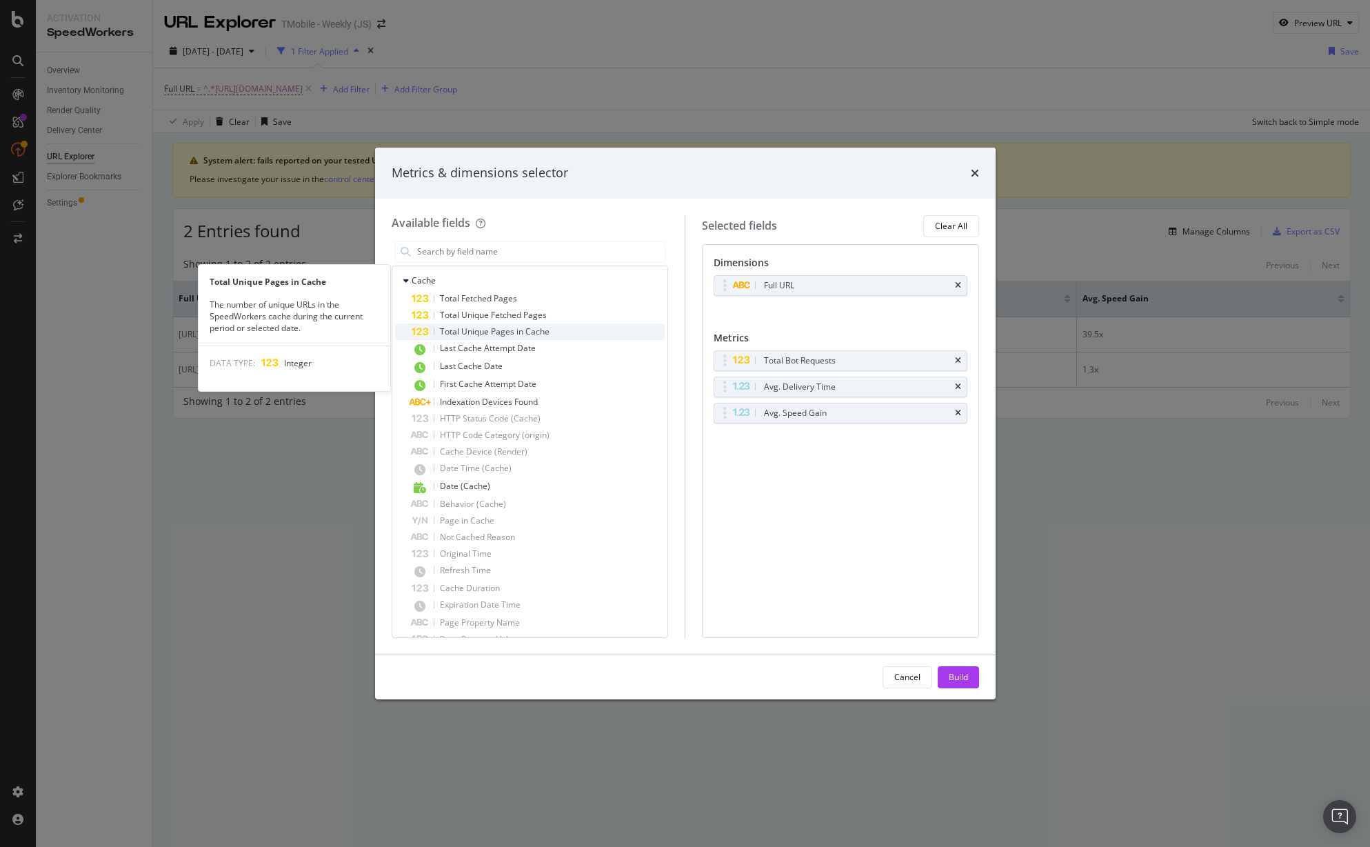
scroll to position [188, 0]
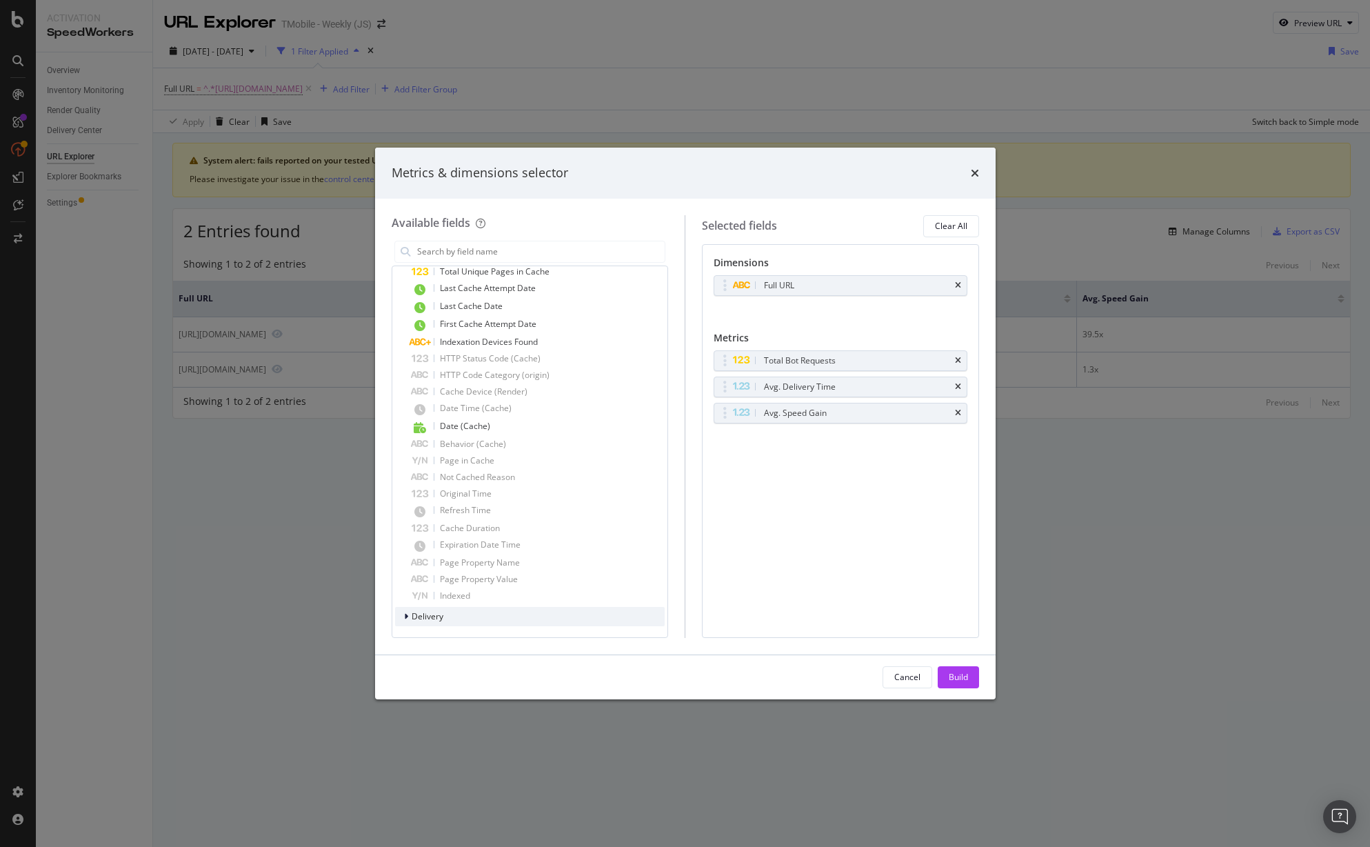
click at [408, 612] on div "modal" at bounding box center [407, 616] width 8 height 14
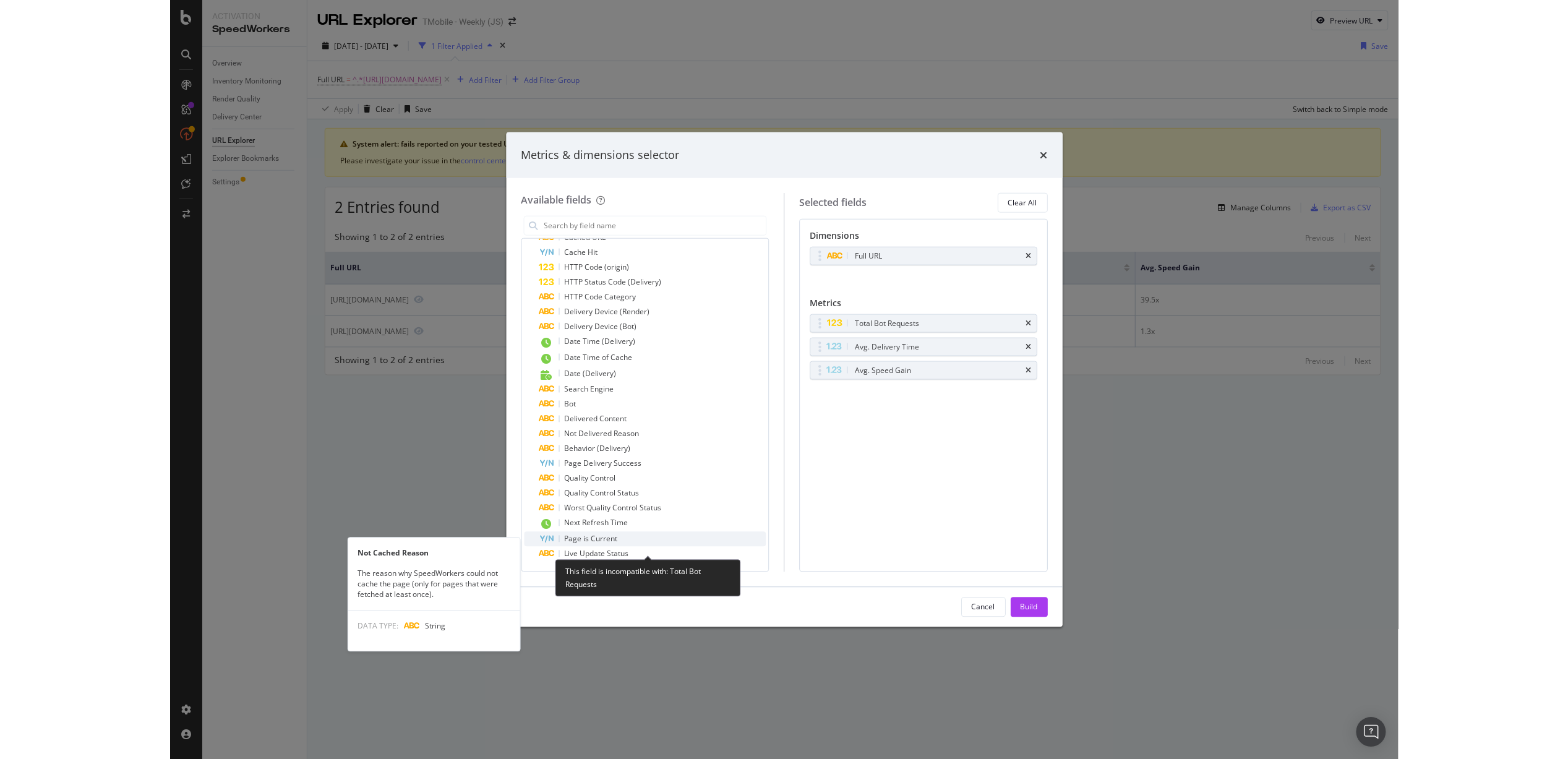
scroll to position [0, 0]
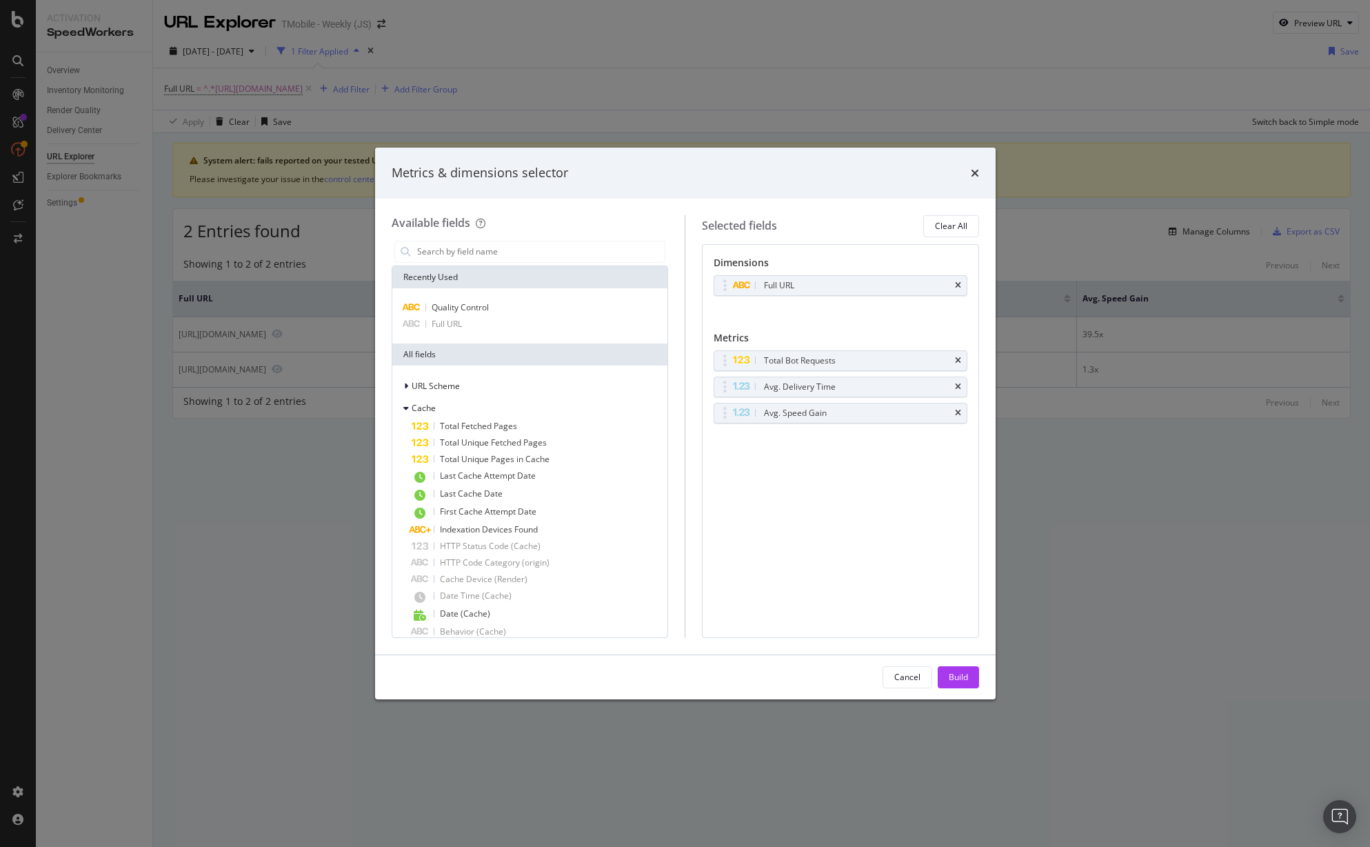
click at [980, 179] on div "Metrics & dimensions selector" at bounding box center [685, 173] width 620 height 51
click at [978, 172] on icon "times" at bounding box center [975, 173] width 8 height 11
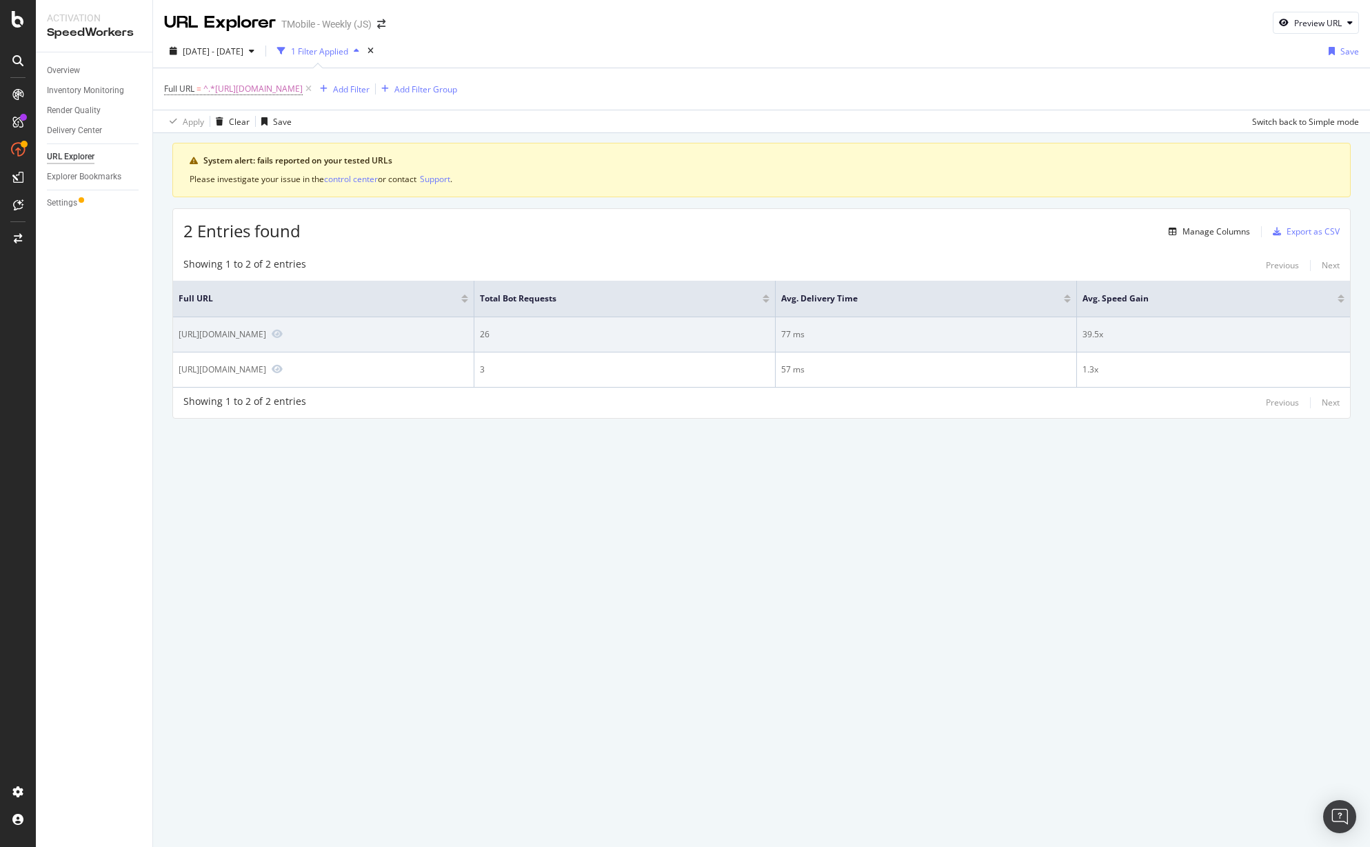
click at [266, 334] on div "[URL][DOMAIN_NAME]" at bounding box center [223, 334] width 88 height 12
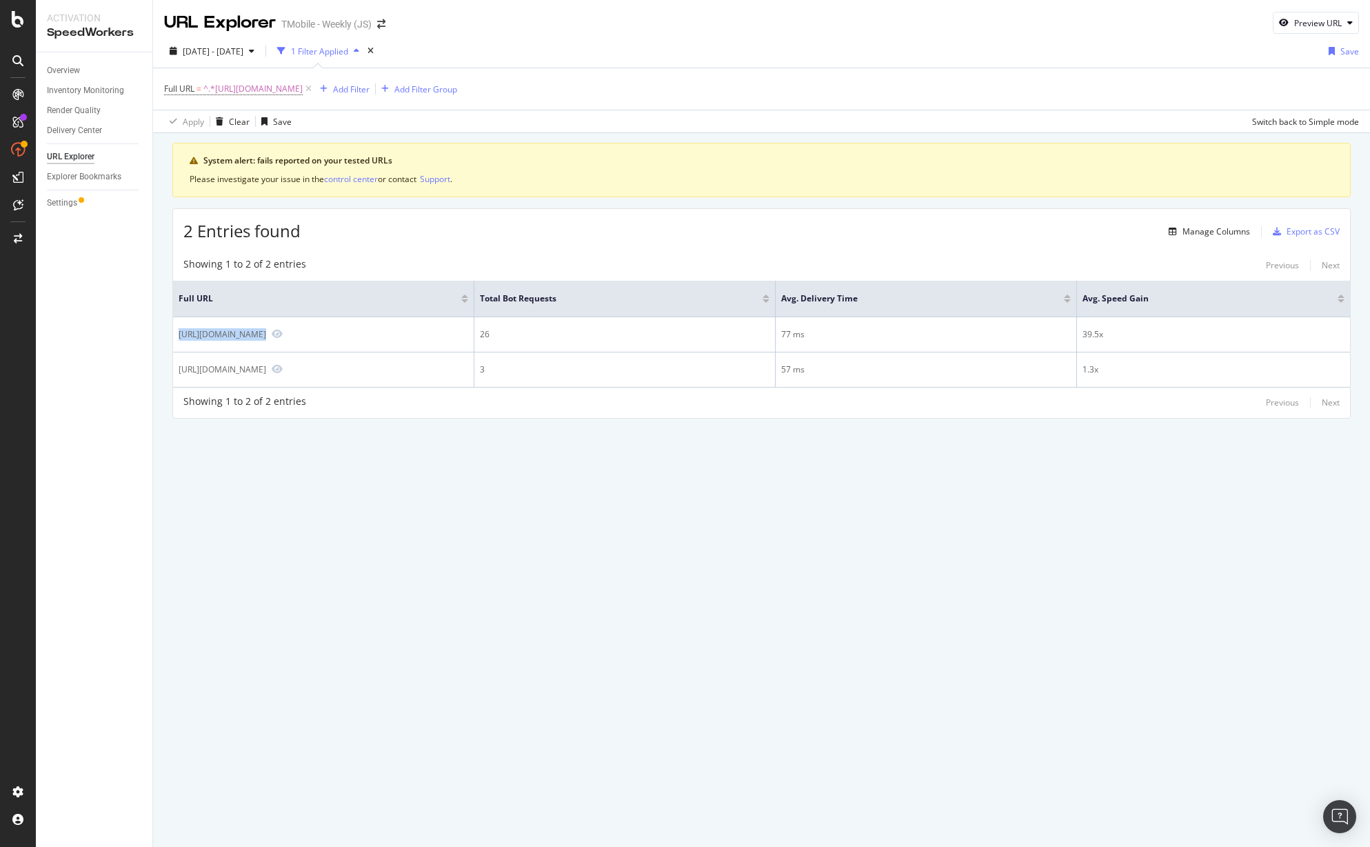
copy div "[URL][DOMAIN_NAME]"
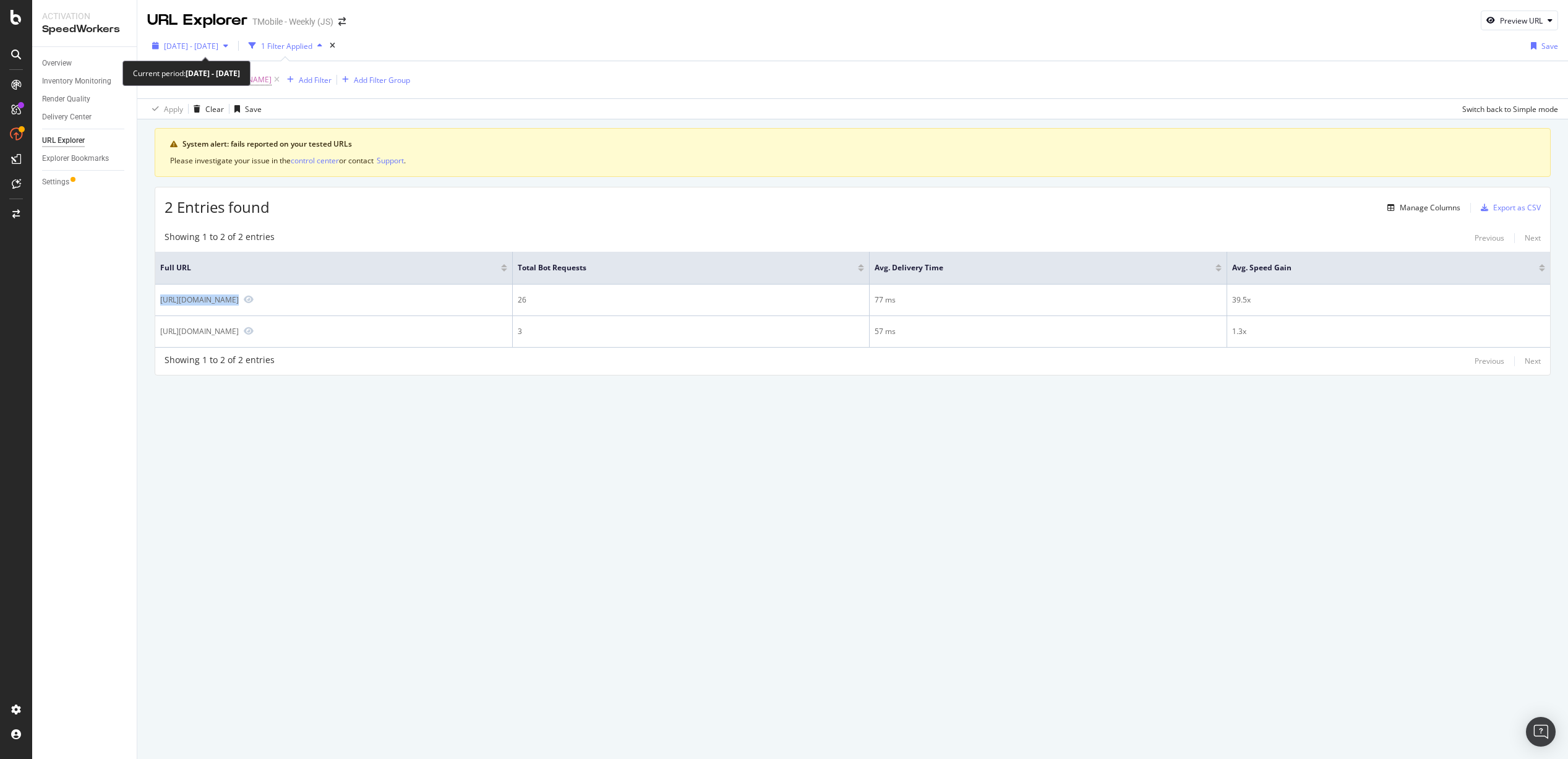
click at [212, 40] on span "2025 Jul. 31st - Aug. 27th" at bounding box center [191, 46] width 55 height 11
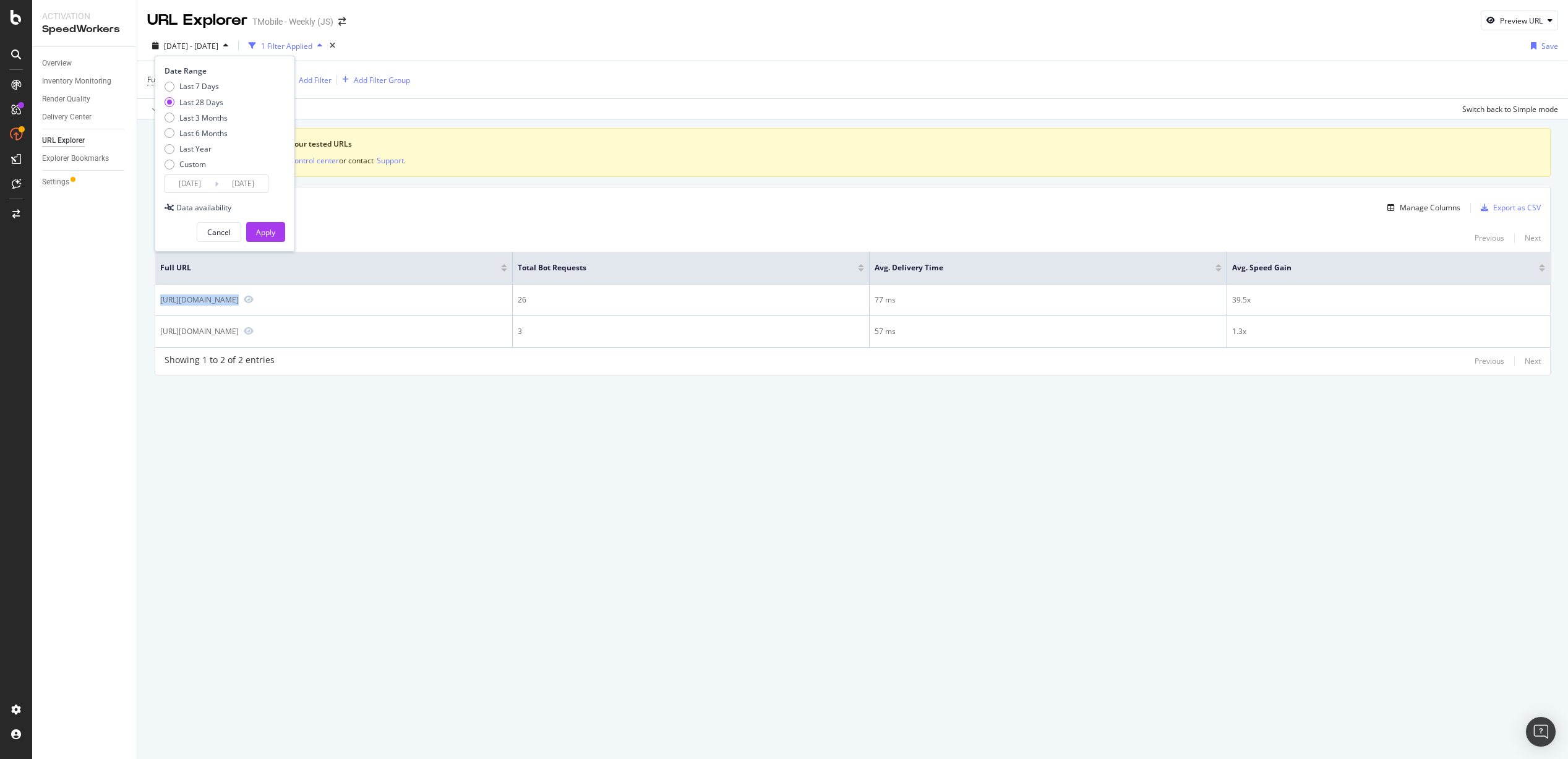
click at [192, 177] on input "2025/07/31" at bounding box center [189, 183] width 49 height 17
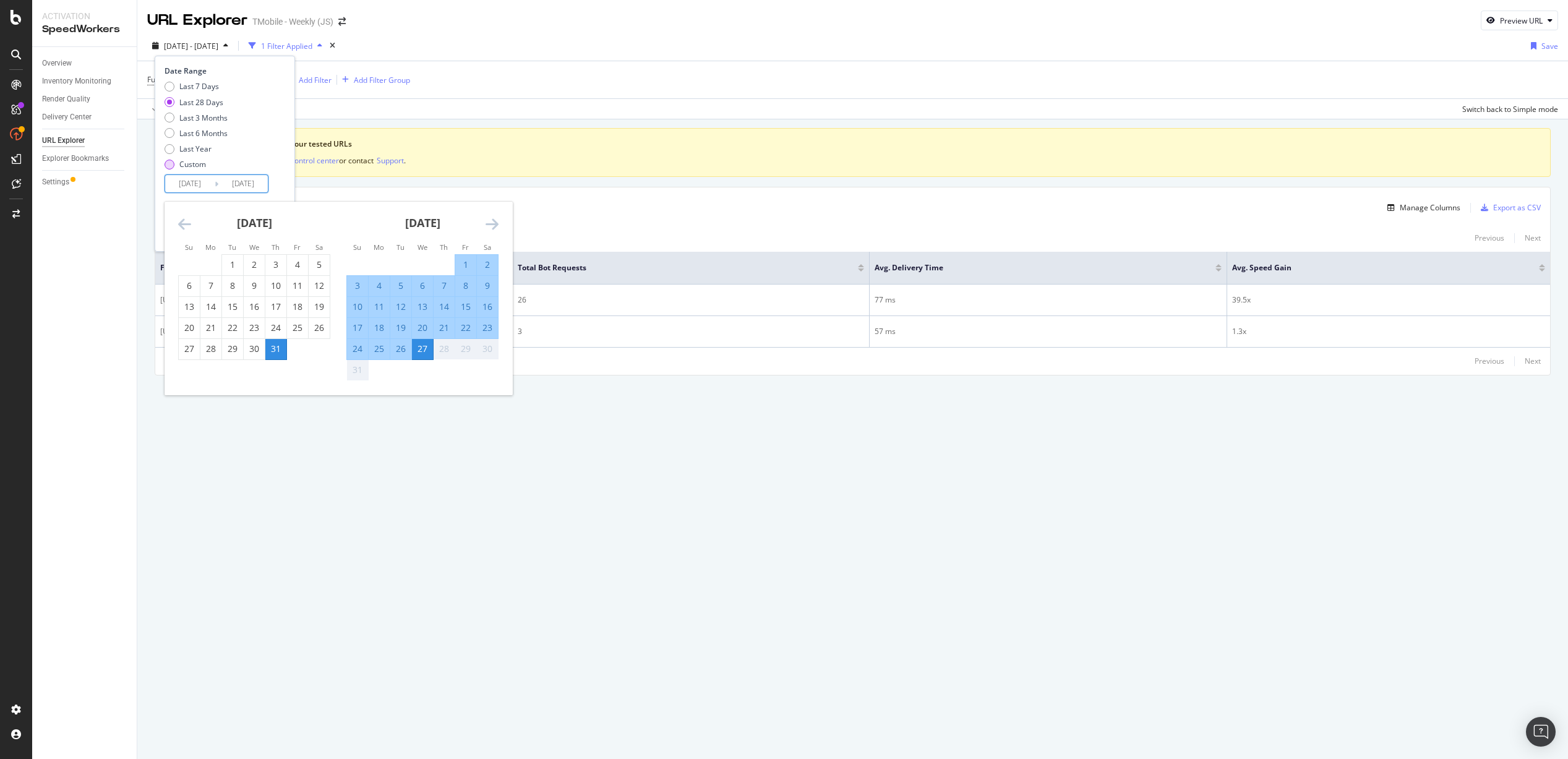
click at [170, 166] on div "Custom" at bounding box center [169, 164] width 10 height 10
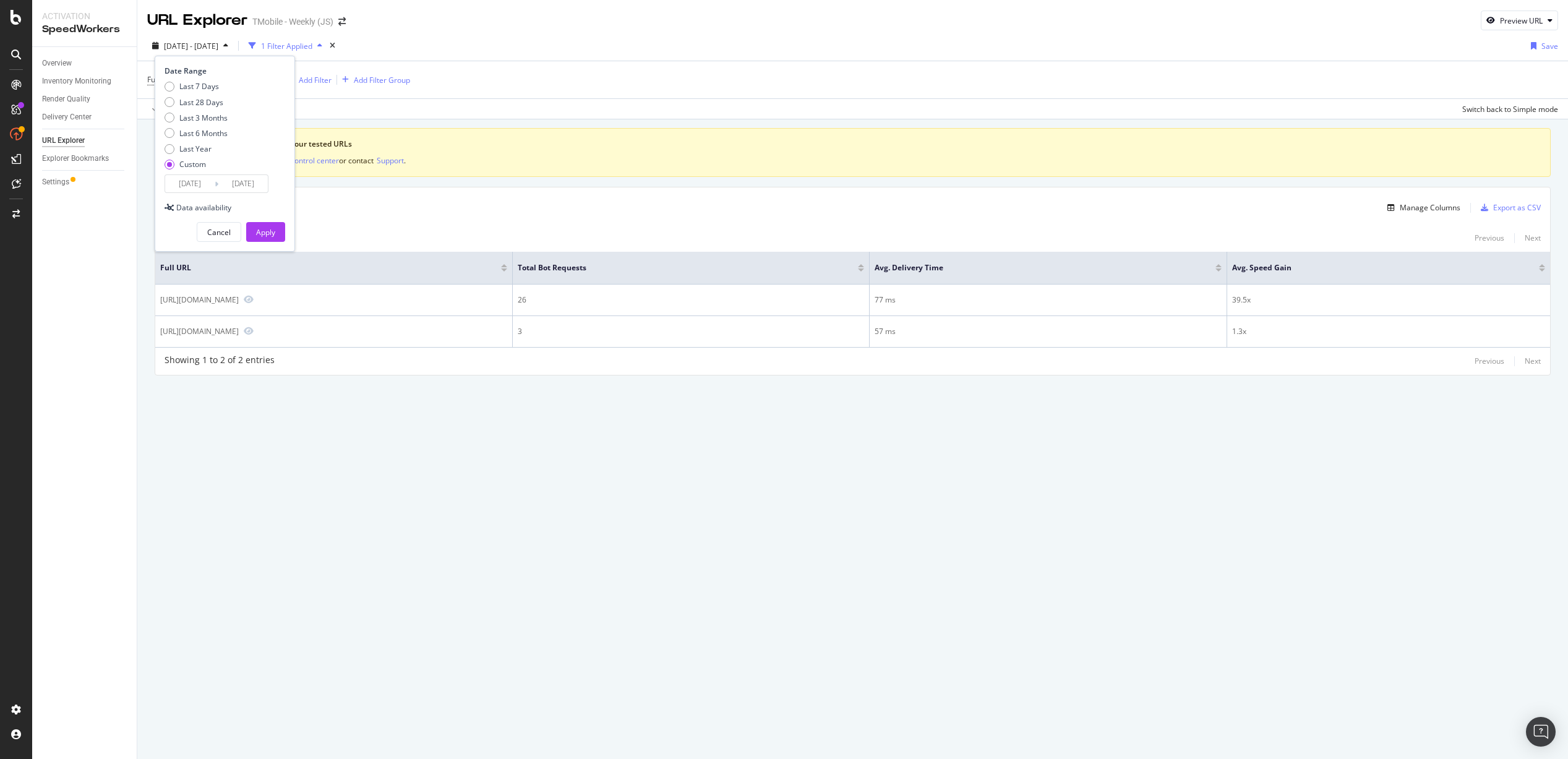
click at [198, 188] on input "2025/07/31" at bounding box center [189, 183] width 49 height 17
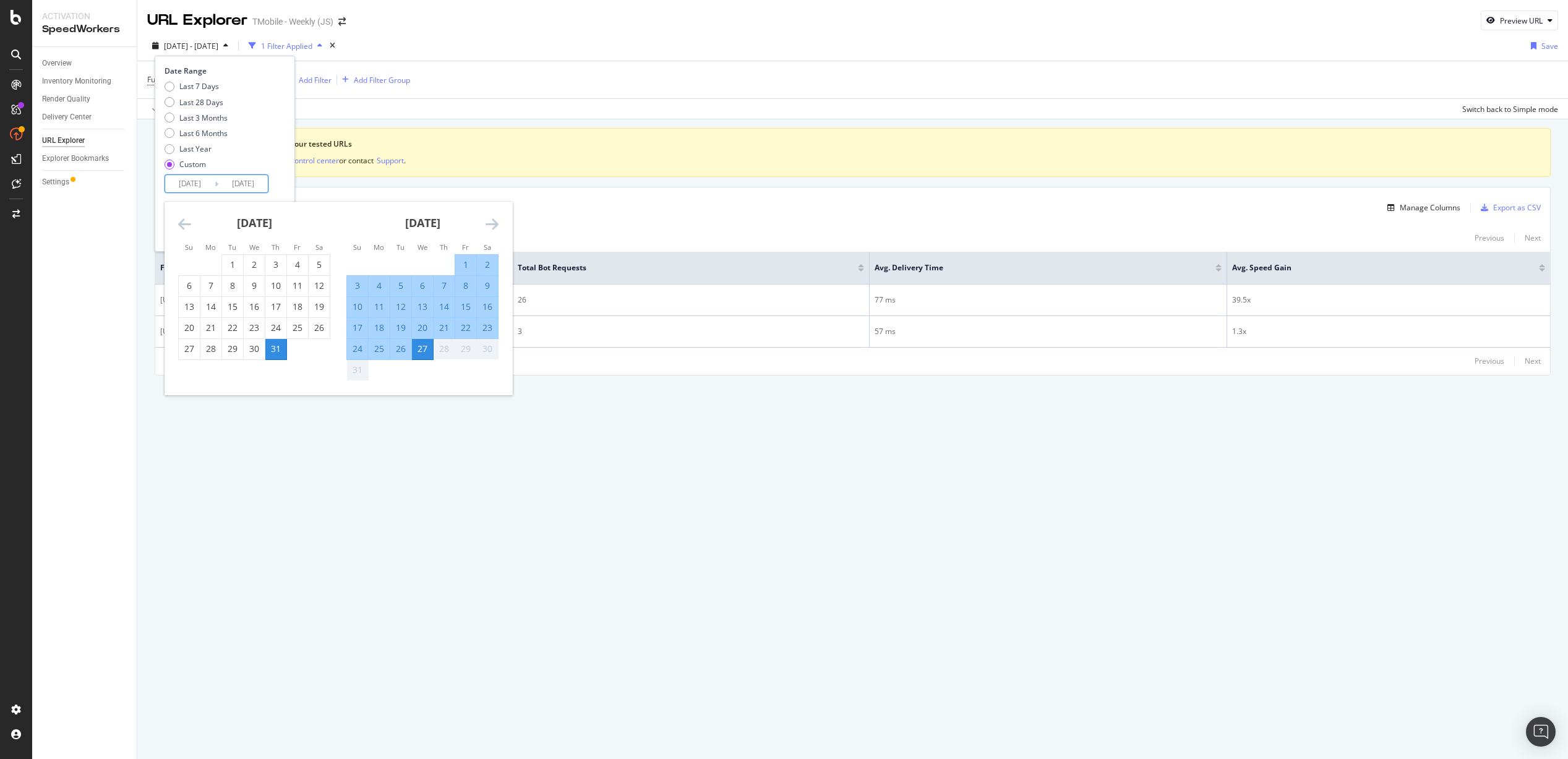
click at [422, 327] on div "20" at bounding box center [422, 327] width 21 height 13
type input "2025/08/20"
click at [489, 327] on div "23" at bounding box center [487, 327] width 21 height 13
type input "2025/08/23"
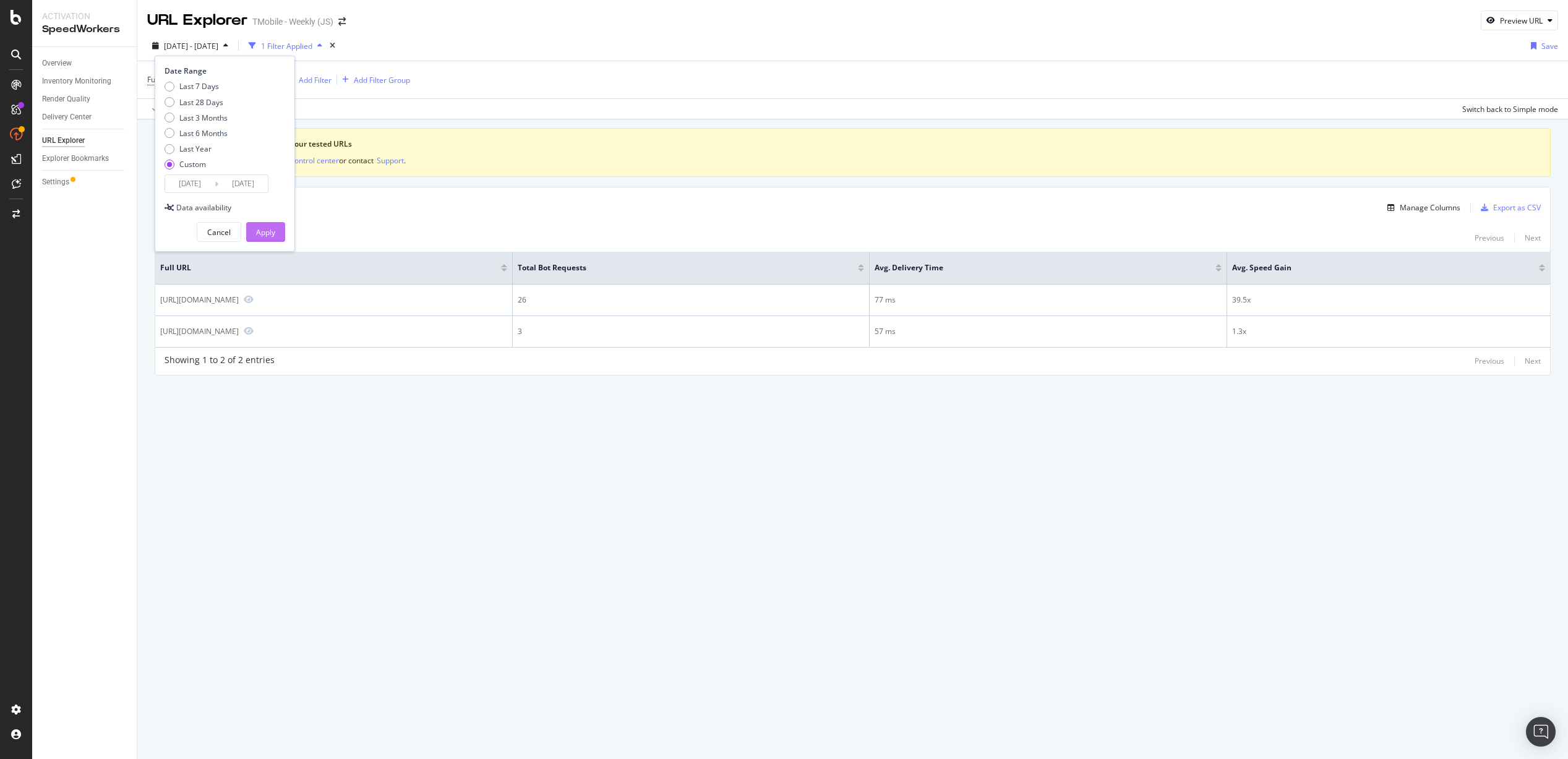
click at [275, 232] on button "Apply" at bounding box center [265, 231] width 39 height 20
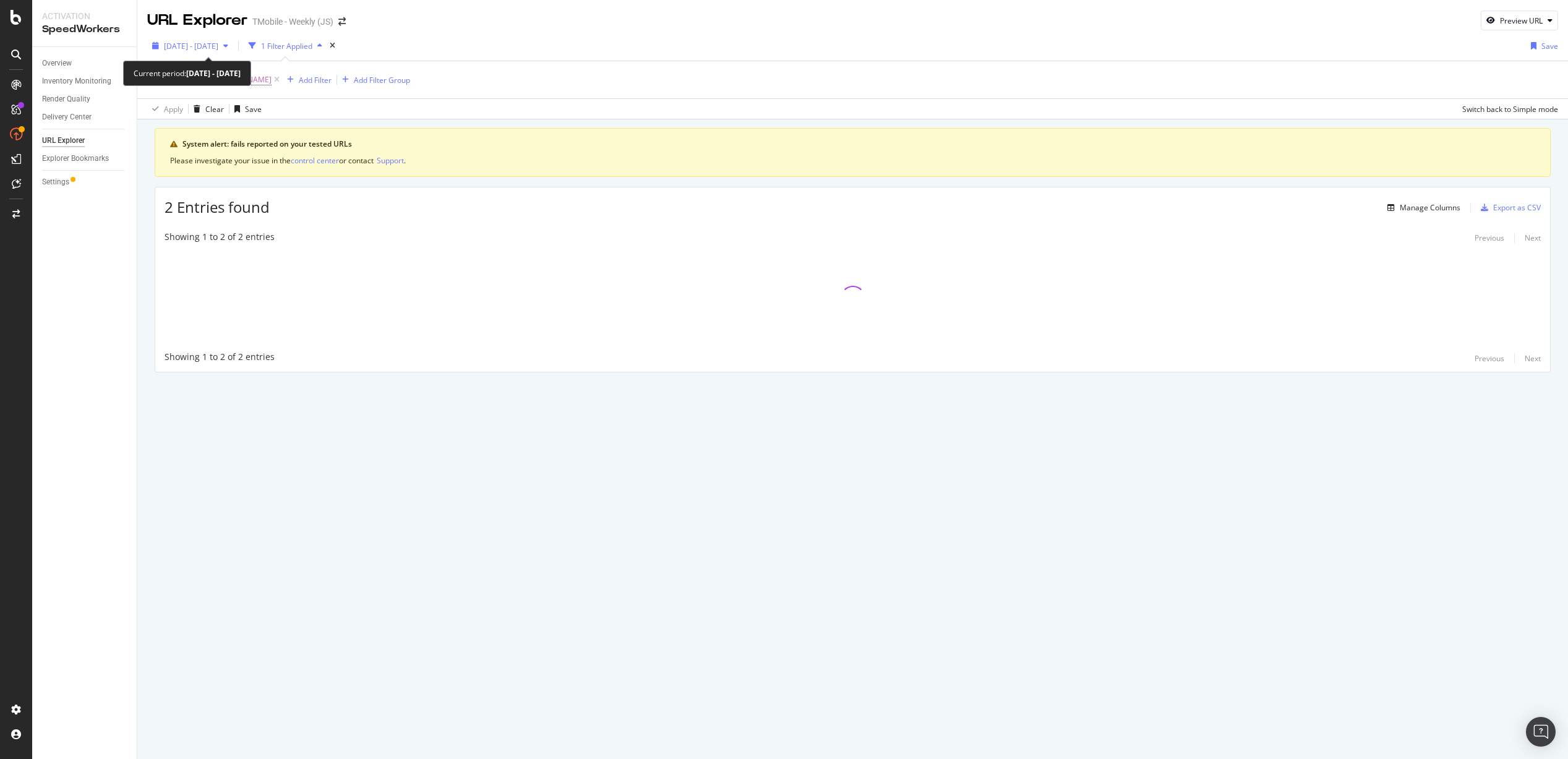
click at [218, 47] on span "2025 Aug. 20th - Aug. 23rd" at bounding box center [191, 46] width 55 height 11
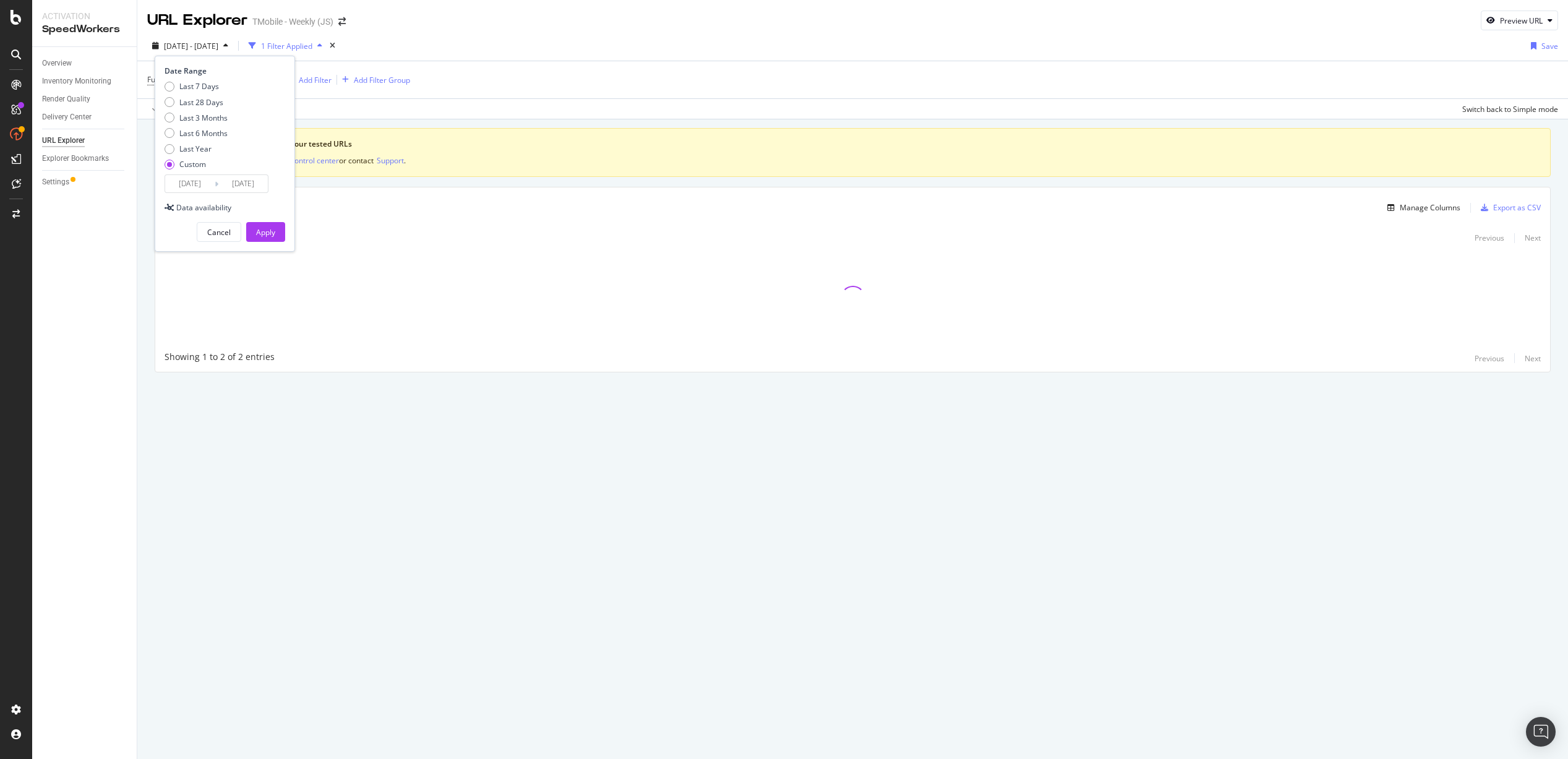
click at [250, 182] on input "2025/08/23" at bounding box center [242, 183] width 49 height 17
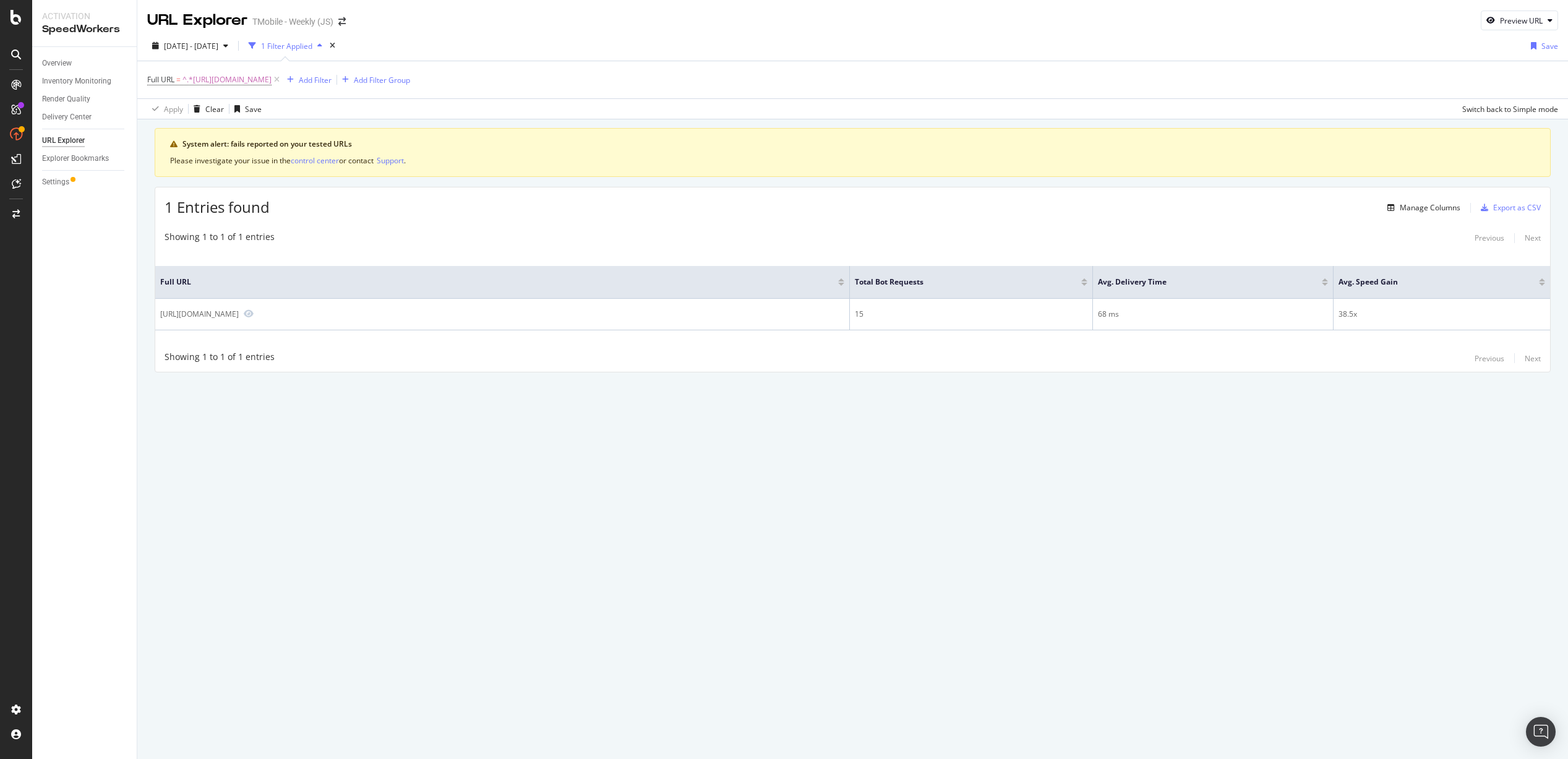
click at [797, 460] on div "URL Explorer TMobile - Weekly (JS) Preview URL 2025 Aug. 20th - Aug. 23rd 1 Fil…" at bounding box center [852, 380] width 1431 height 759
click at [1038, 202] on div "Manage Columns" at bounding box center [1421, 207] width 78 height 13
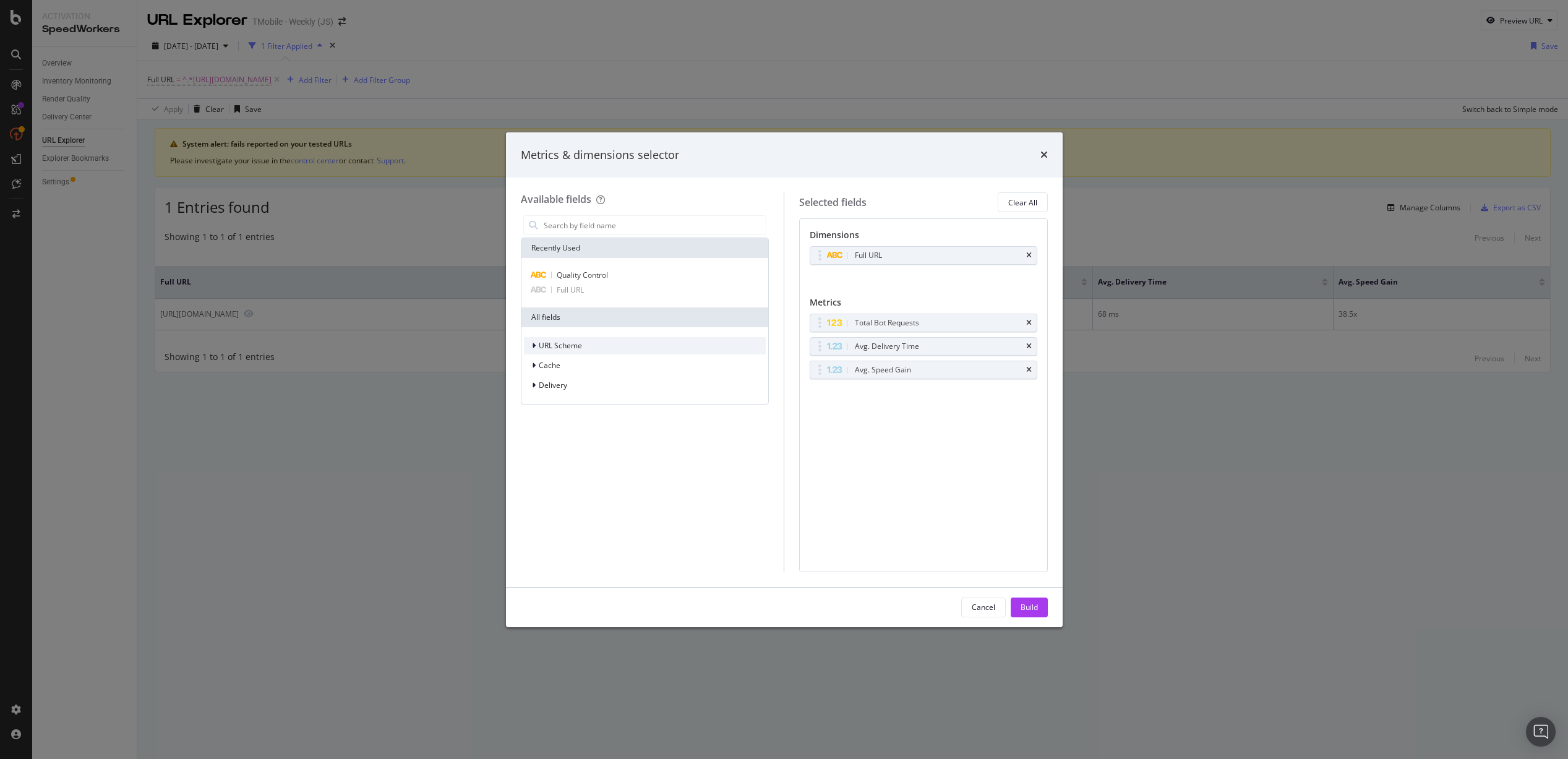
click at [554, 345] on span "URL Scheme" at bounding box center [560, 345] width 43 height 11
drag, startPoint x: 558, startPoint y: 499, endPoint x: 582, endPoint y: 492, distance: 25.0
click at [558, 499] on span "Cache" at bounding box center [549, 499] width 22 height 11
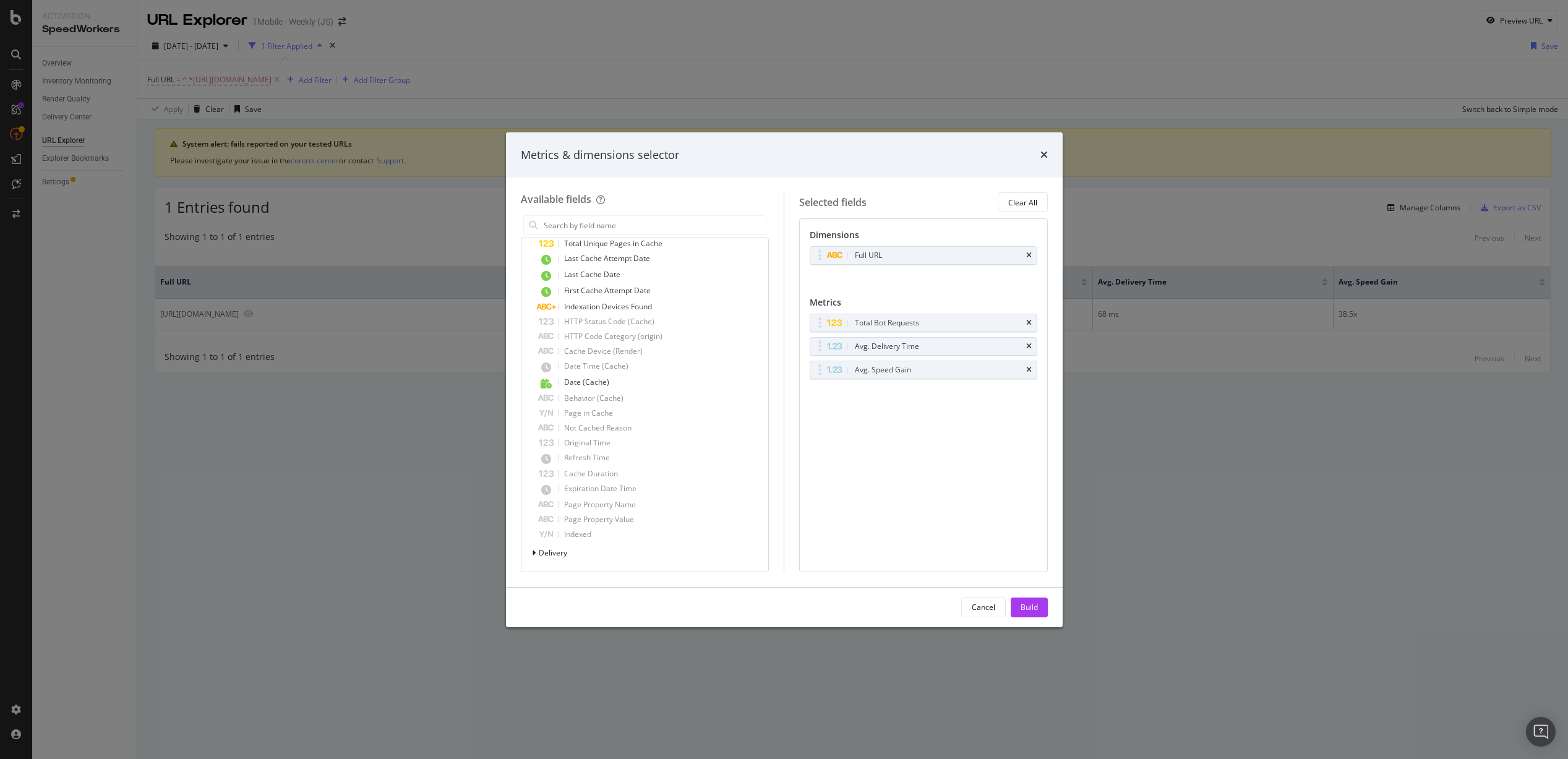
drag, startPoint x: 550, startPoint y: 551, endPoint x: 561, endPoint y: 543, distance: 13.6
click at [551, 551] on span "Delivery" at bounding box center [553, 553] width 29 height 11
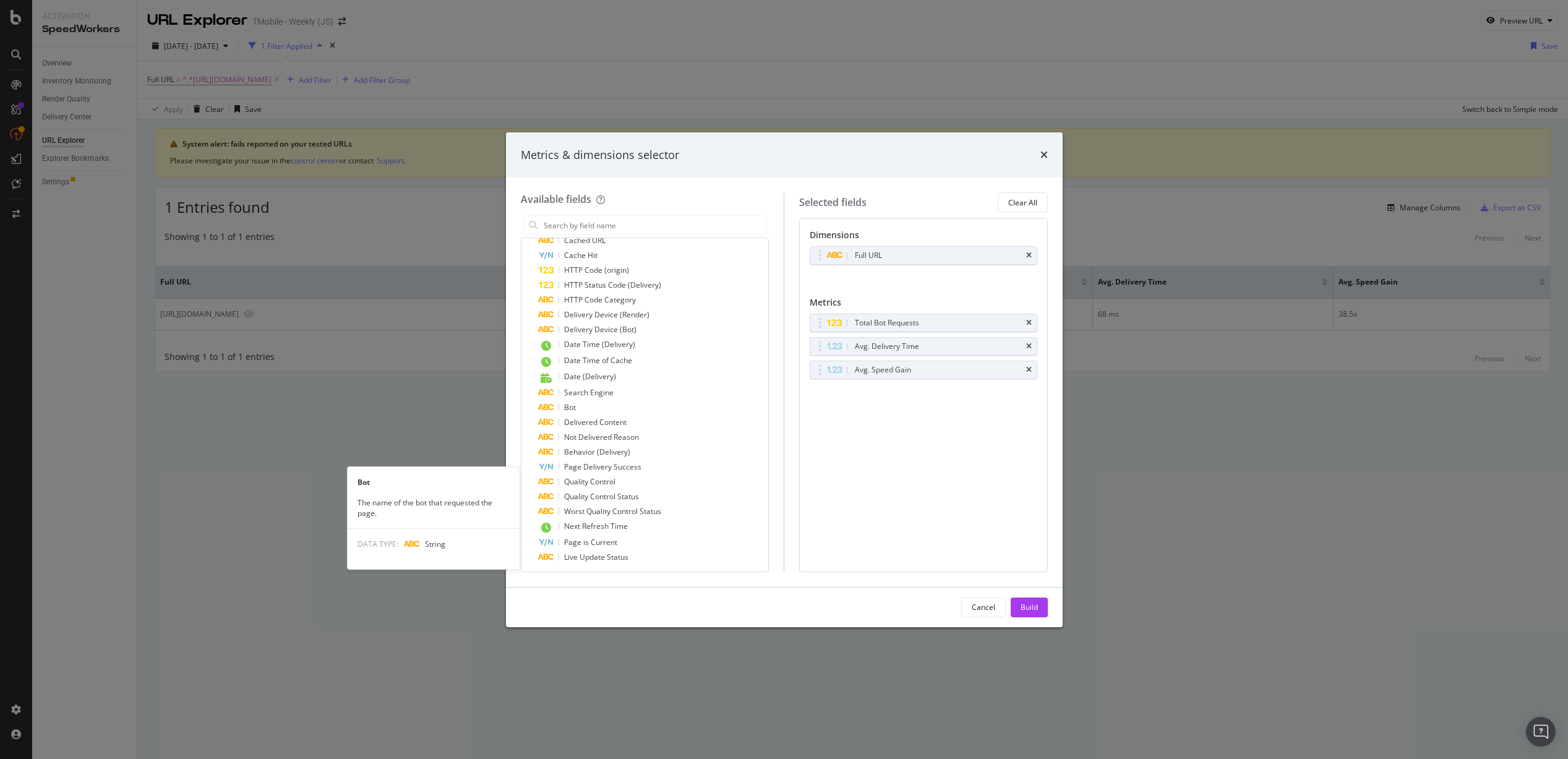
scroll to position [903, 0]
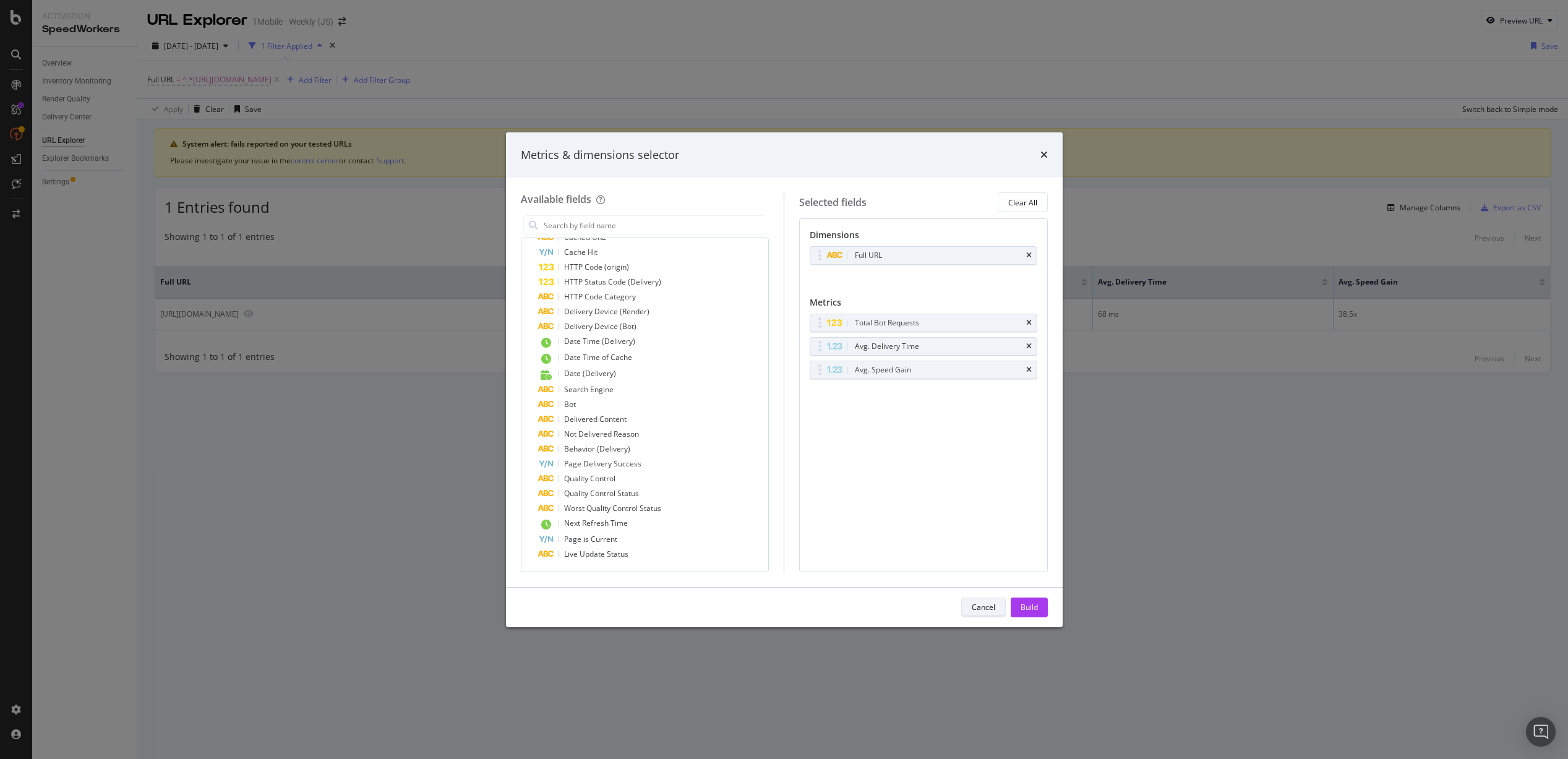
click at [997, 609] on button "Cancel" at bounding box center [983, 607] width 45 height 20
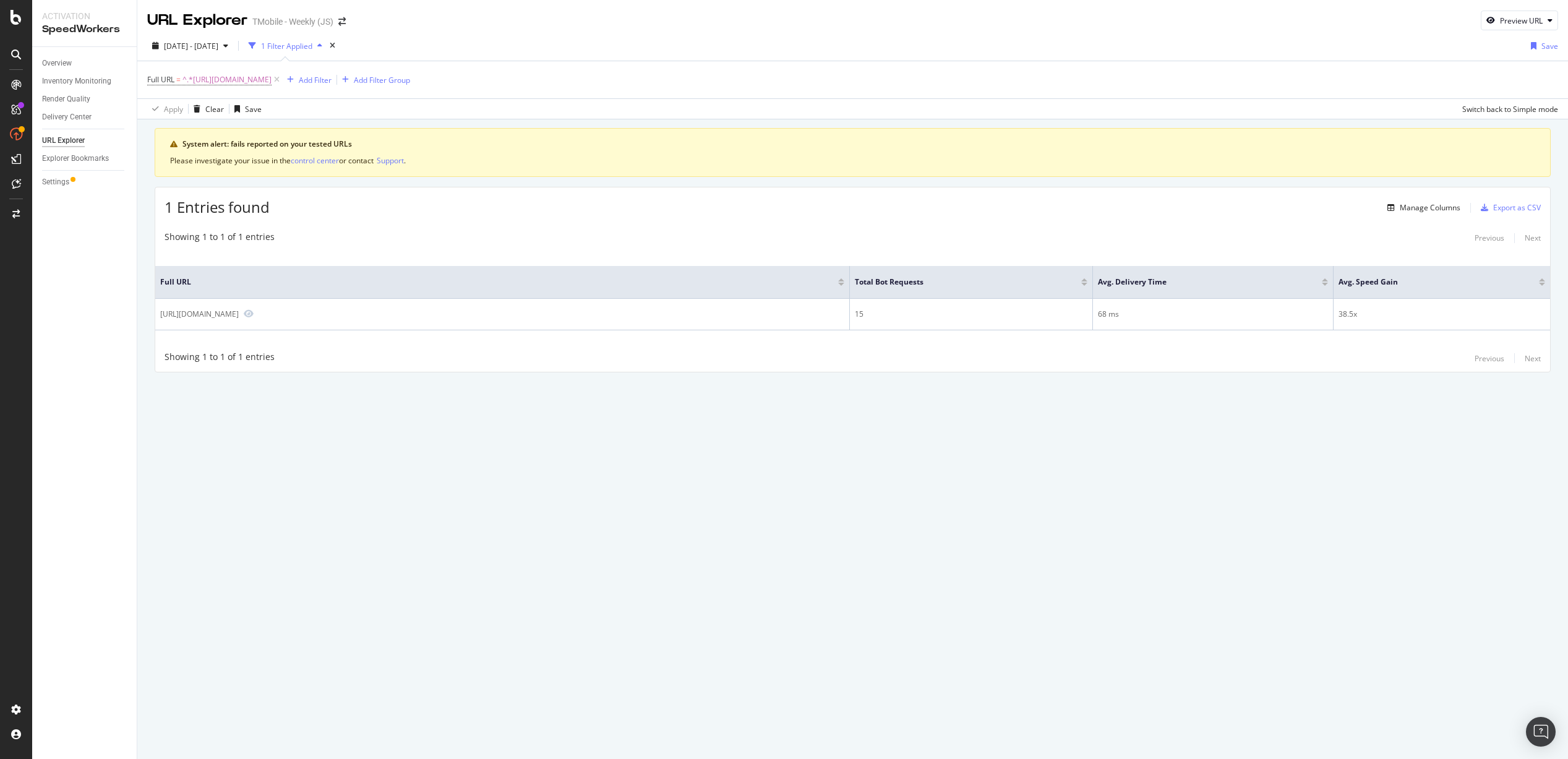
drag, startPoint x: 997, startPoint y: 608, endPoint x: 896, endPoint y: 504, distance: 145.0
click at [997, 607] on div "URL Explorer TMobile - Weekly (JS) Preview URL 2025 Aug. 20th - Aug. 23rd 1 Fil…" at bounding box center [852, 380] width 1431 height 759
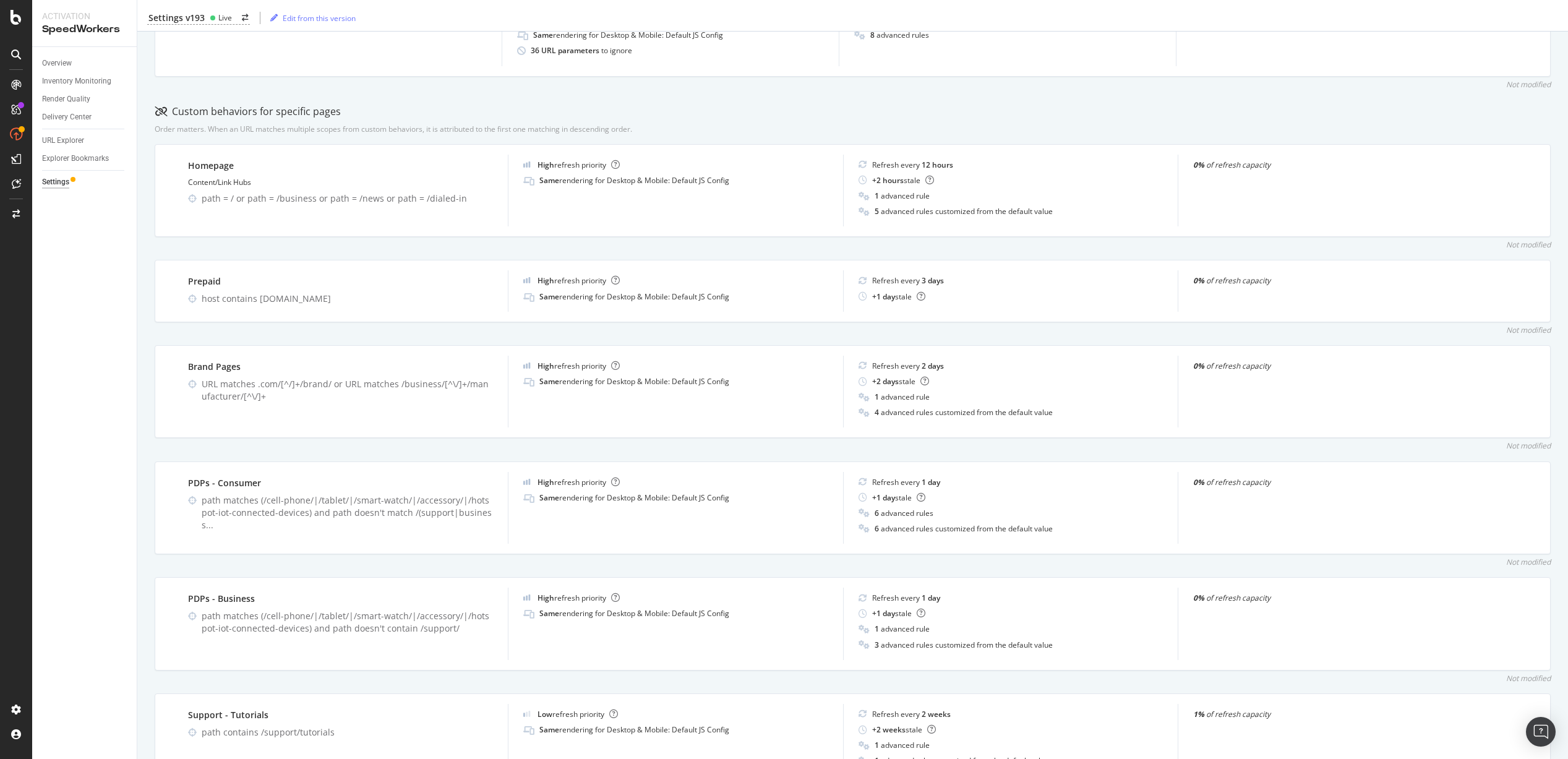
scroll to position [100, 0]
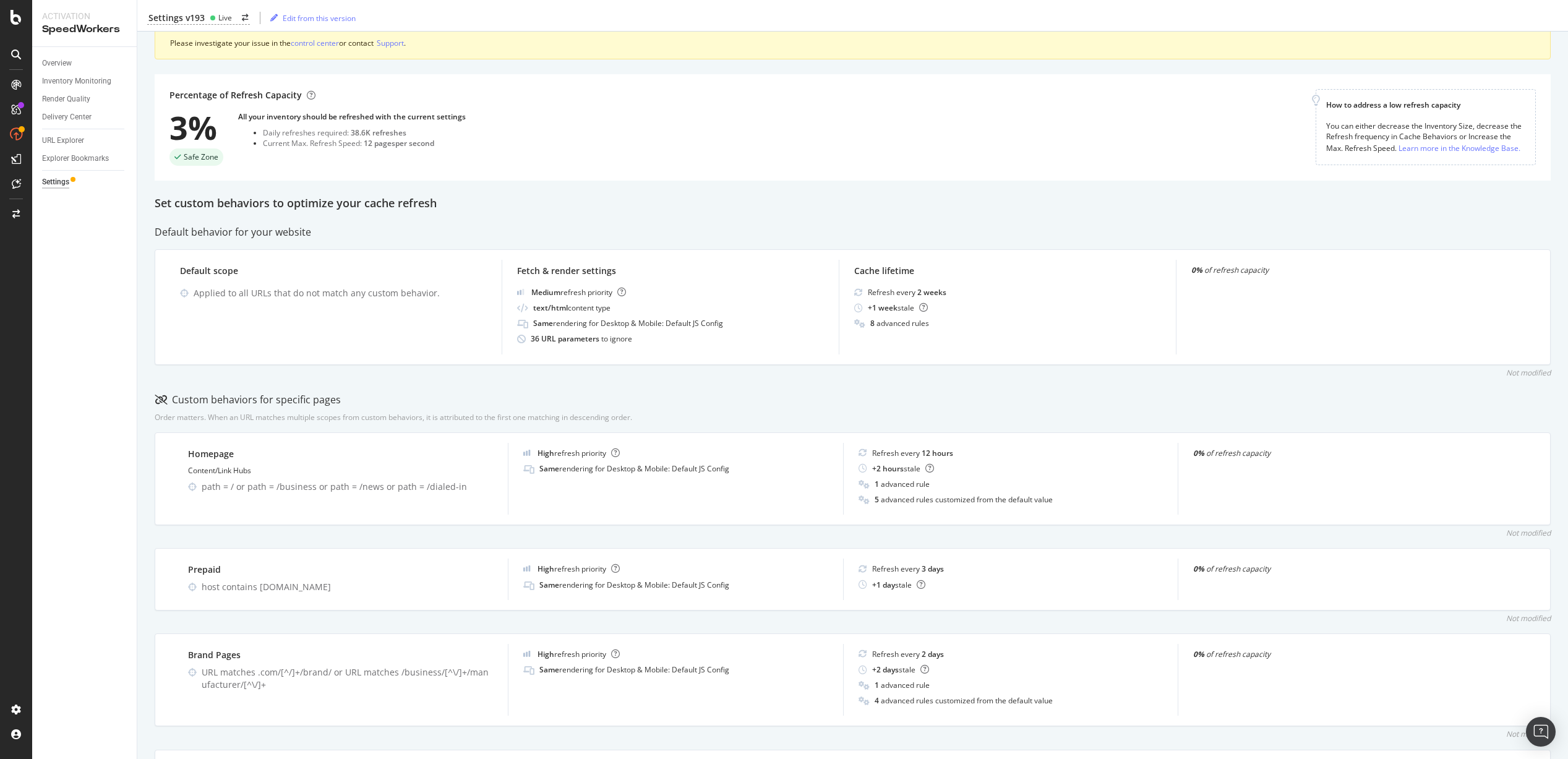
drag, startPoint x: 469, startPoint y: 103, endPoint x: 477, endPoint y: 136, distance: 34.0
click at [477, 136] on div "Percentage of Refresh Capacity 3% Safe Zone All your inventory should be refres…" at bounding box center [742, 126] width 1146 height 76
click at [709, 146] on div "Percentage of Refresh Capacity 3% Safe Zone All your inventory should be refres…" at bounding box center [742, 126] width 1146 height 76
click at [705, 154] on div "Percentage of Refresh Capacity 3% Safe Zone All your inventory should be refres…" at bounding box center [742, 126] width 1146 height 76
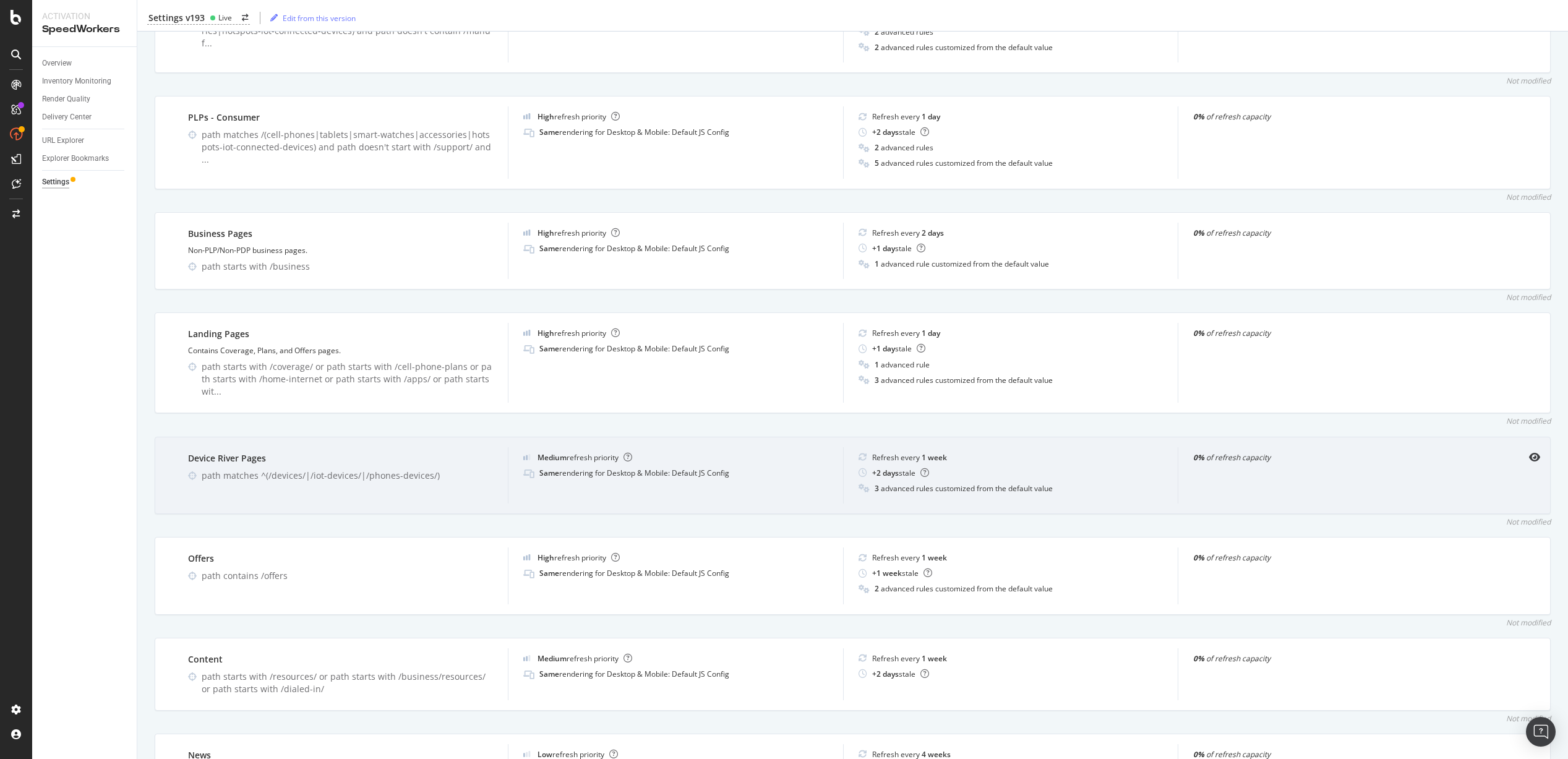
click at [373, 452] on div "Device River Pages" at bounding box center [341, 458] width 305 height 13
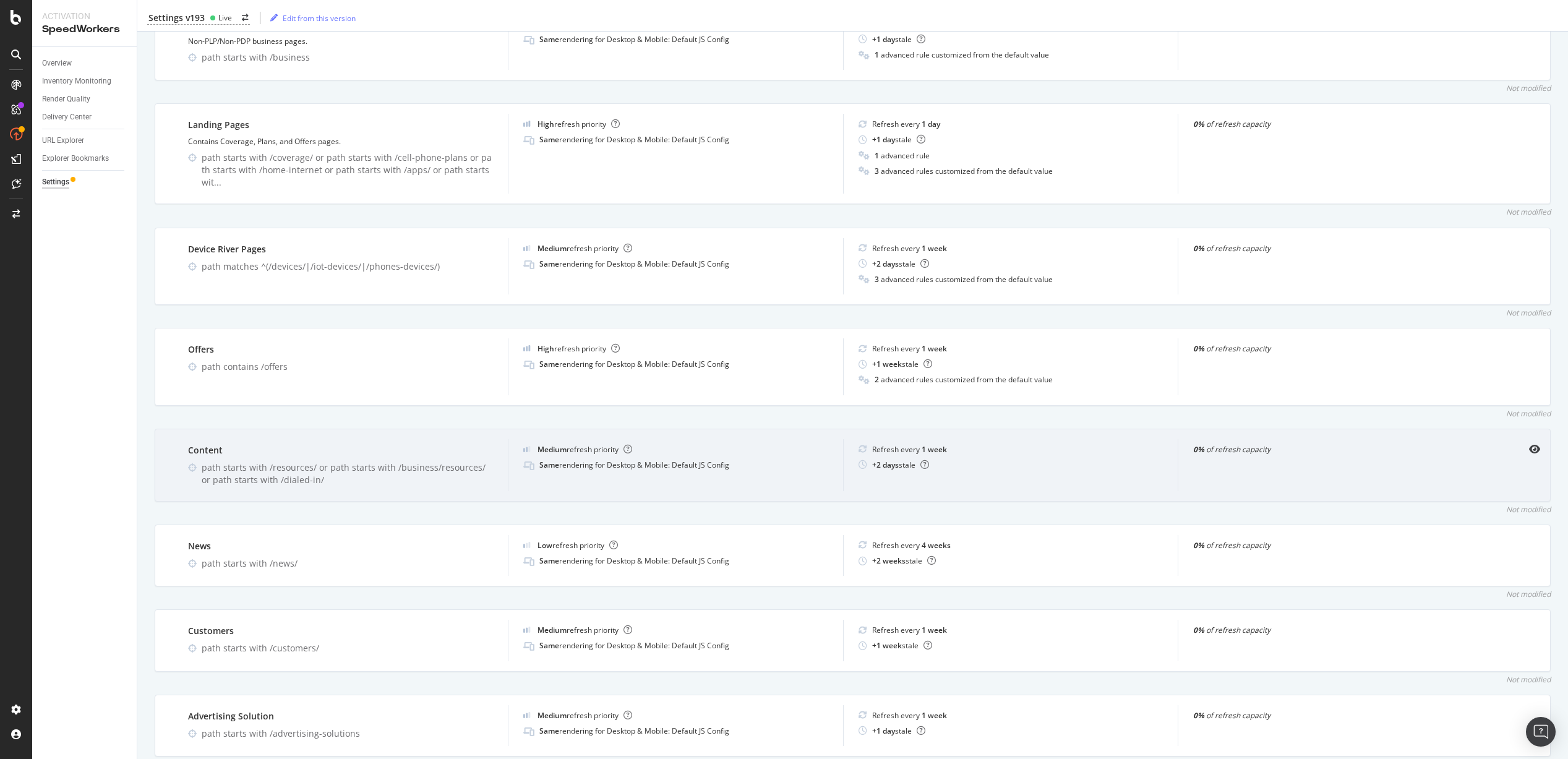
scroll to position [1254, 0]
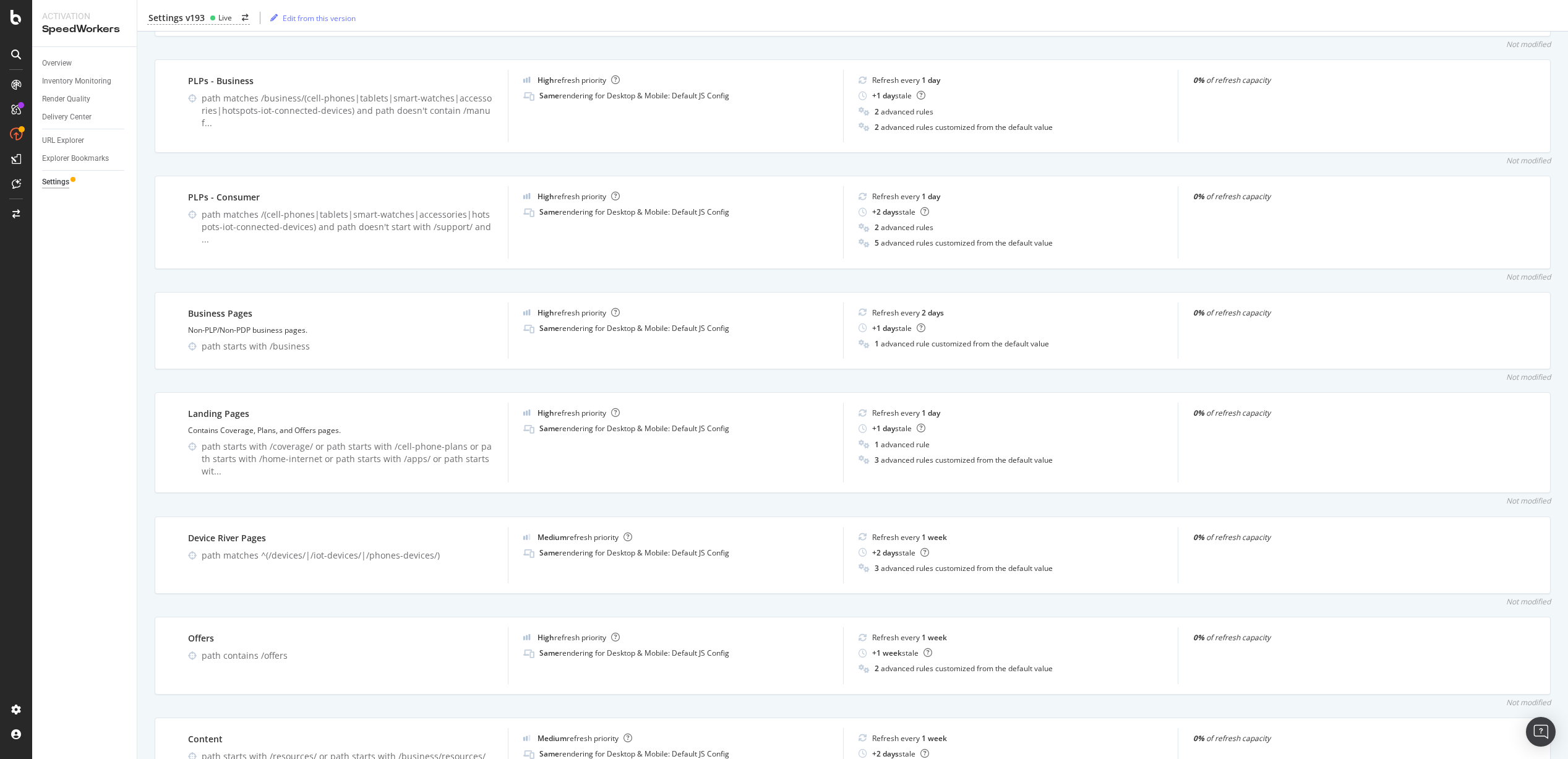
click at [118, 355] on div "Overview Inventory Monitoring Render Quality Delivery Center URL Explorer Explo…" at bounding box center [84, 402] width 105 height 711
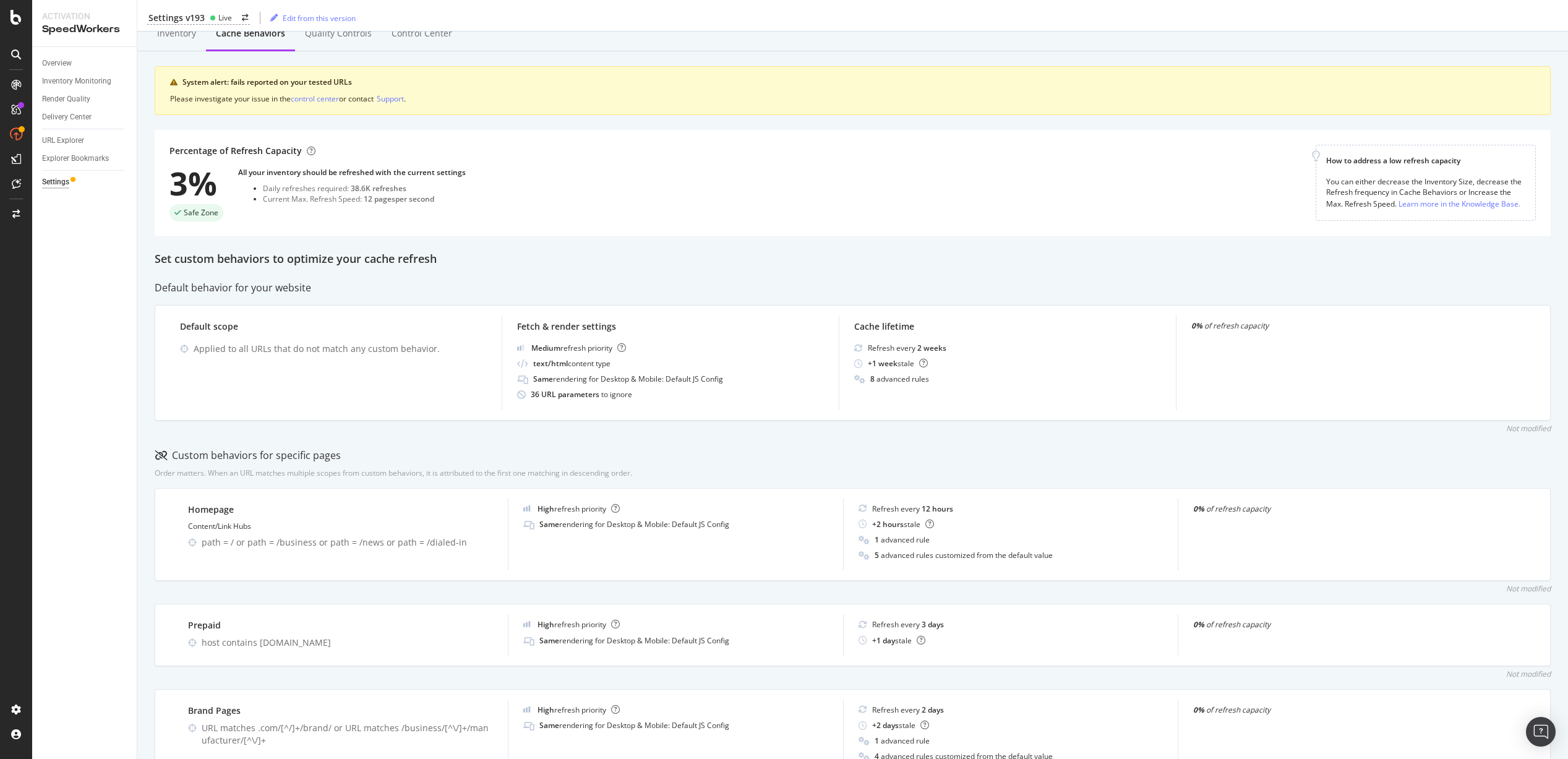
scroll to position [0, 0]
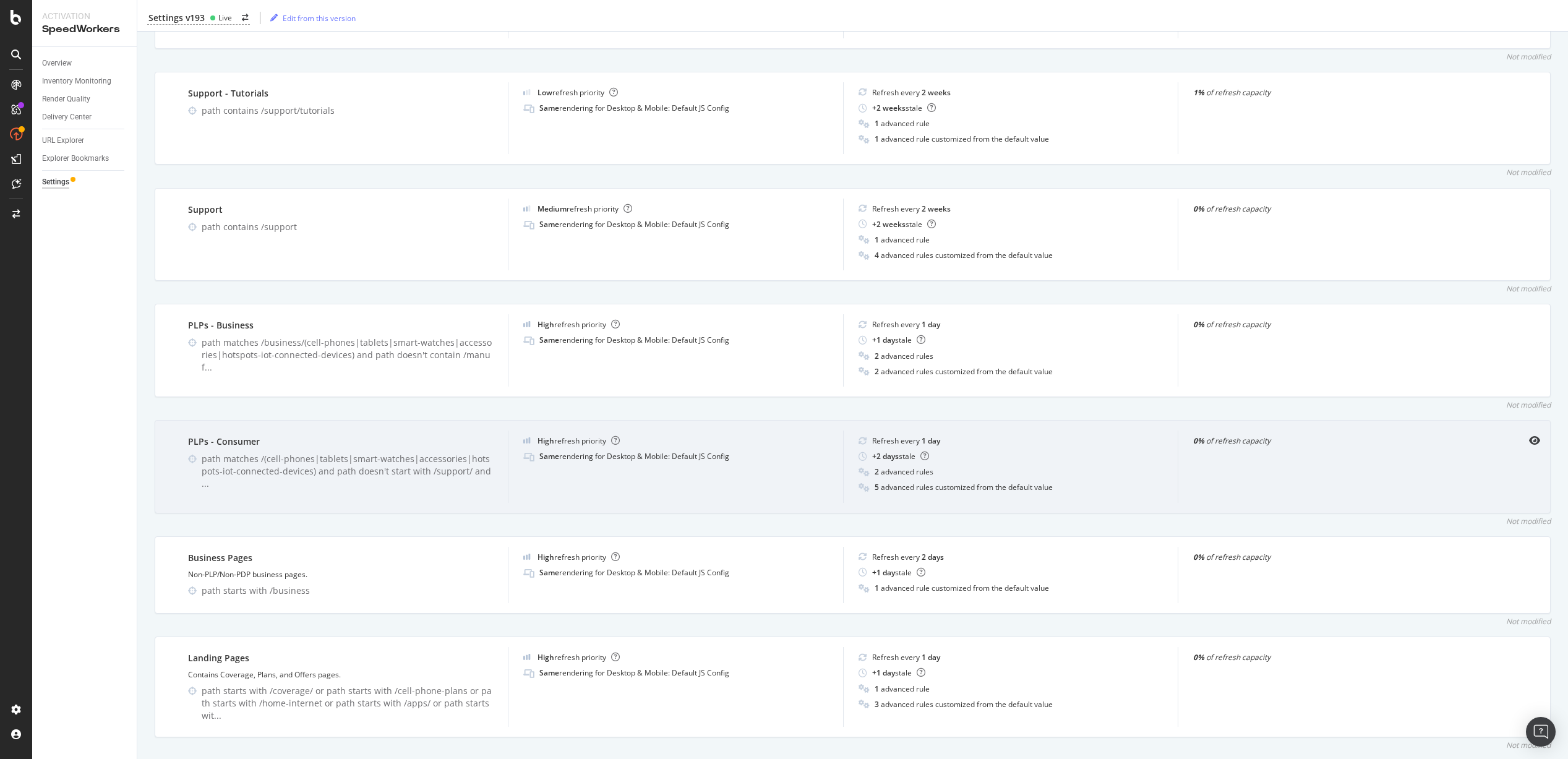
click at [158, 465] on div "PLPs - Consumer path matches /(cell-phones|tablets|smart-watches|accessories|ho…" at bounding box center [852, 467] width 1396 height 93
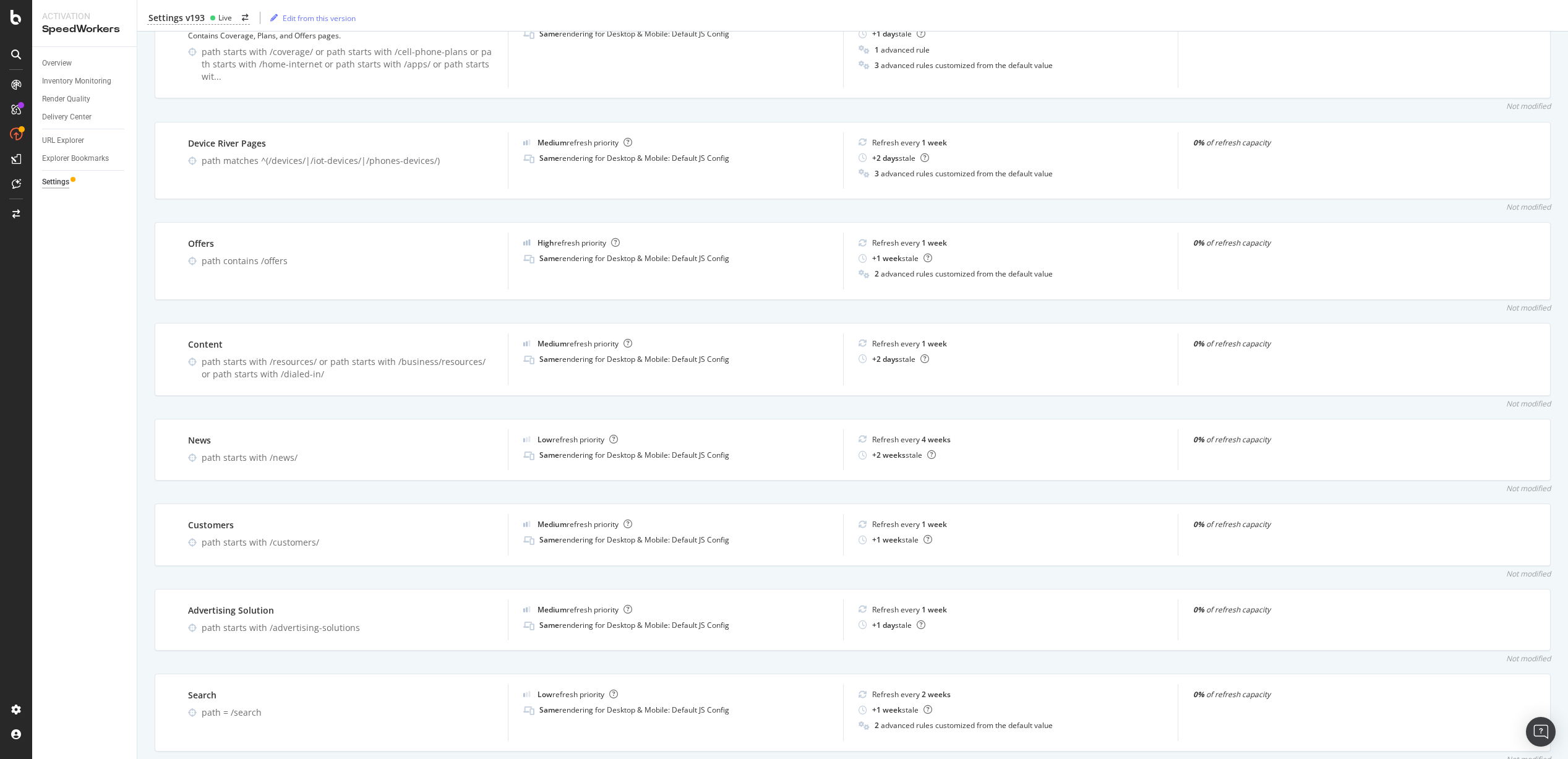
scroll to position [1543, 0]
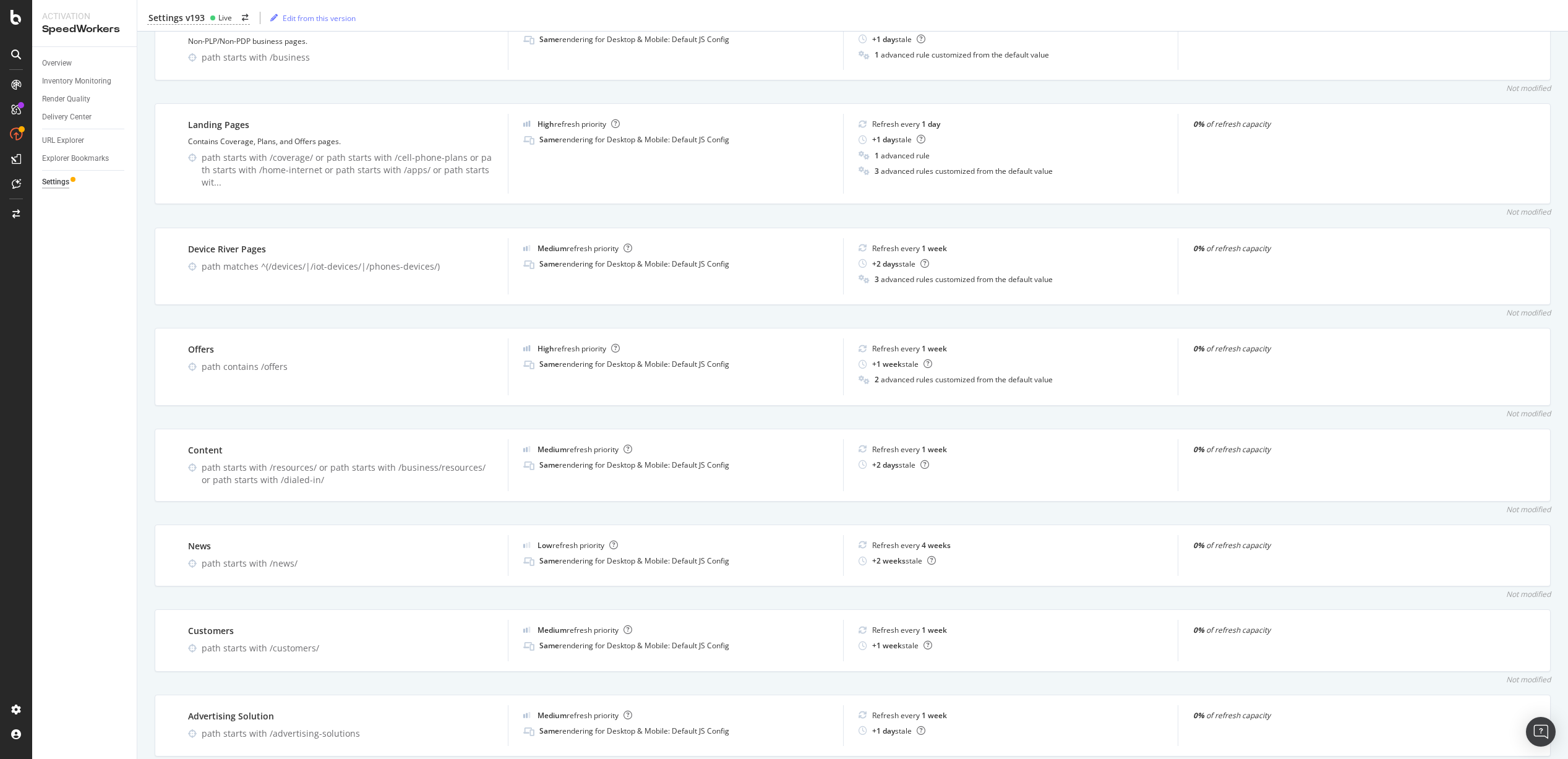
click at [411, 308] on div "Not modified" at bounding box center [852, 313] width 1396 height 11
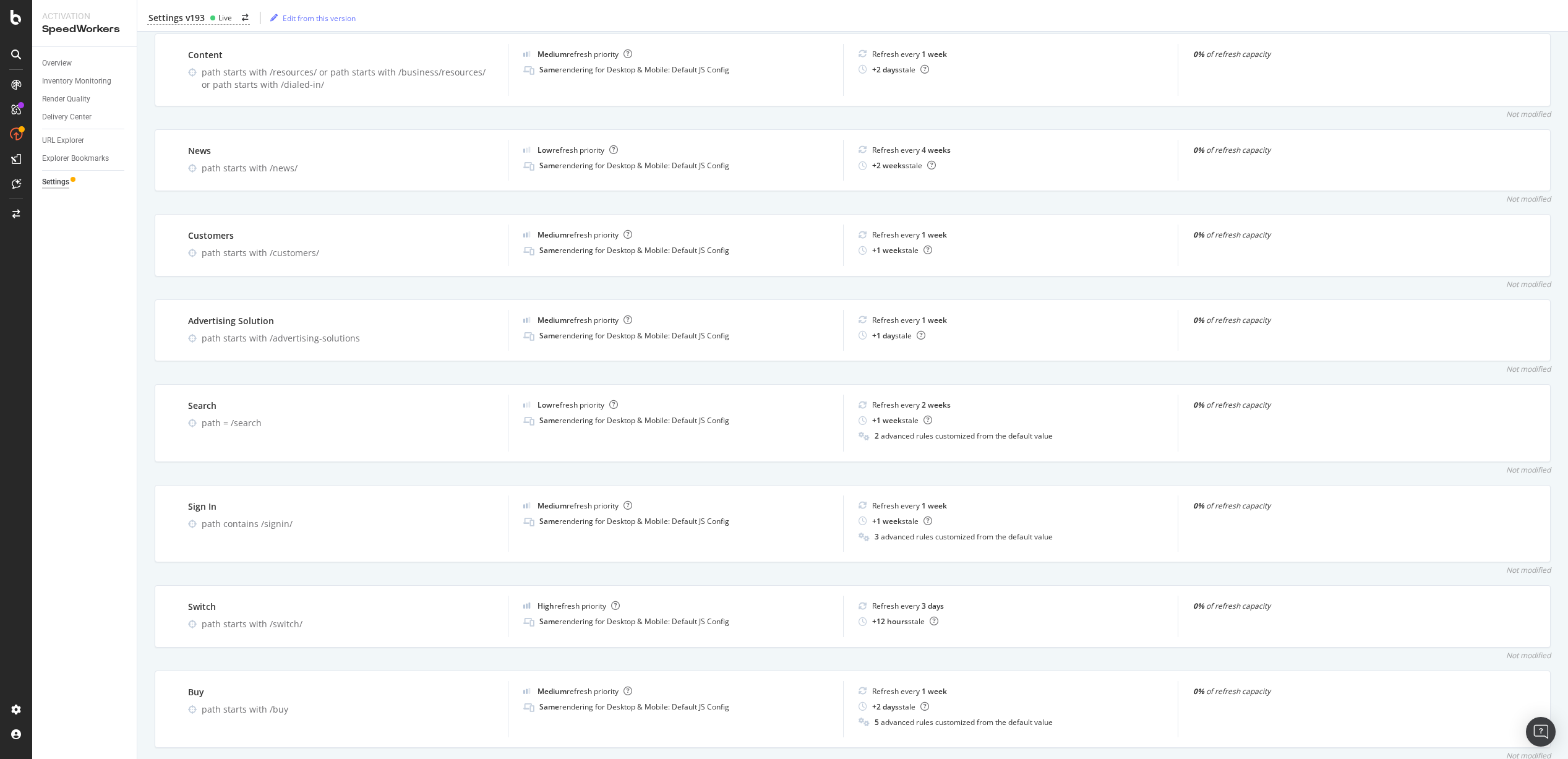
scroll to position [1976, 0]
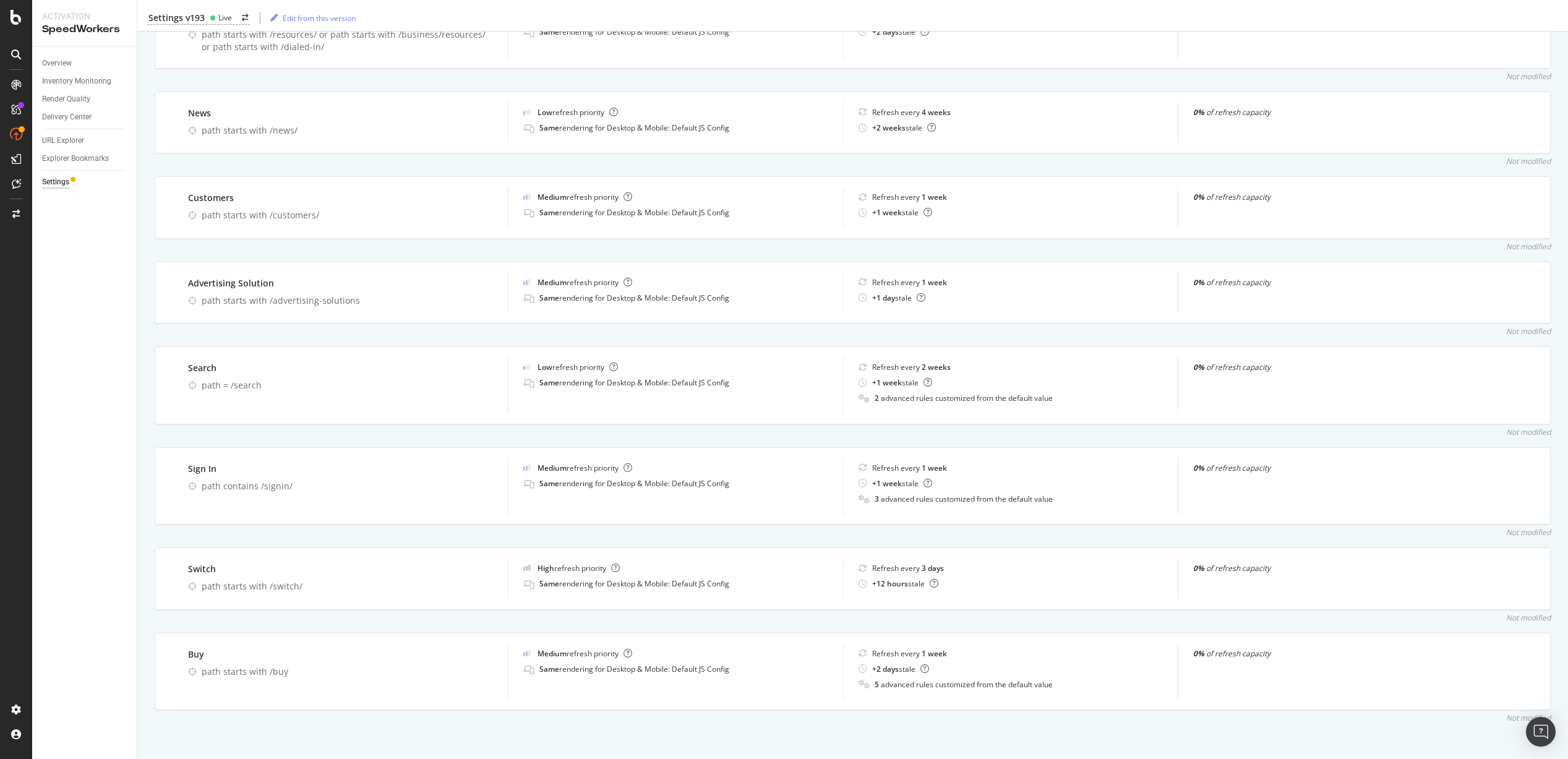
click at [126, 473] on div "Overview Inventory Monitoring Render Quality Delivery Center URL Explorer Explo…" at bounding box center [84, 402] width 105 height 711
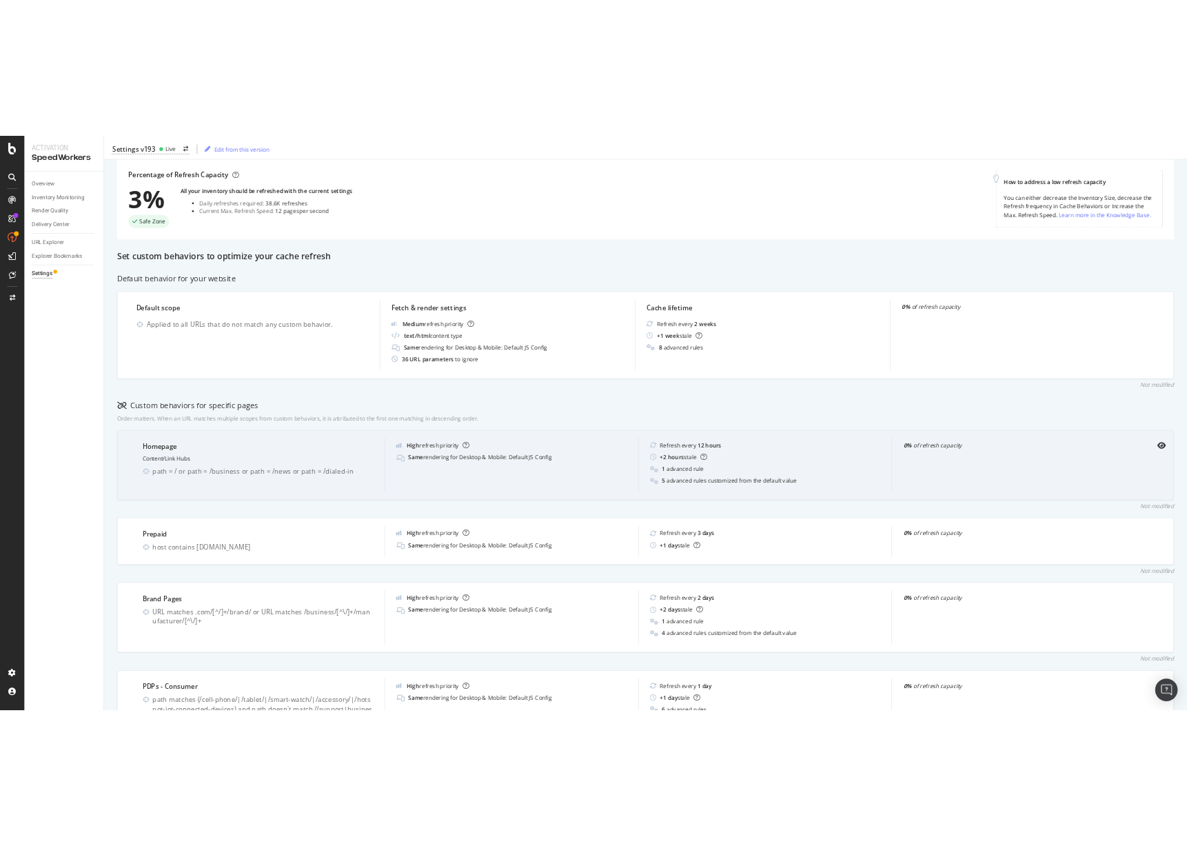
scroll to position [483, 0]
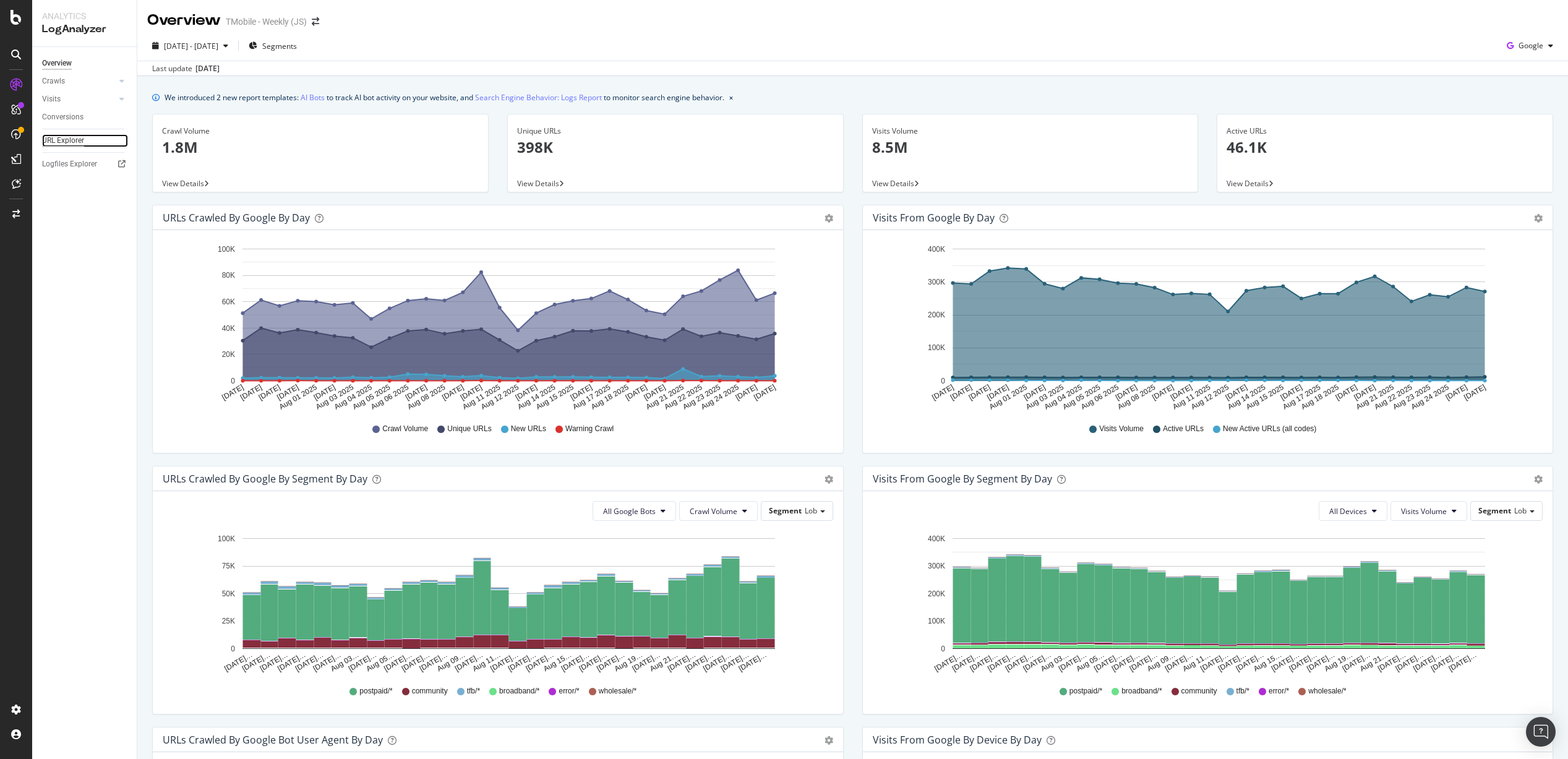
click at [67, 135] on div "URL Explorer" at bounding box center [63, 141] width 42 height 13
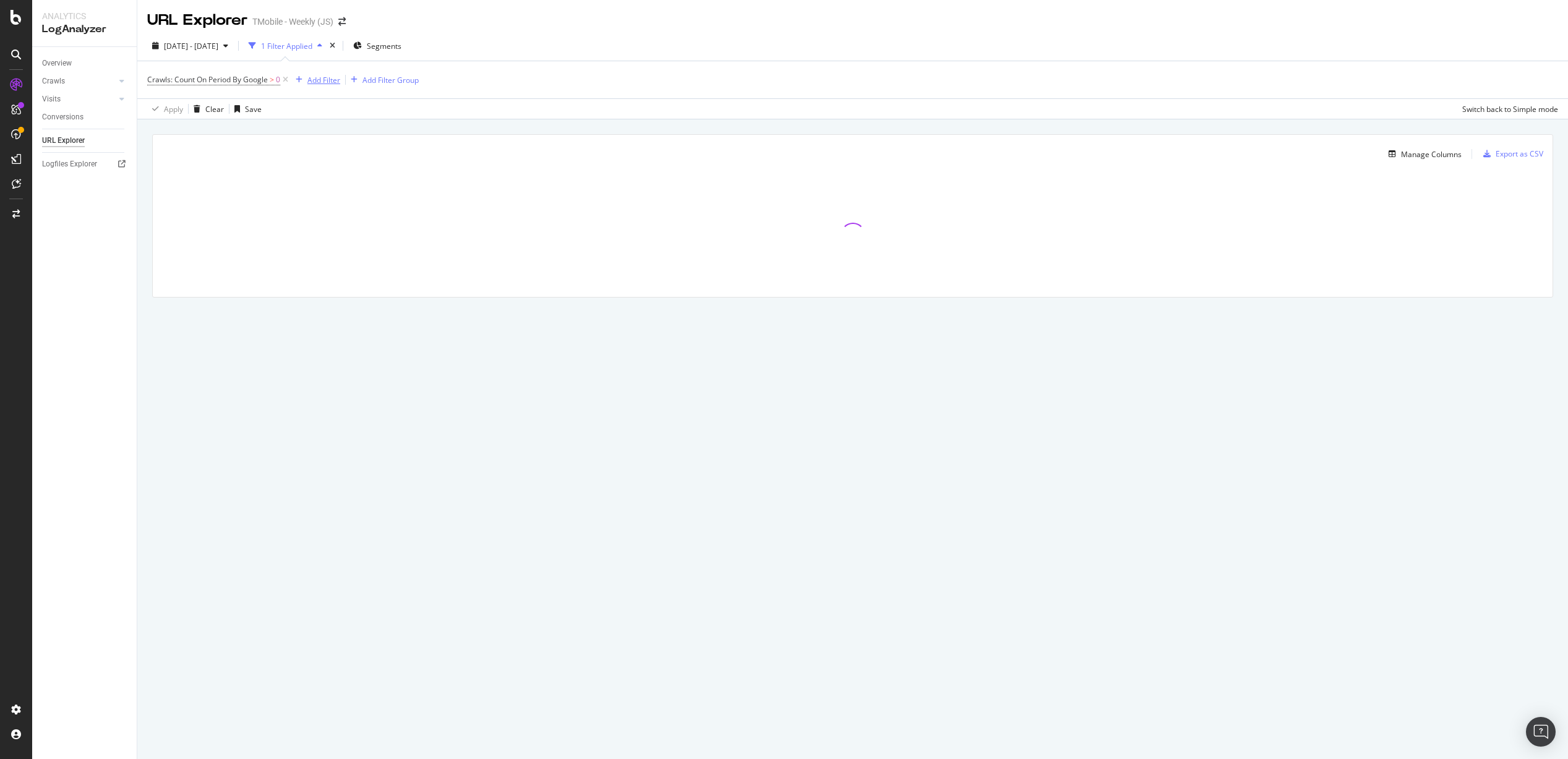
click at [321, 79] on div "Add Filter" at bounding box center [324, 80] width 33 height 11
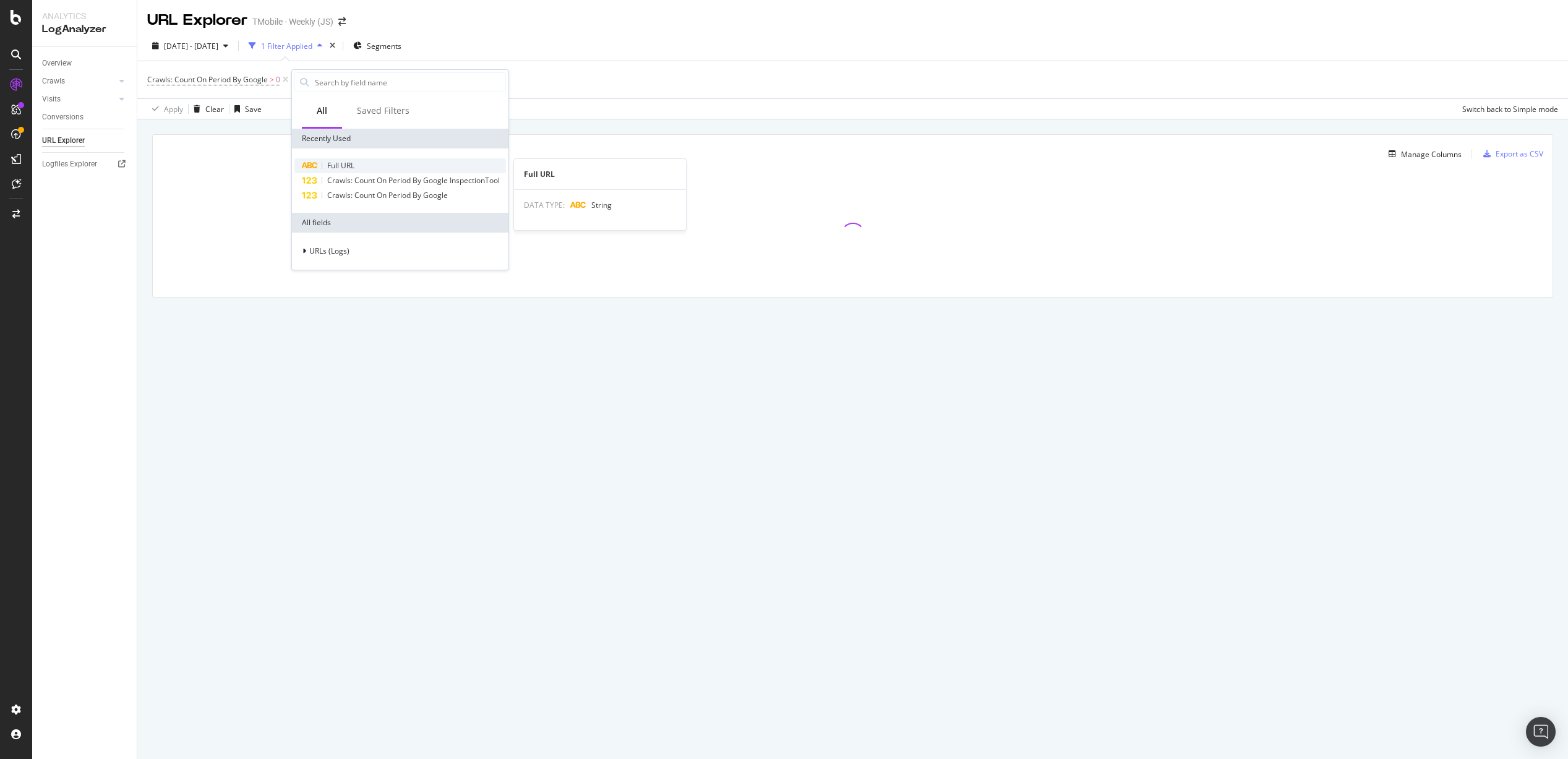
click at [365, 164] on div "Full URL" at bounding box center [400, 165] width 212 height 15
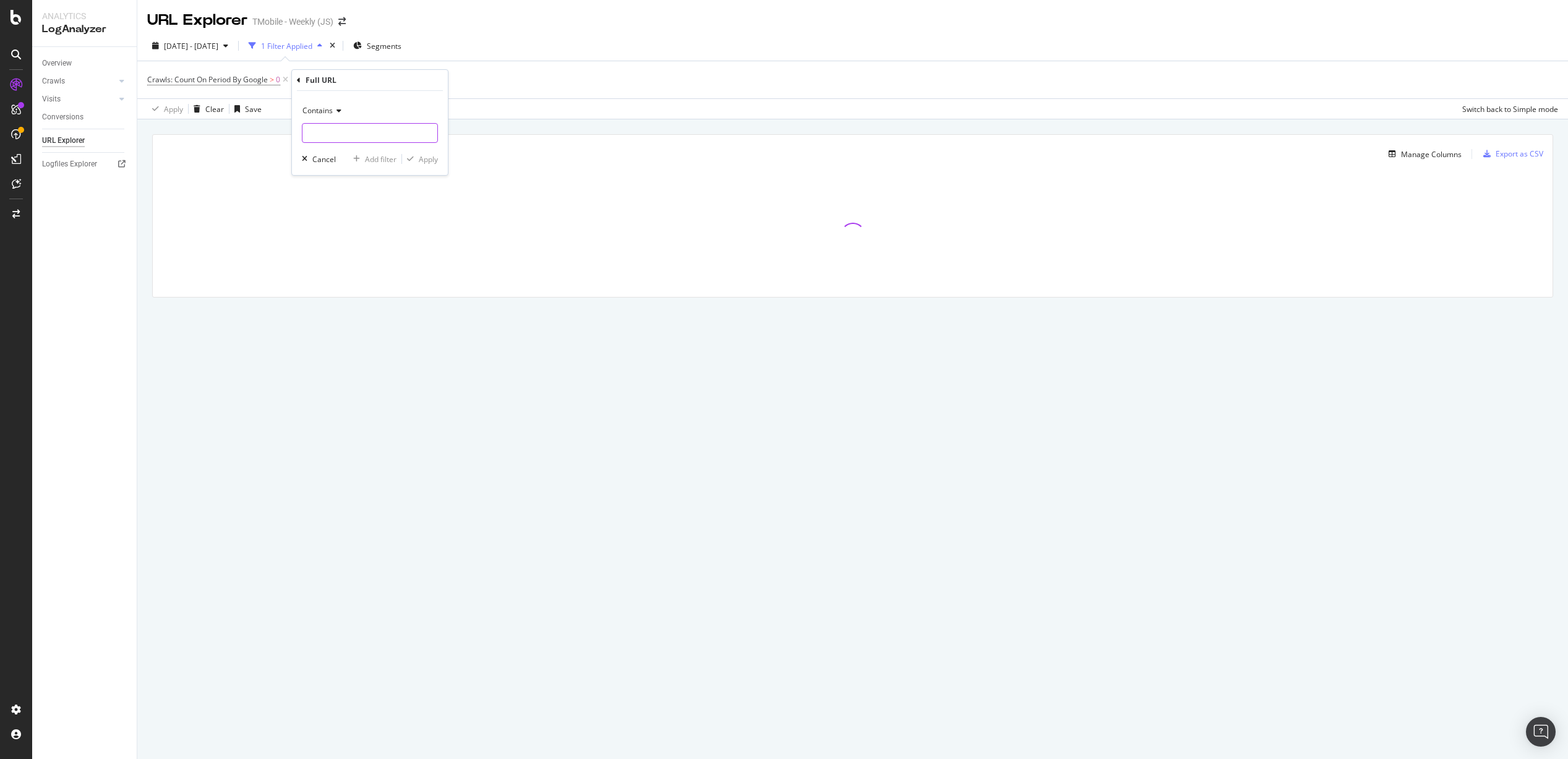
click at [356, 137] on input "text" at bounding box center [370, 133] width 135 height 20
paste input "[URL][DOMAIN_NAME]"
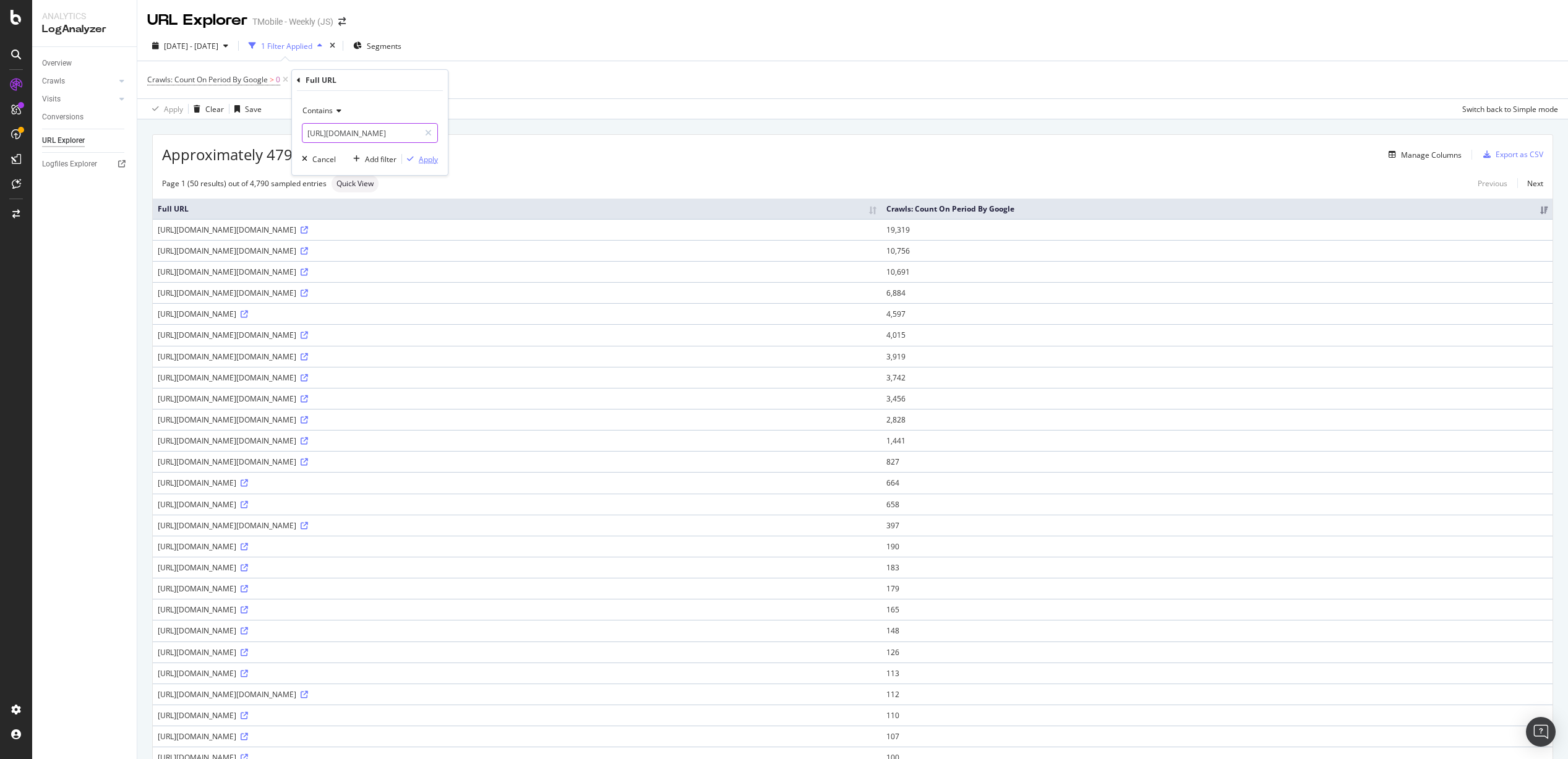
type input "[URL][DOMAIN_NAME]"
click at [434, 161] on div "Apply" at bounding box center [428, 160] width 19 height 11
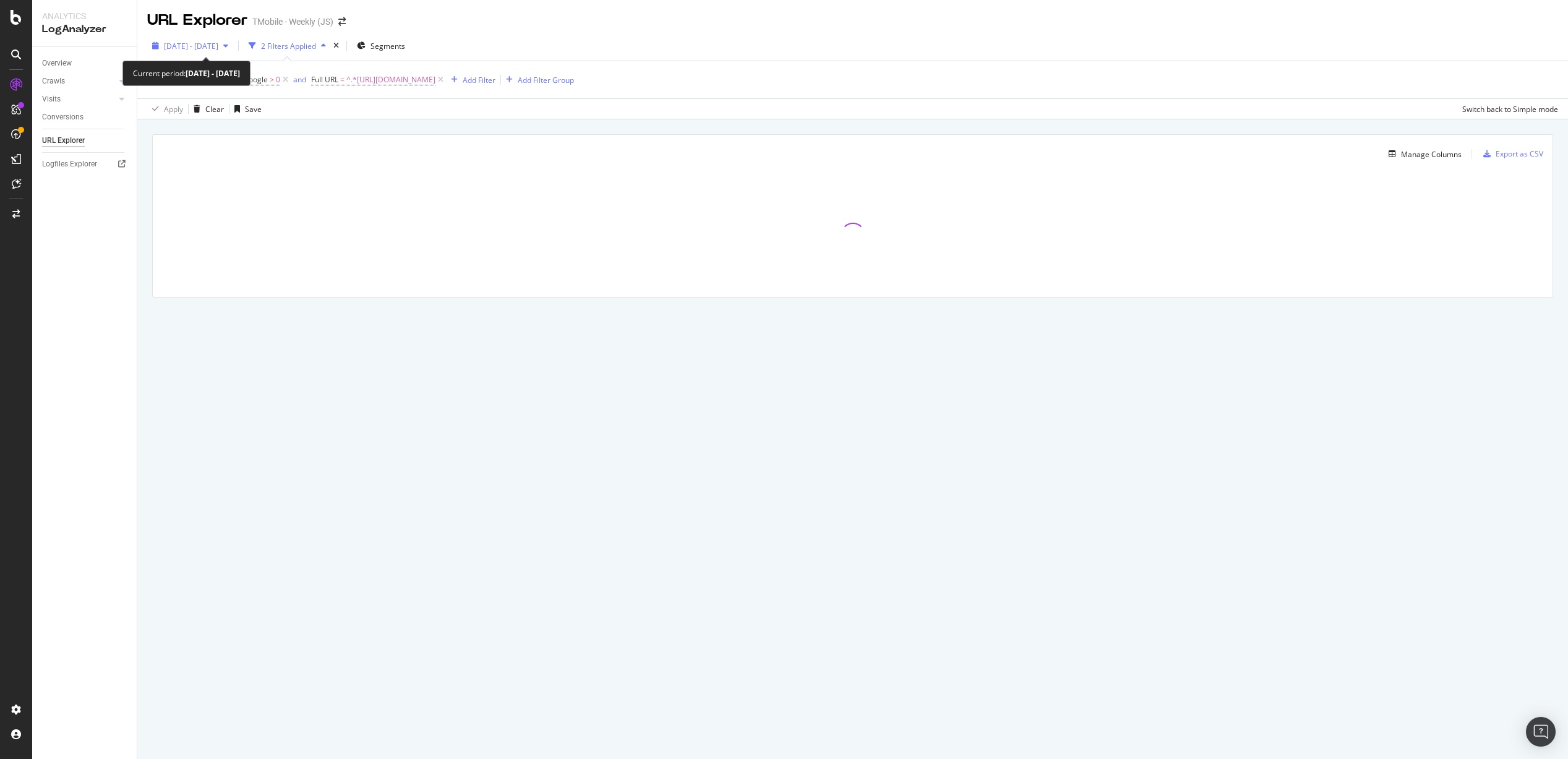
click at [212, 40] on span "[DATE] - [DATE]" at bounding box center [191, 46] width 55 height 11
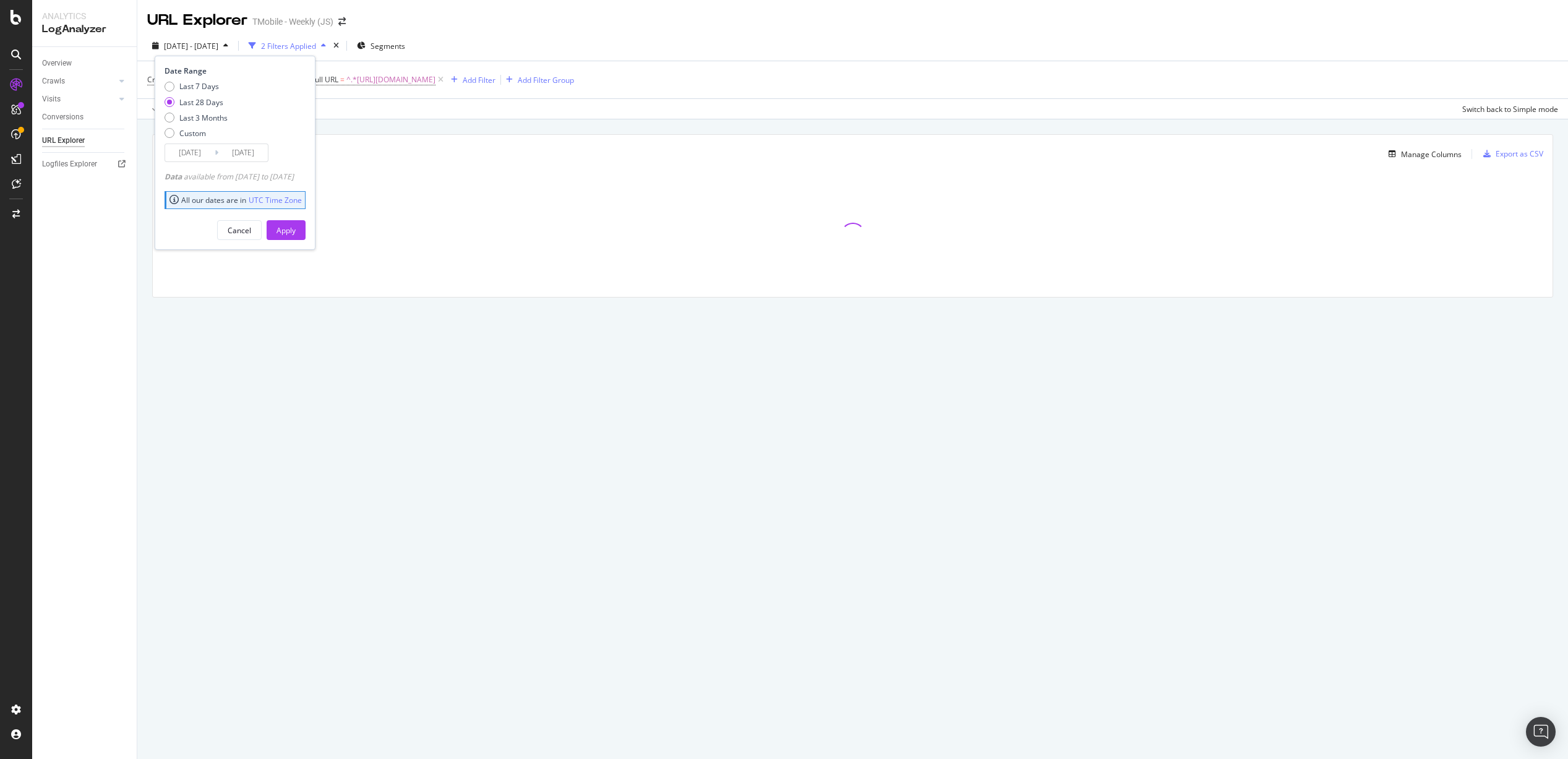
drag, startPoint x: 237, startPoint y: 226, endPoint x: 275, endPoint y: 224, distance: 38.1
click at [238, 226] on button "Cancel" at bounding box center [240, 230] width 45 height 20
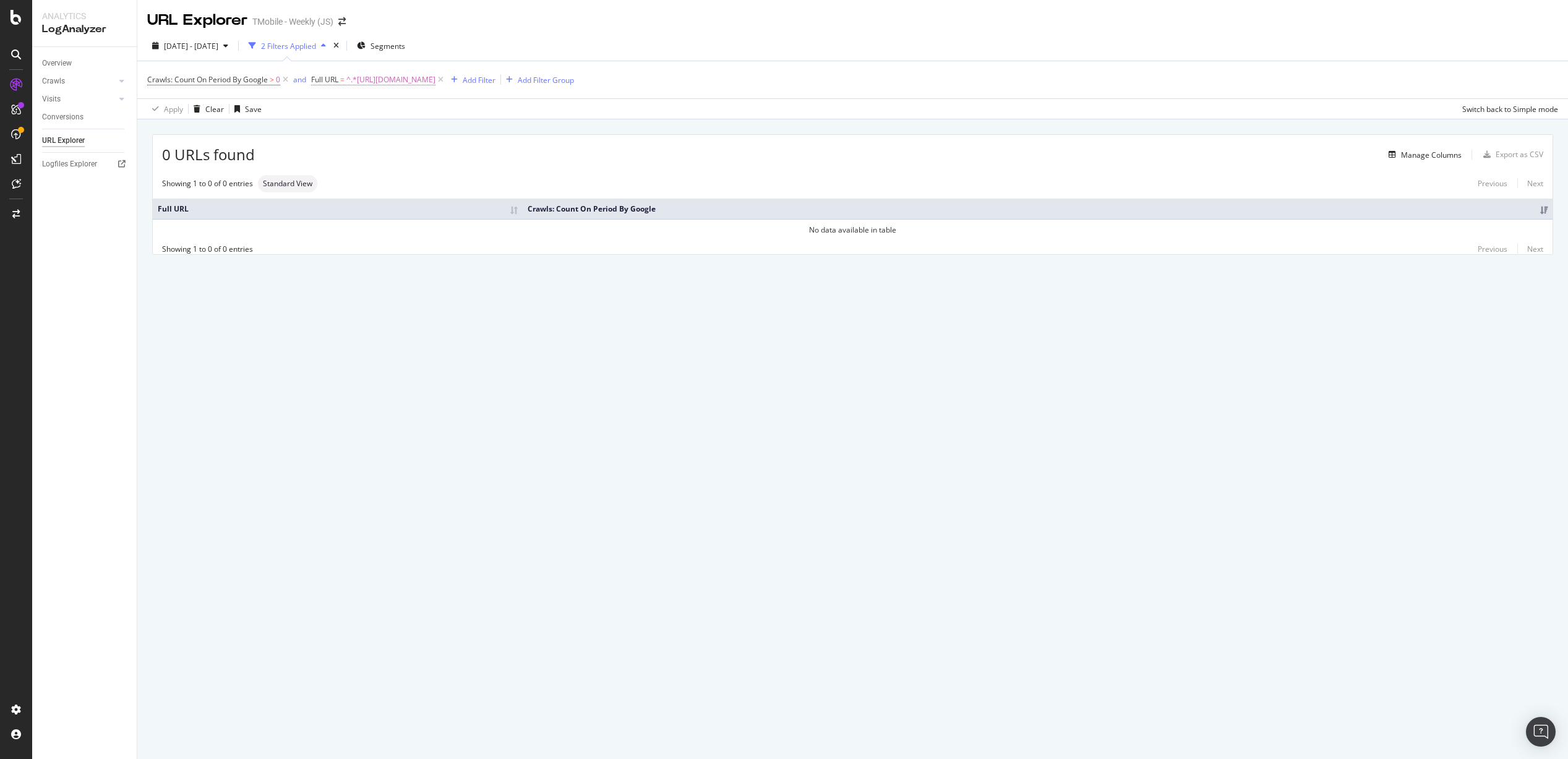
click at [429, 78] on span "^.*[URL][DOMAIN_NAME]" at bounding box center [390, 79] width 89 height 17
click at [368, 133] on input "[URL][DOMAIN_NAME]" at bounding box center [381, 131] width 117 height 20
drag, startPoint x: 373, startPoint y: 131, endPoint x: 327, endPoint y: 130, distance: 46.0
click at [327, 130] on input "[URL][DOMAIN_NAME]" at bounding box center [381, 131] width 117 height 20
type input "[DOMAIN_NAME][URL]"
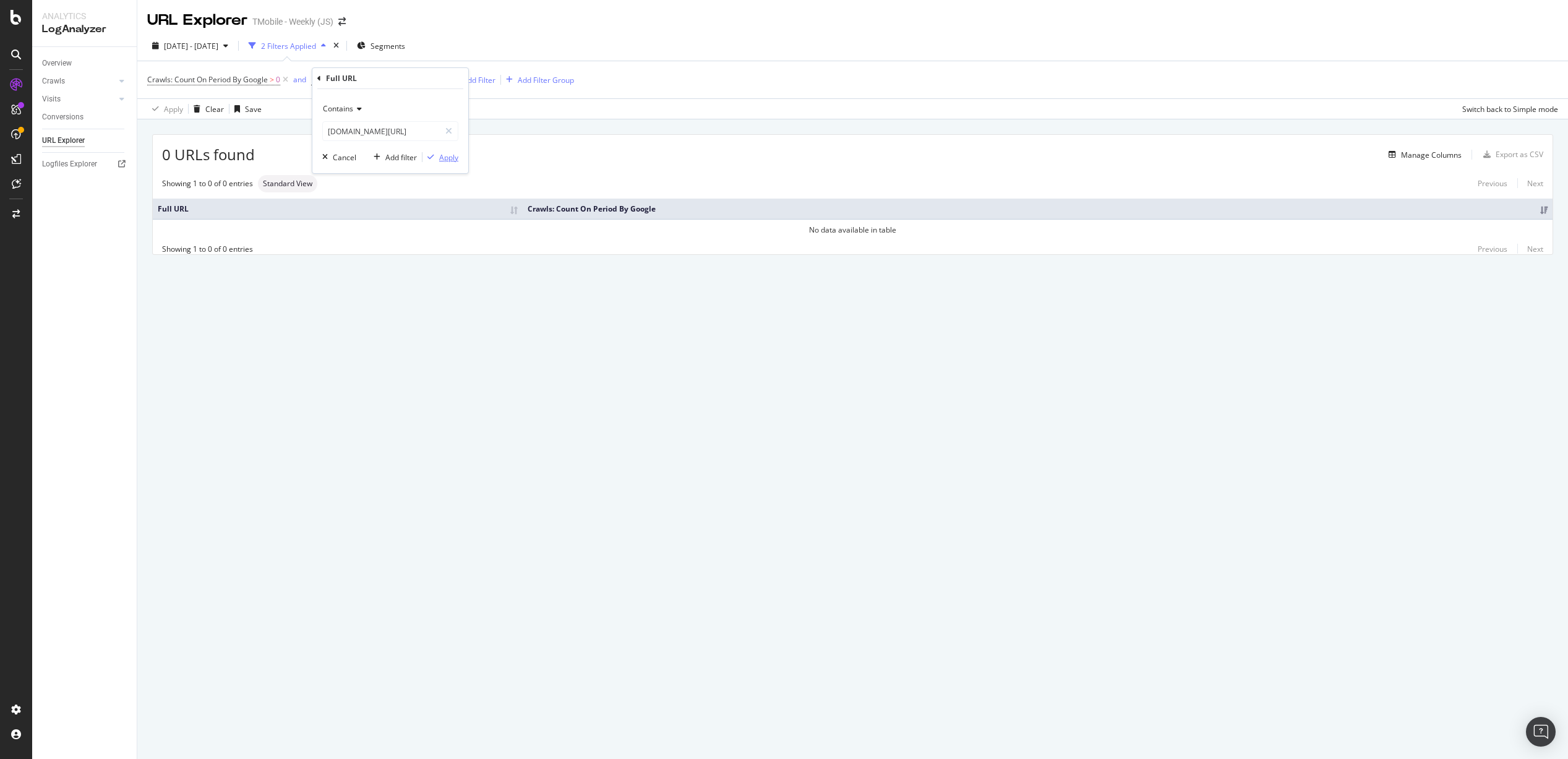
click at [447, 155] on div "Apply" at bounding box center [448, 158] width 19 height 11
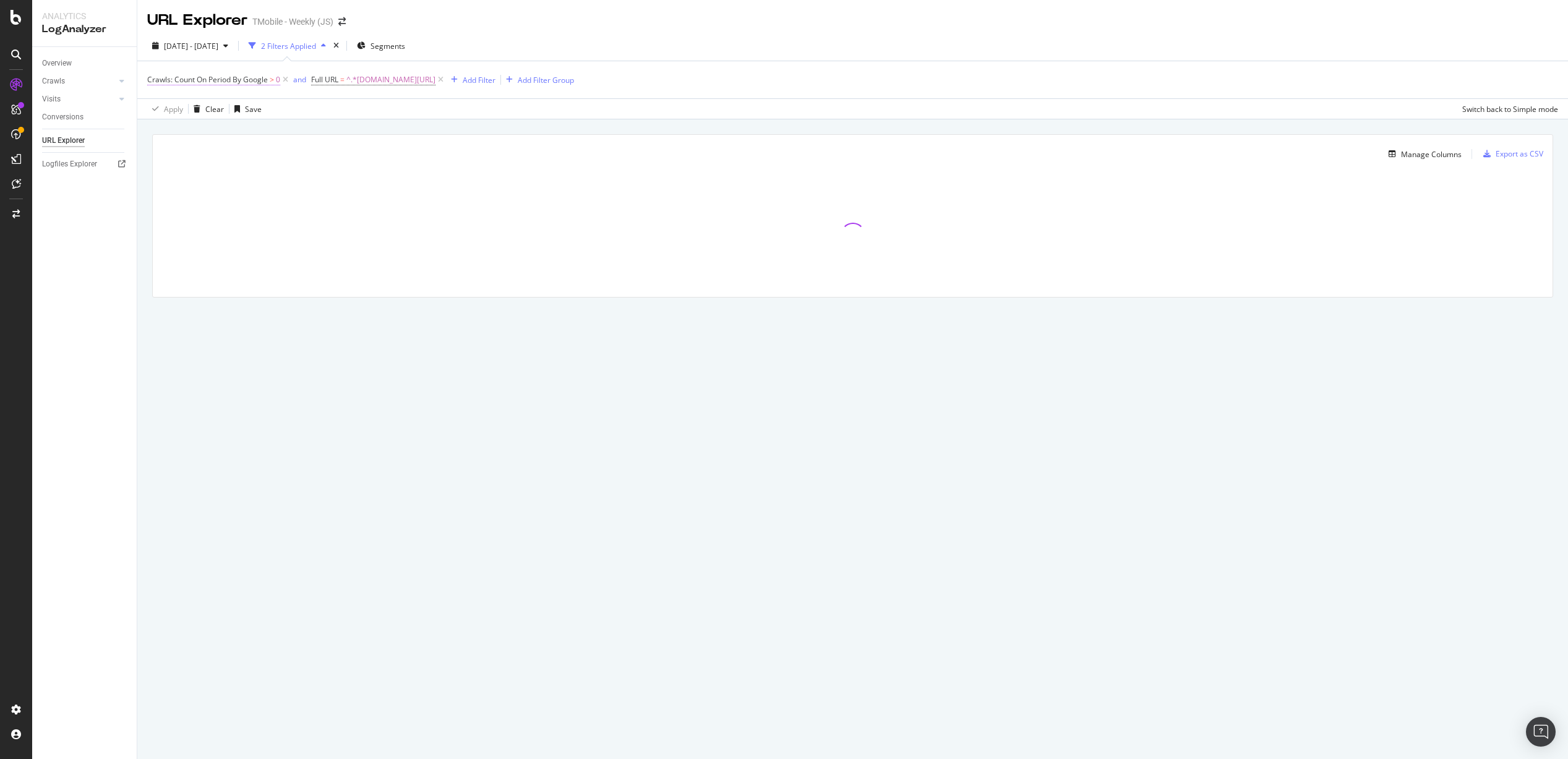
drag, startPoint x: 257, startPoint y: 81, endPoint x: 285, endPoint y: 76, distance: 28.4
click at [285, 76] on icon at bounding box center [285, 80] width 11 height 13
click at [401, 39] on div "Segments" at bounding box center [378, 46] width 48 height 19
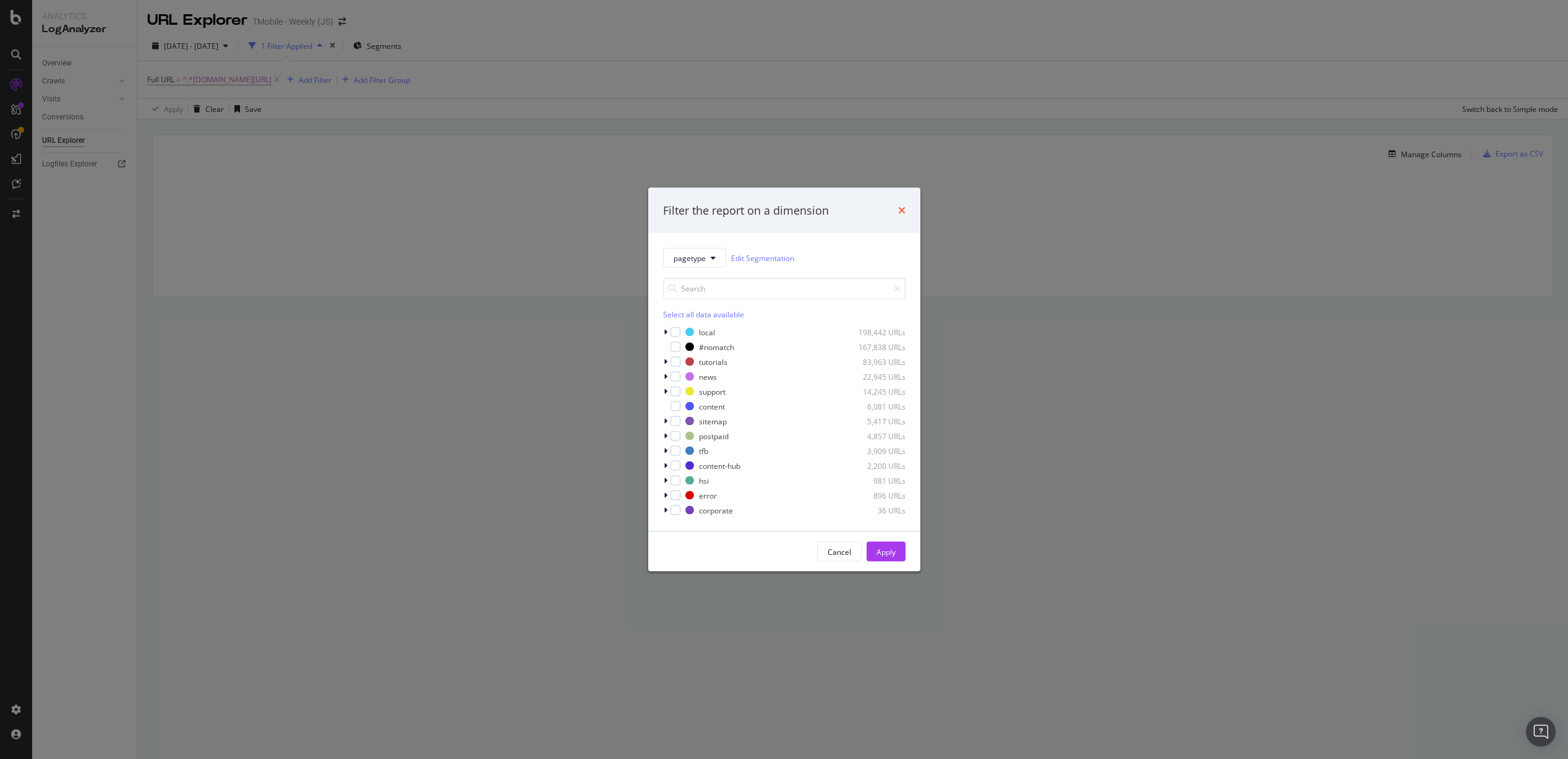
click at [902, 206] on icon "times" at bounding box center [902, 210] width 7 height 10
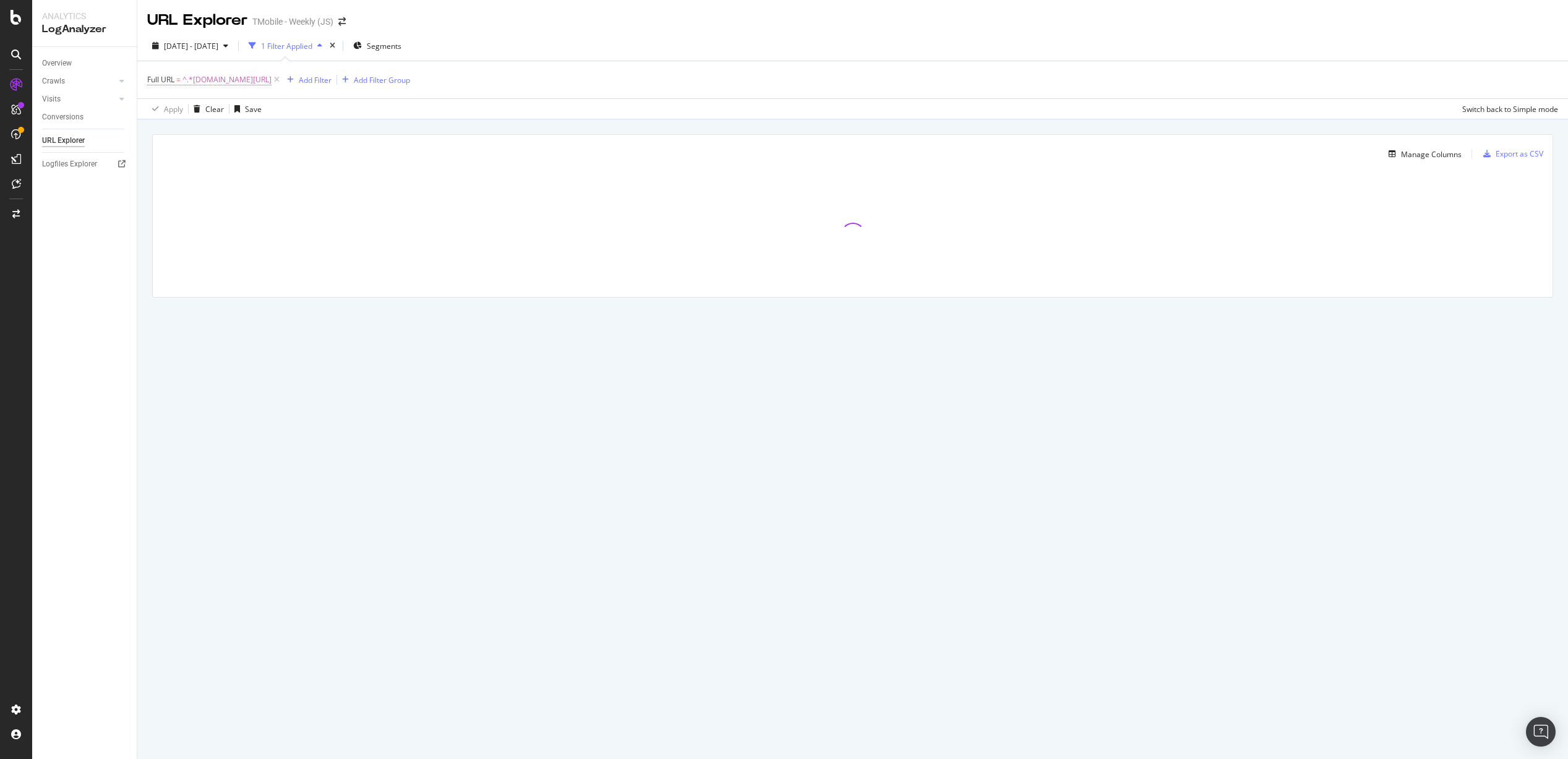
click at [272, 83] on span "^.*[DOMAIN_NAME][URL]" at bounding box center [226, 79] width 89 height 17
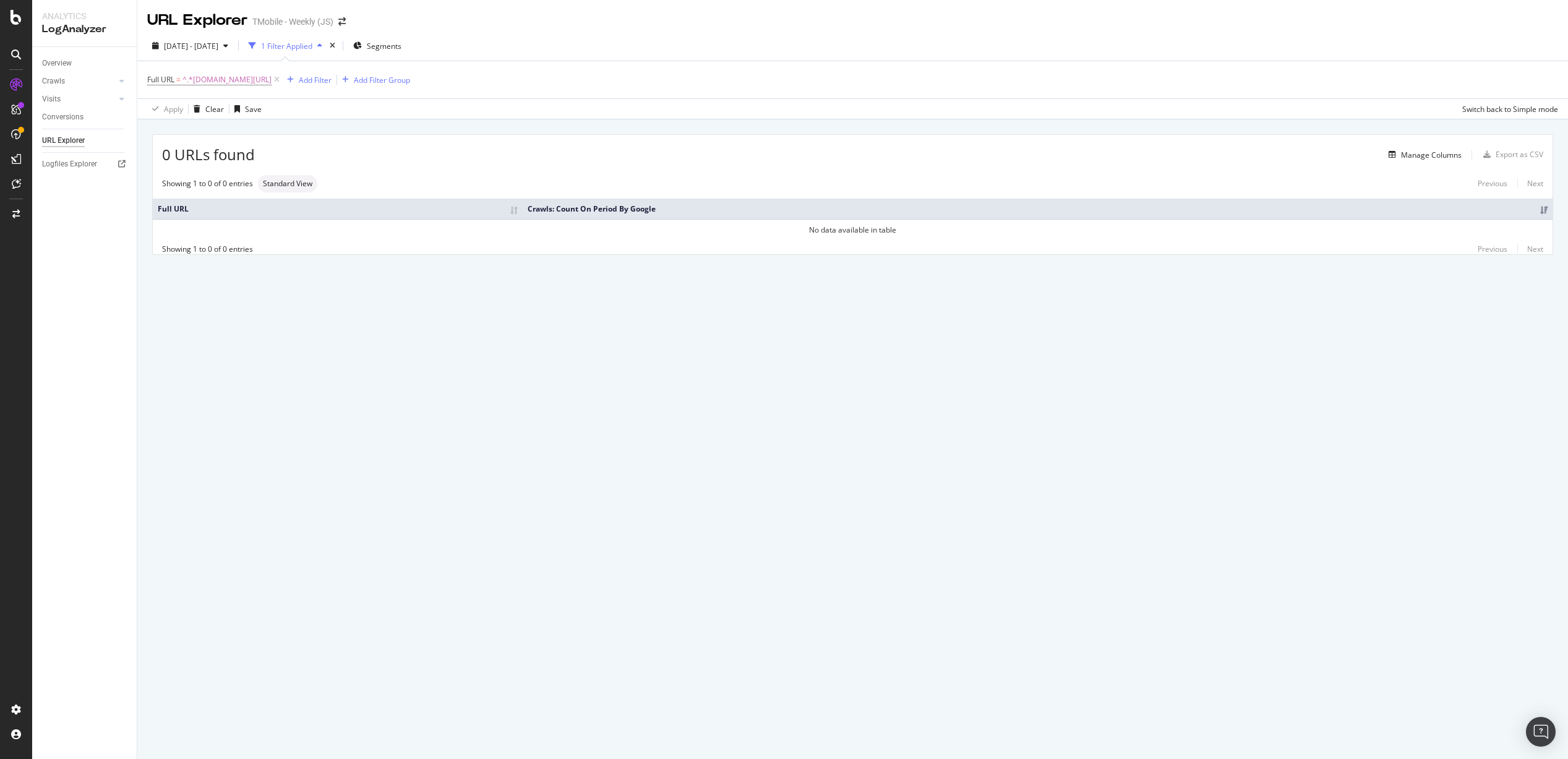
click at [805, 104] on div "Apply Clear Save Switch back to Simple mode" at bounding box center [852, 109] width 1431 height 21
click at [125, 99] on div at bounding box center [122, 99] width 13 height 13
click at [122, 84] on icon at bounding box center [122, 81] width 5 height 7
click at [82, 100] on div "Daily Distribution" at bounding box center [76, 99] width 57 height 13
